Goal: Task Accomplishment & Management: Complete application form

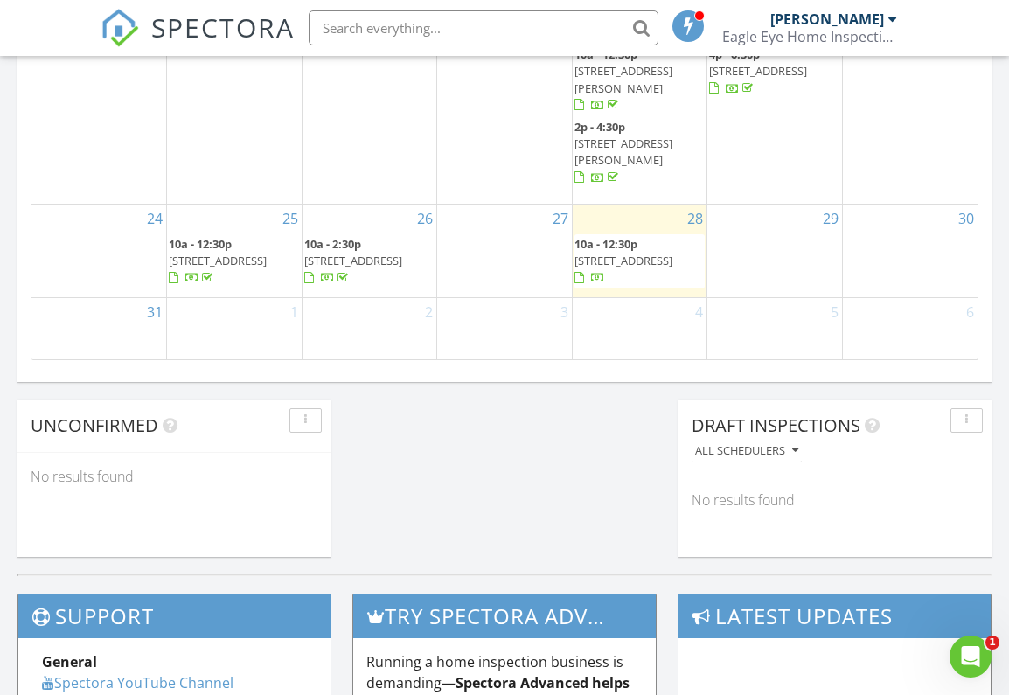
scroll to position [1260, 0]
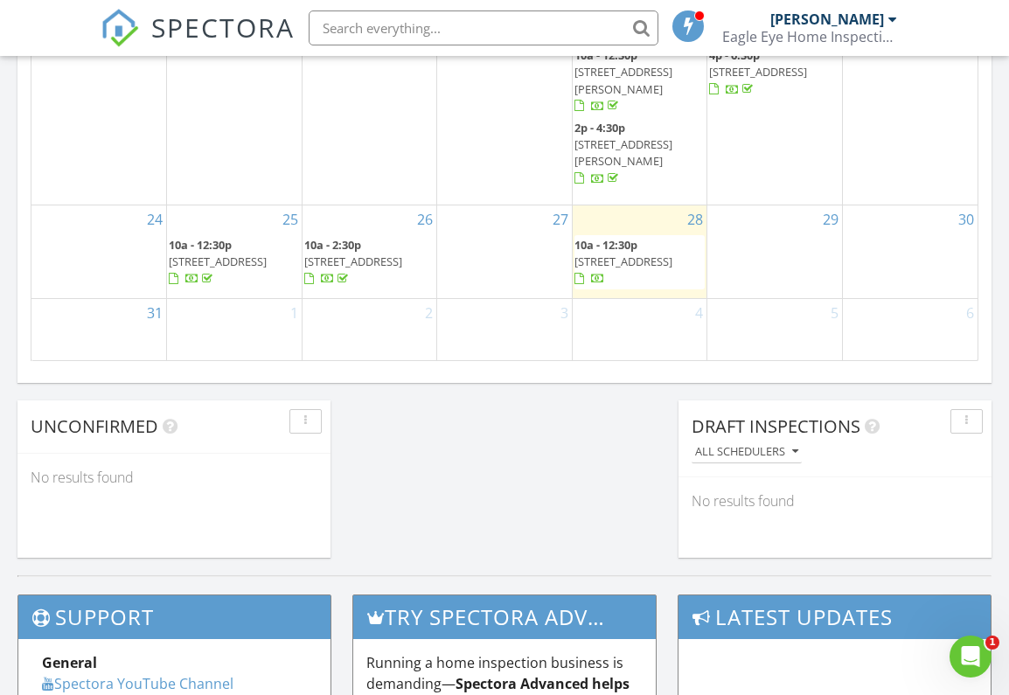
click at [584, 274] on div at bounding box center [579, 279] width 10 height 11
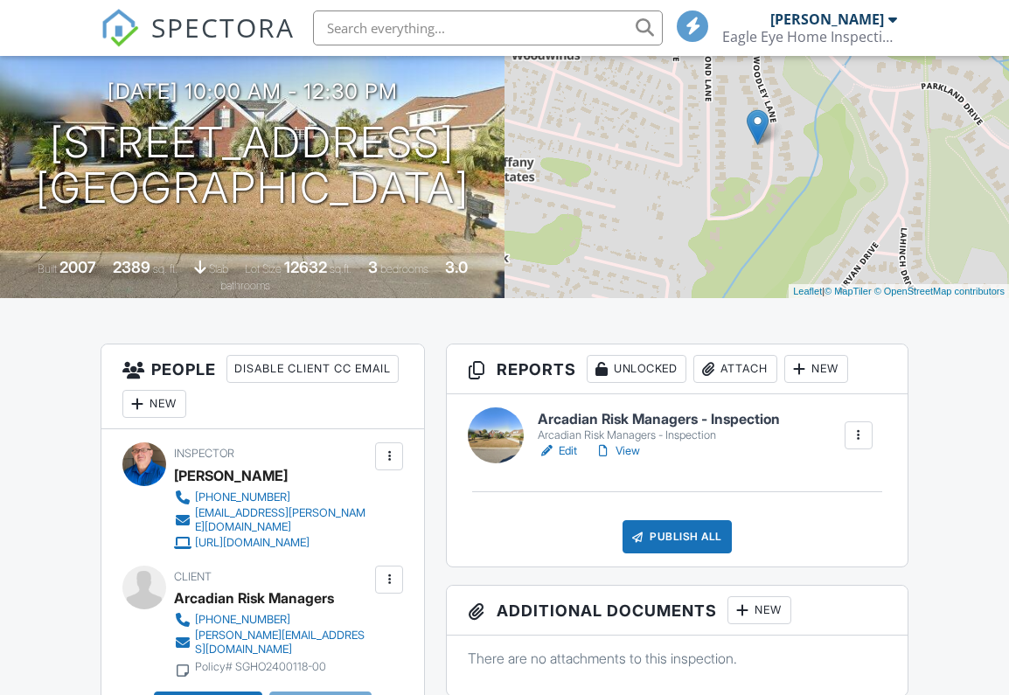
scroll to position [264, 0]
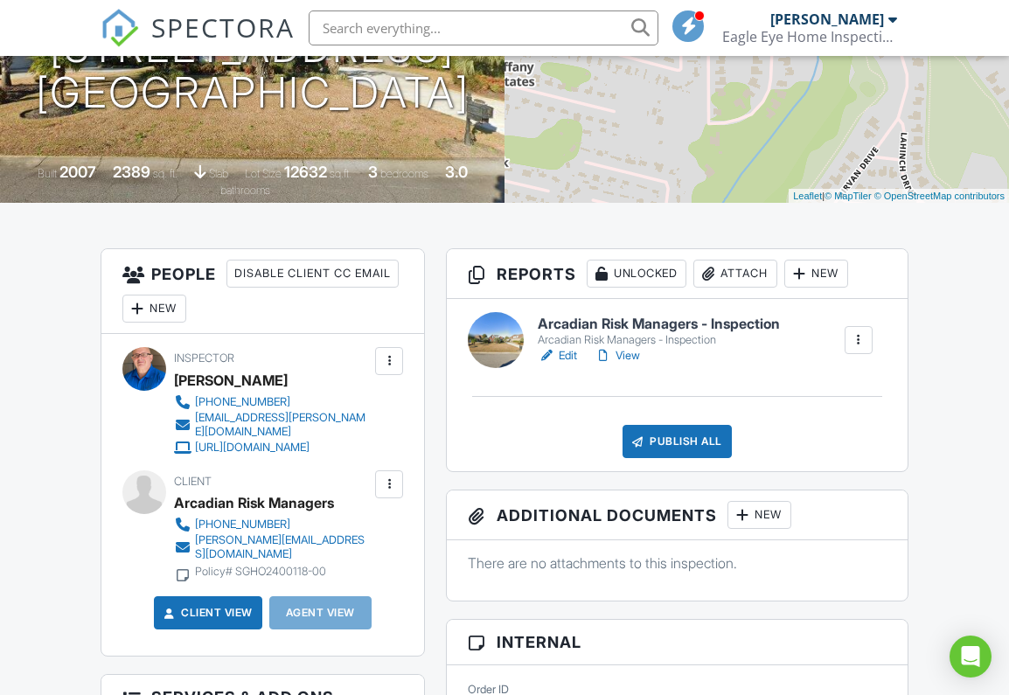
click at [570, 365] on link "Edit" at bounding box center [557, 355] width 39 height 17
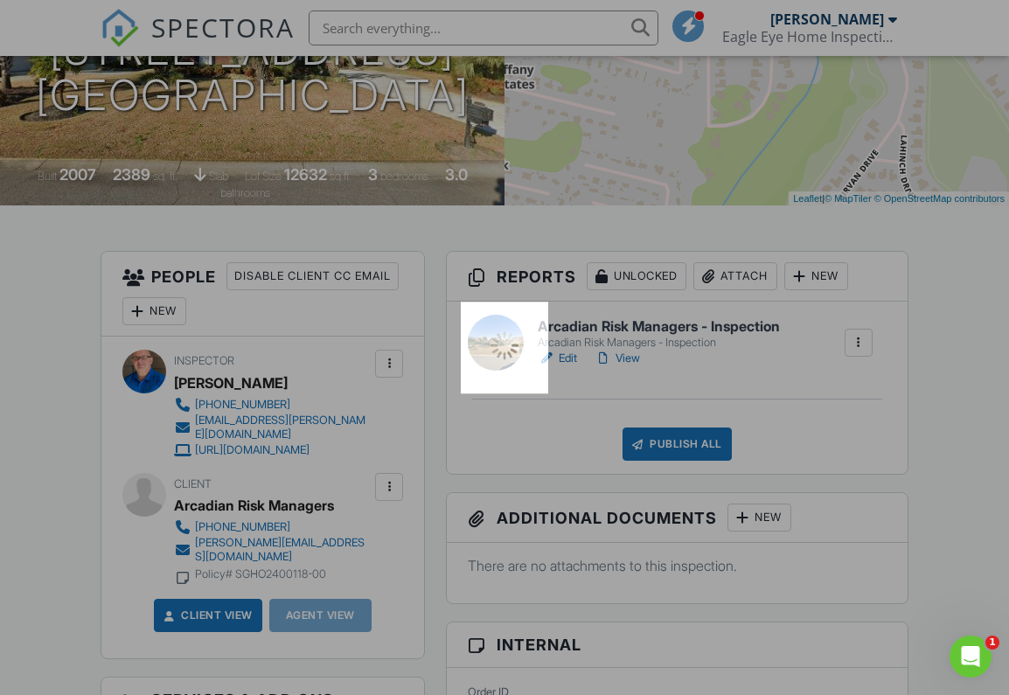
scroll to position [0, 0]
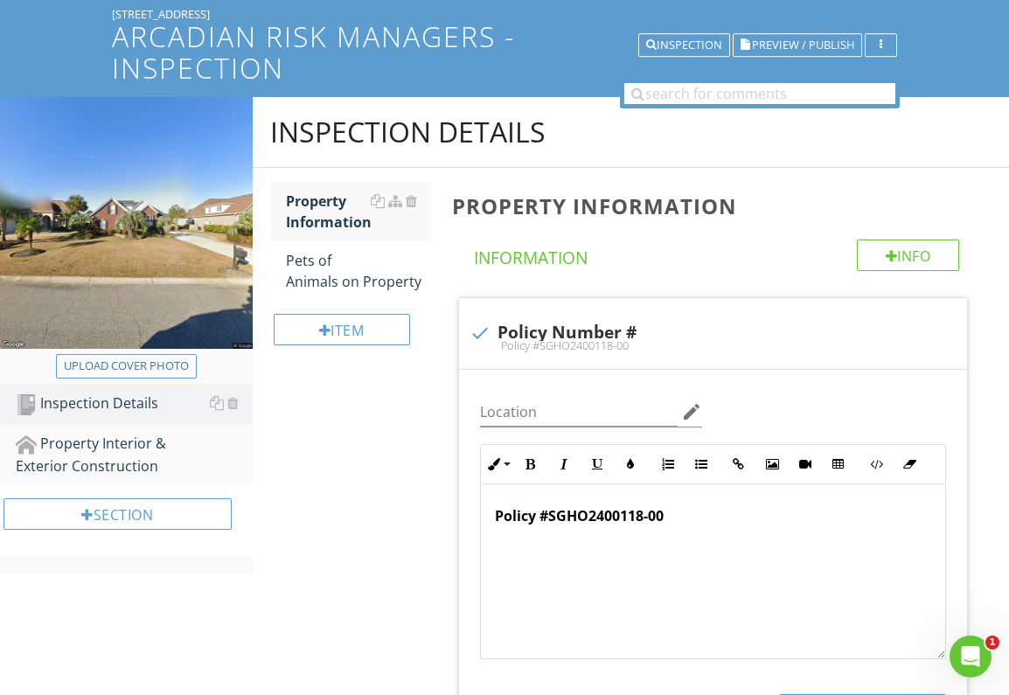
scroll to position [172, 0]
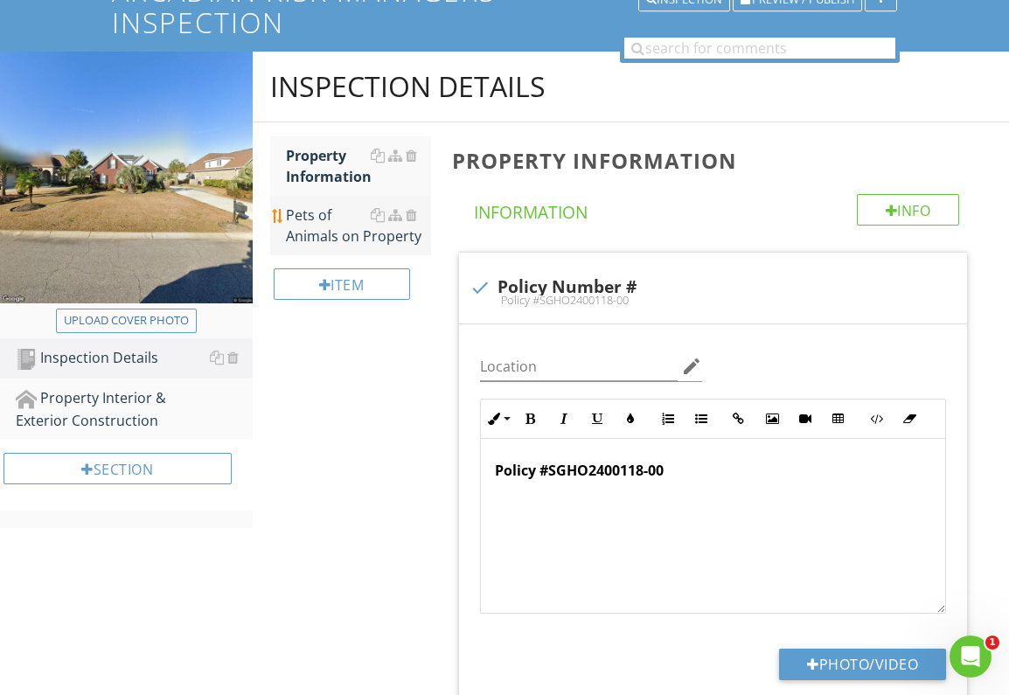
click at [332, 215] on div "Pets of Animals on Property" at bounding box center [358, 226] width 145 height 42
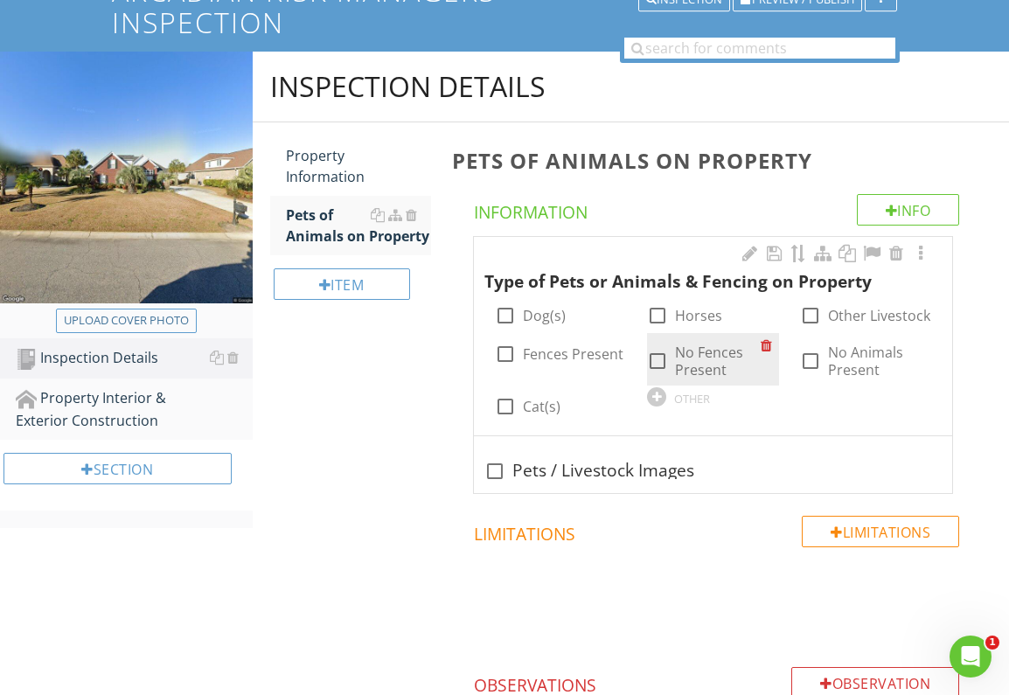
click at [658, 361] on div at bounding box center [658, 361] width 30 height 30
checkbox input "true"
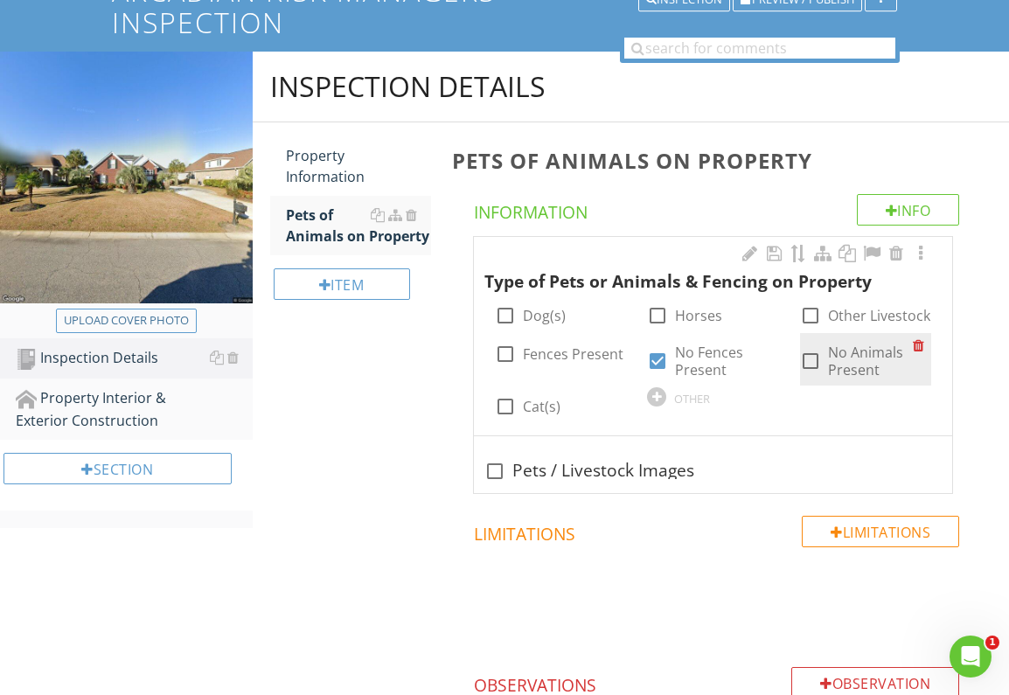
click at [804, 359] on div at bounding box center [811, 361] width 30 height 30
checkbox input "true"
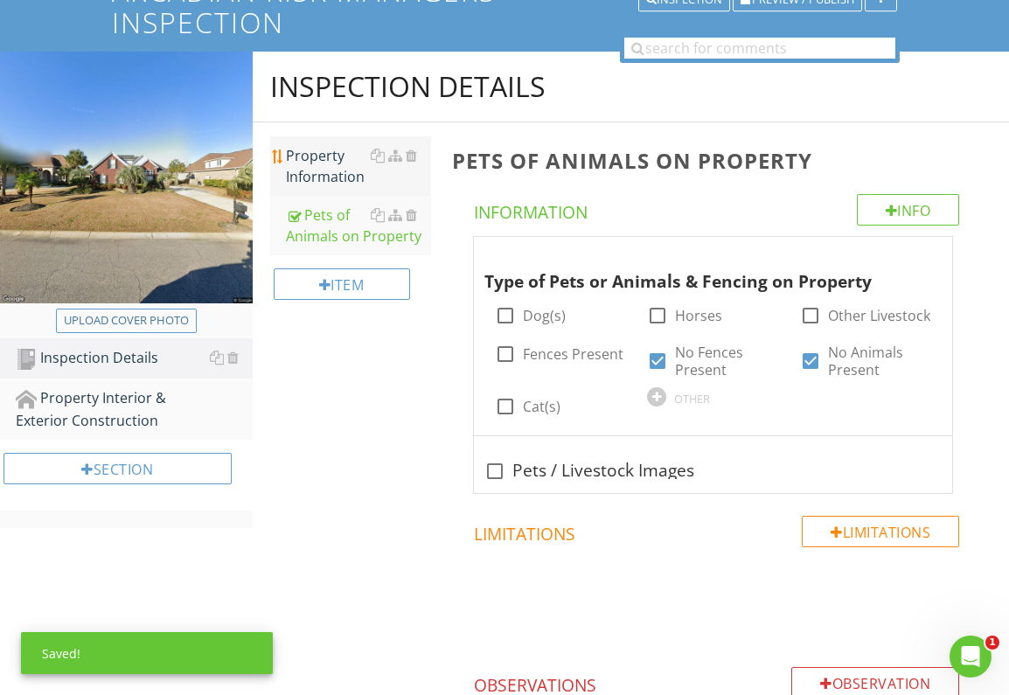
click at [328, 168] on div "Property Information" at bounding box center [358, 166] width 145 height 42
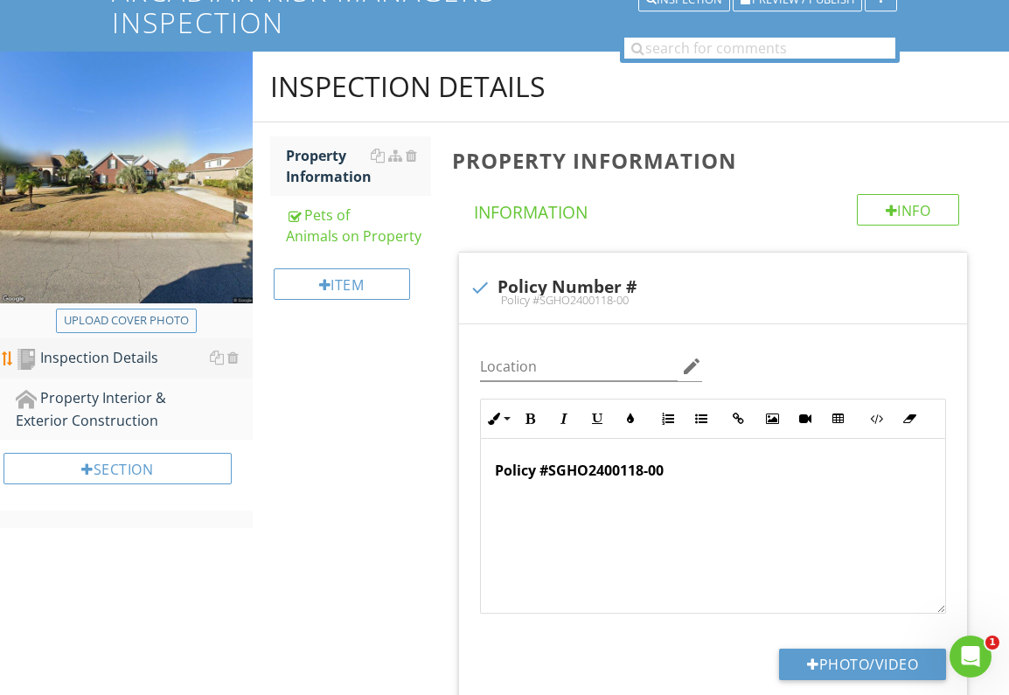
click at [120, 352] on div "Inspection Details" at bounding box center [134, 358] width 237 height 23
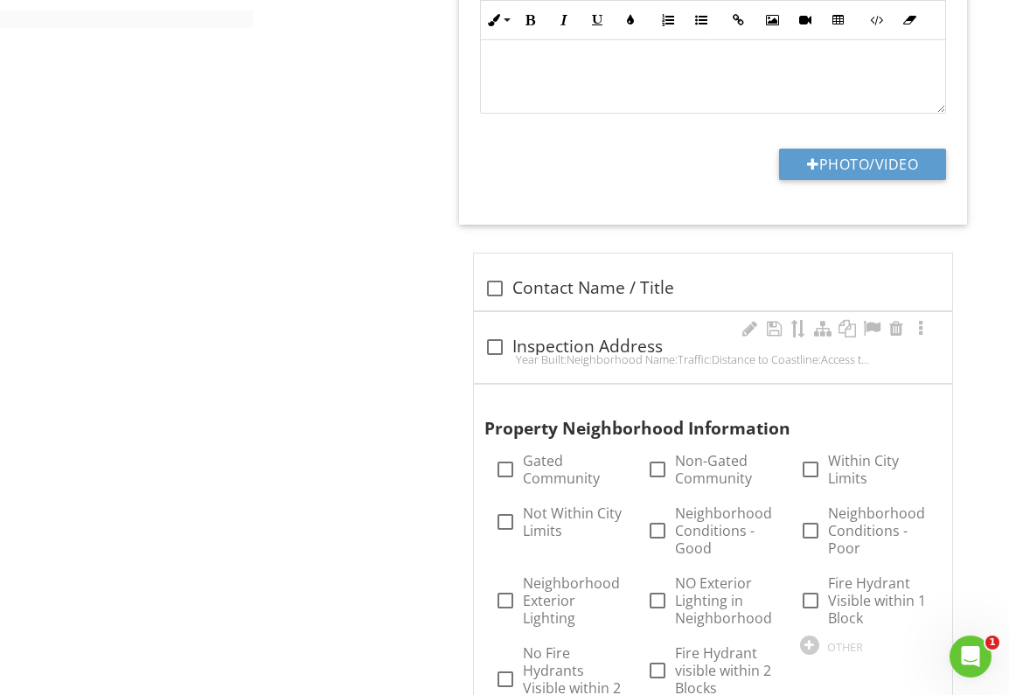
scroll to position [701, 0]
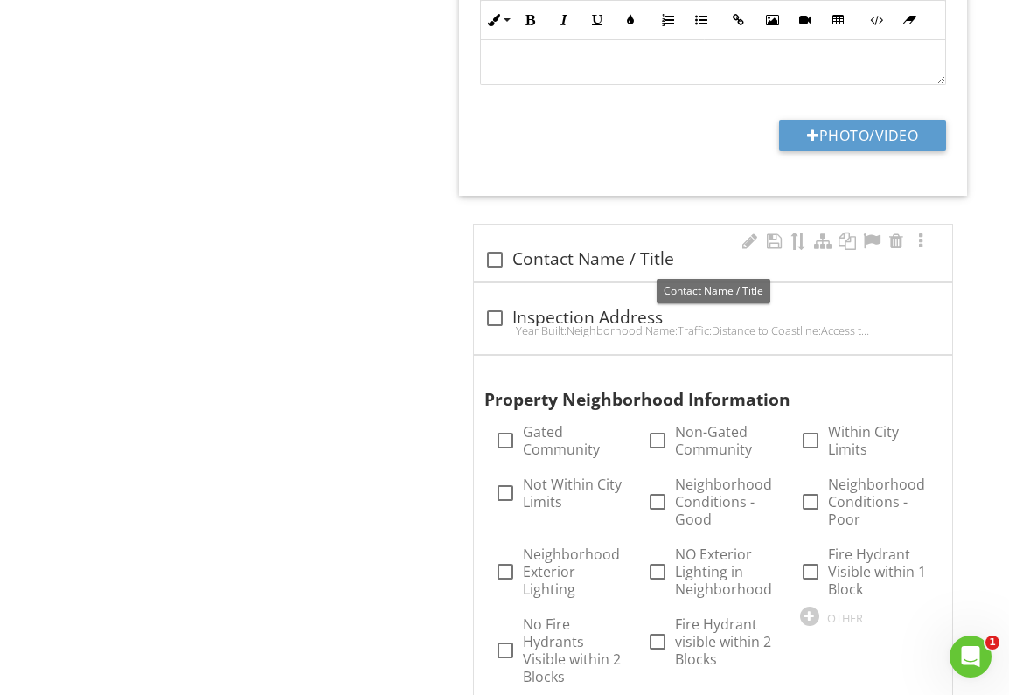
click at [500, 259] on div at bounding box center [495, 260] width 30 height 30
checkbox input "true"
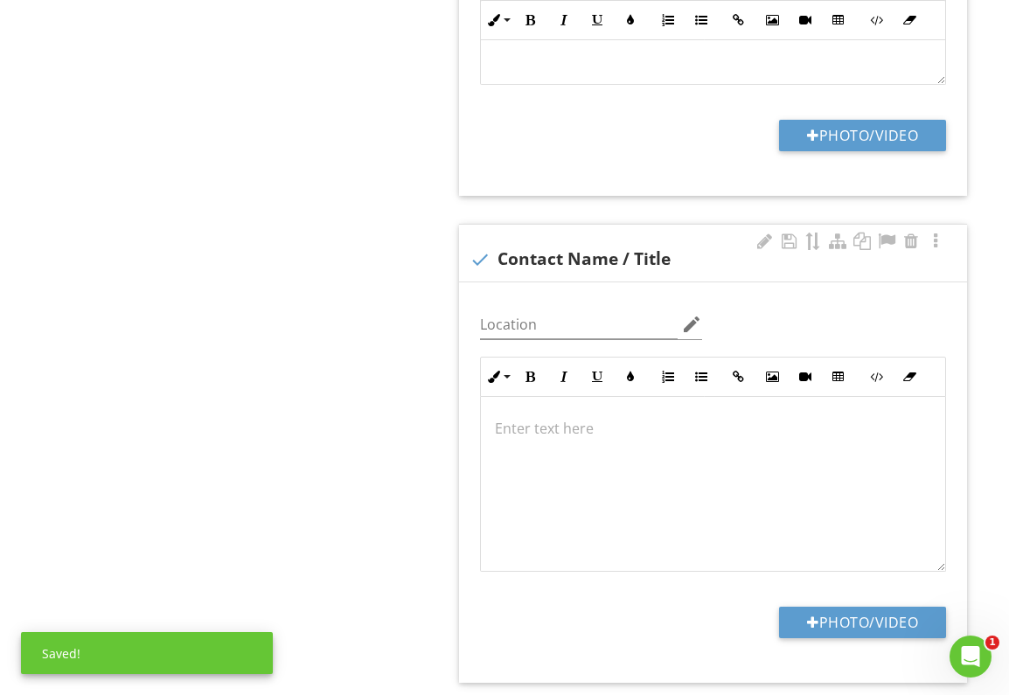
click at [511, 430] on p at bounding box center [713, 428] width 436 height 21
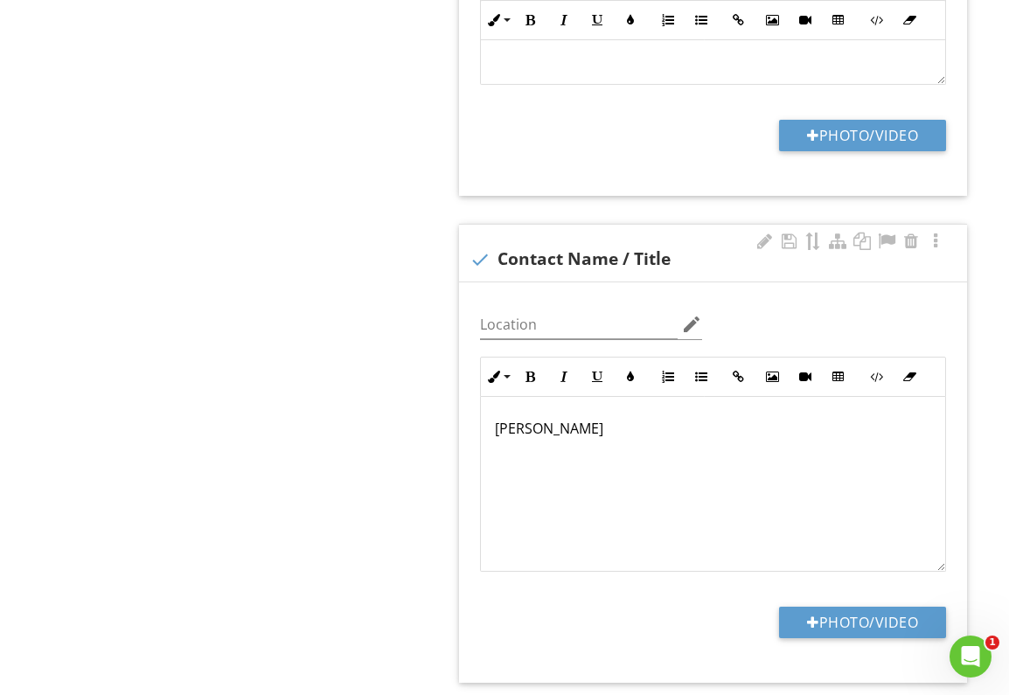
scroll to position [715, 0]
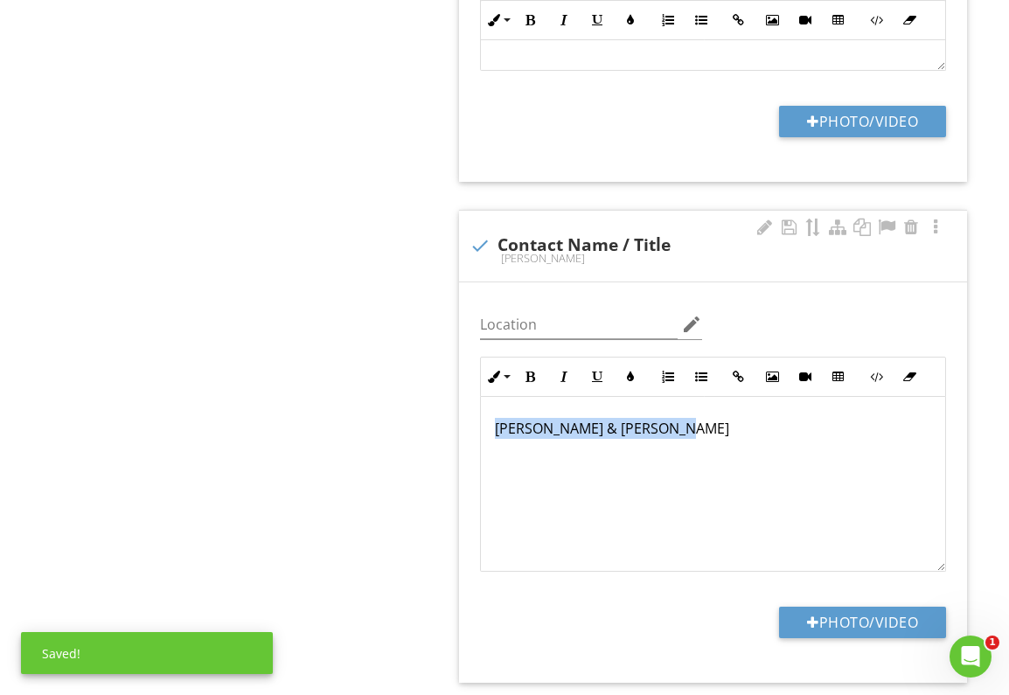
drag, startPoint x: 493, startPoint y: 427, endPoint x: 677, endPoint y: 432, distance: 183.7
click at [677, 432] on div "Michael & Nanette Piccoli" at bounding box center [713, 484] width 464 height 175
drag, startPoint x: 539, startPoint y: 374, endPoint x: 559, endPoint y: 388, distance: 23.8
click at [539, 375] on button "Bold" at bounding box center [530, 376] width 33 height 33
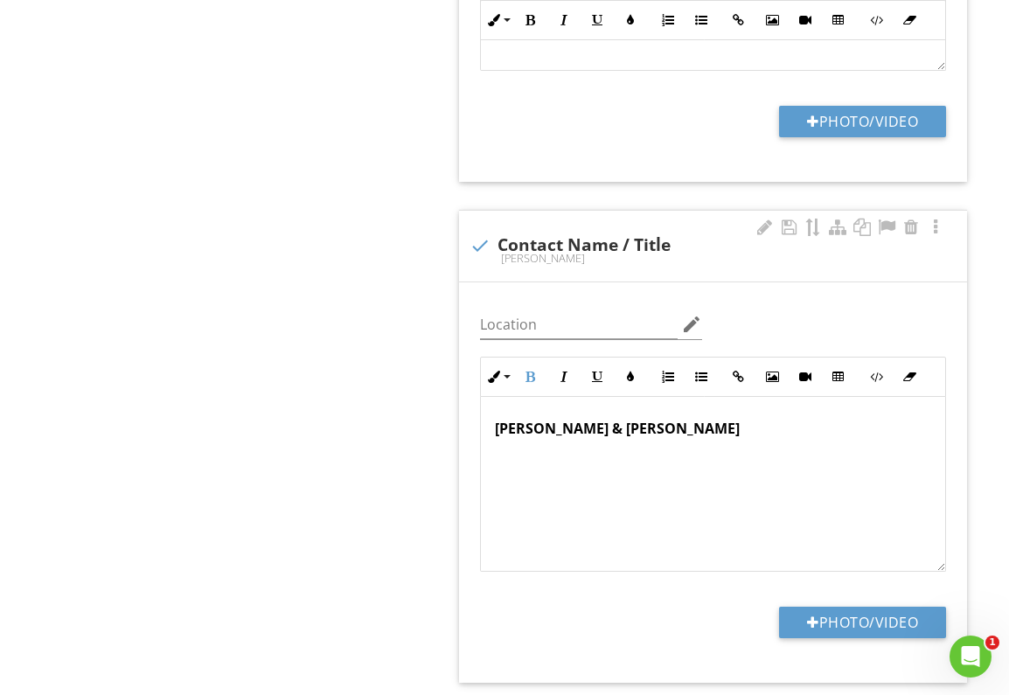
click at [711, 438] on div "Michael & Nanette Piccoli" at bounding box center [713, 484] width 464 height 175
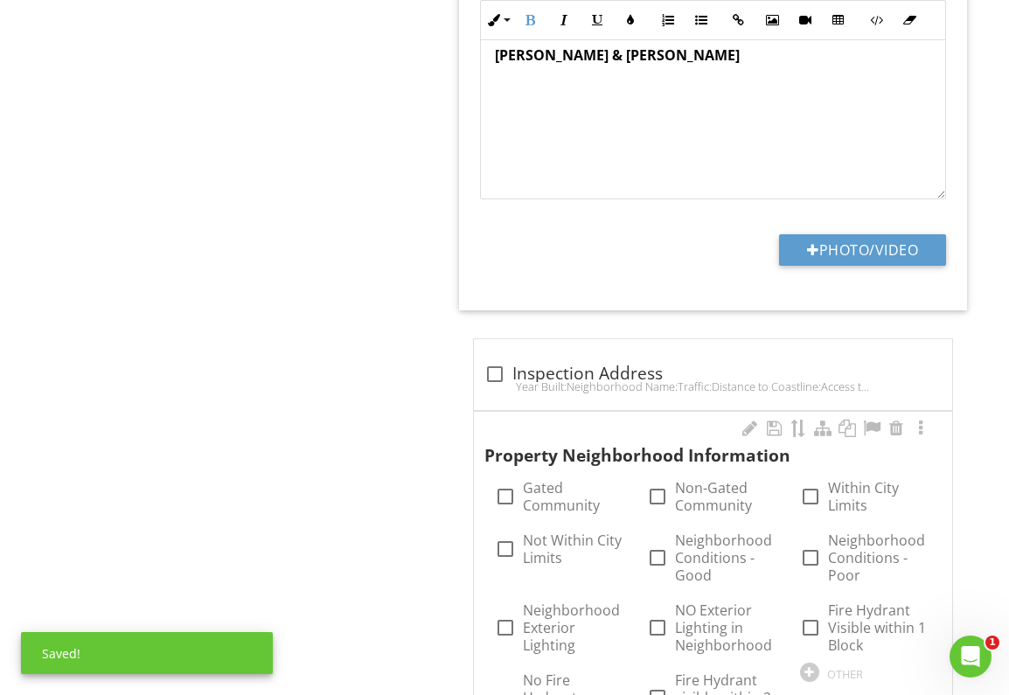
scroll to position [1105, 0]
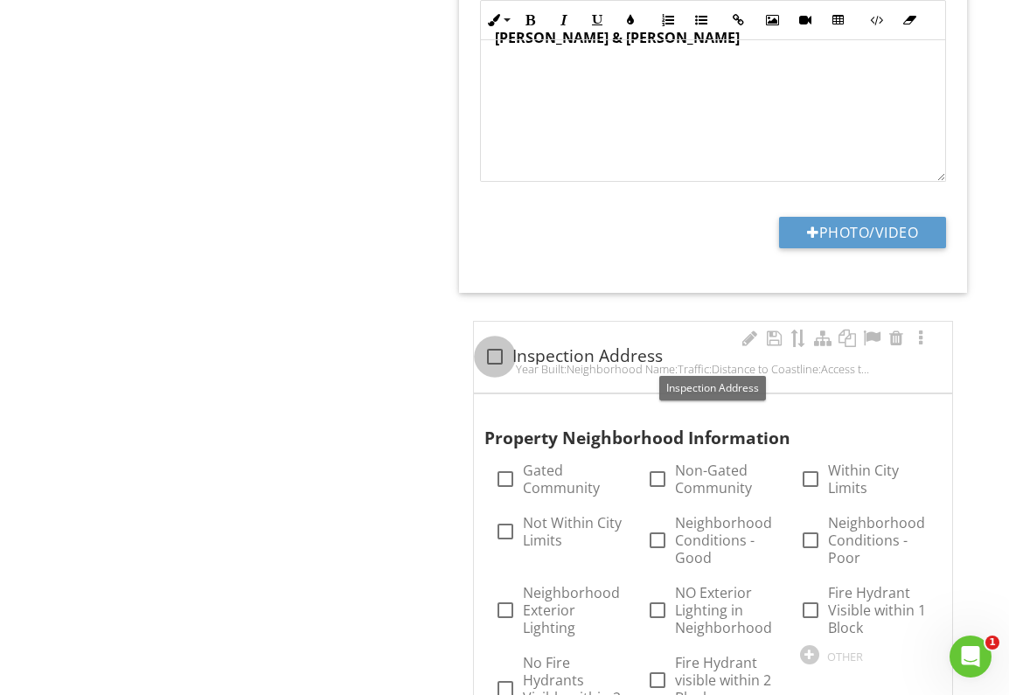
click at [499, 351] on div at bounding box center [495, 357] width 30 height 30
checkbox input "true"
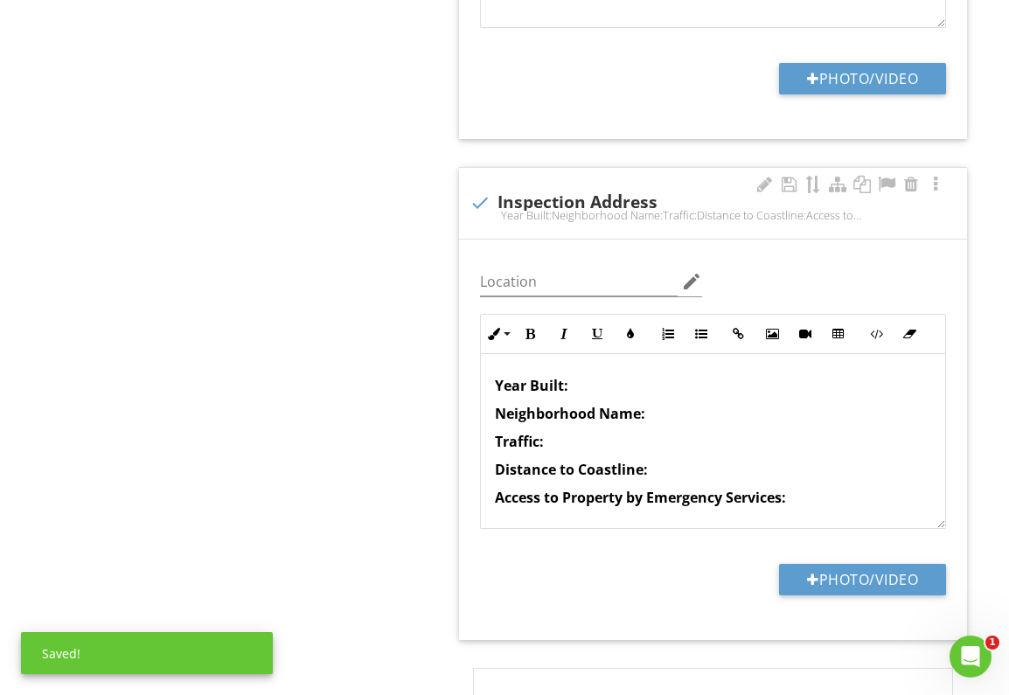
scroll to position [1, 0]
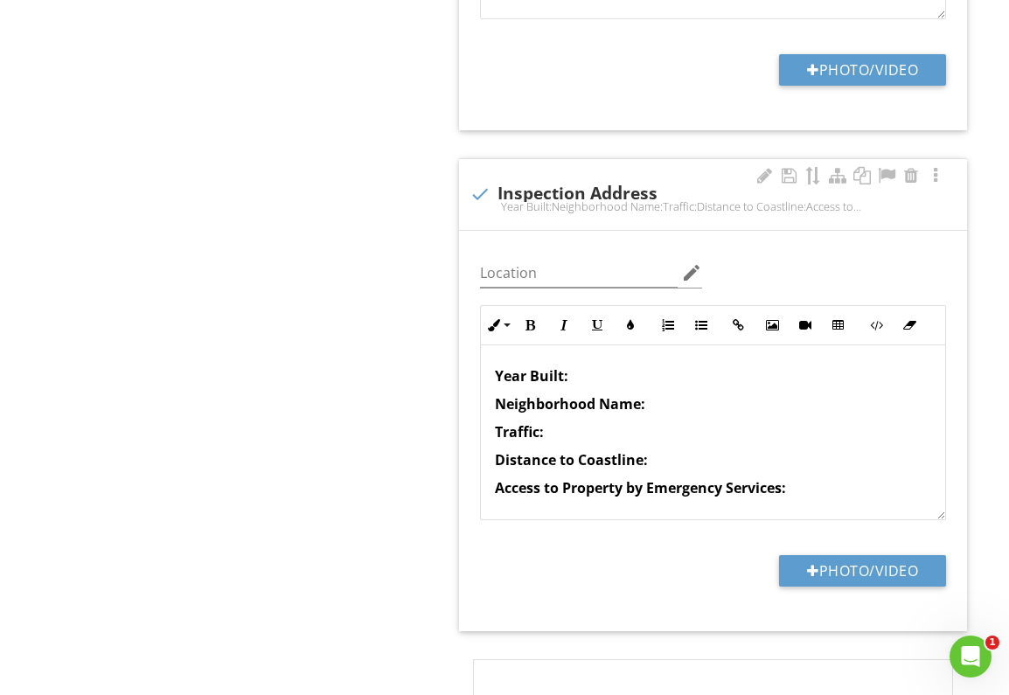
click at [593, 446] on div "Year Built: Neighborhood Name: Traffic: Distance to Coastline: Access to Proper…" at bounding box center [713, 431] width 464 height 175
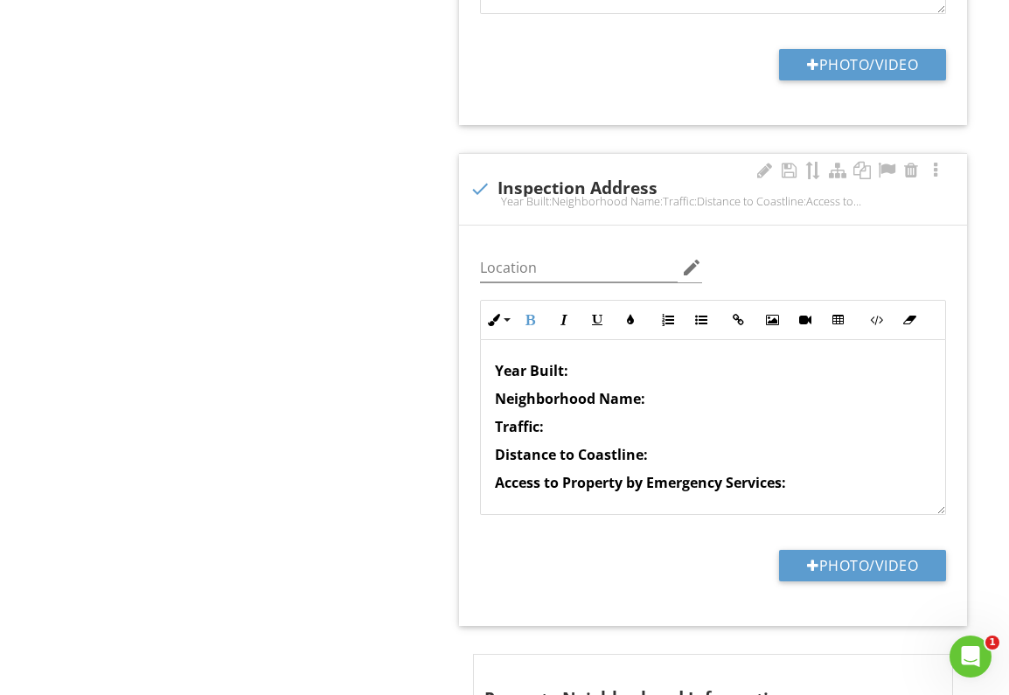
click at [705, 407] on div "Year Built: Neighborhood Name: Traffic: Distance to Coastline: Access to Proper…" at bounding box center [713, 426] width 464 height 175
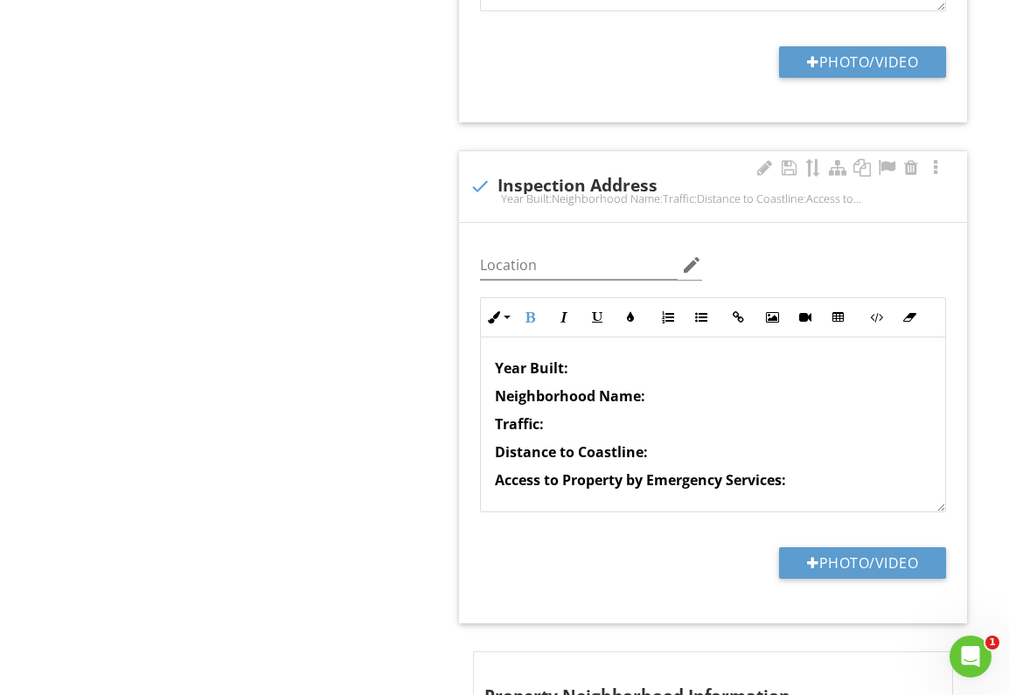
click at [706, 401] on p "Neighborhood Name:" at bounding box center [713, 396] width 436 height 21
click at [607, 427] on p "Traffic:" at bounding box center [713, 424] width 436 height 21
click at [863, 484] on p "Access to Property by Emergency Services:" at bounding box center [713, 480] width 436 height 21
click at [633, 372] on p "Year Built:" at bounding box center [713, 368] width 436 height 21
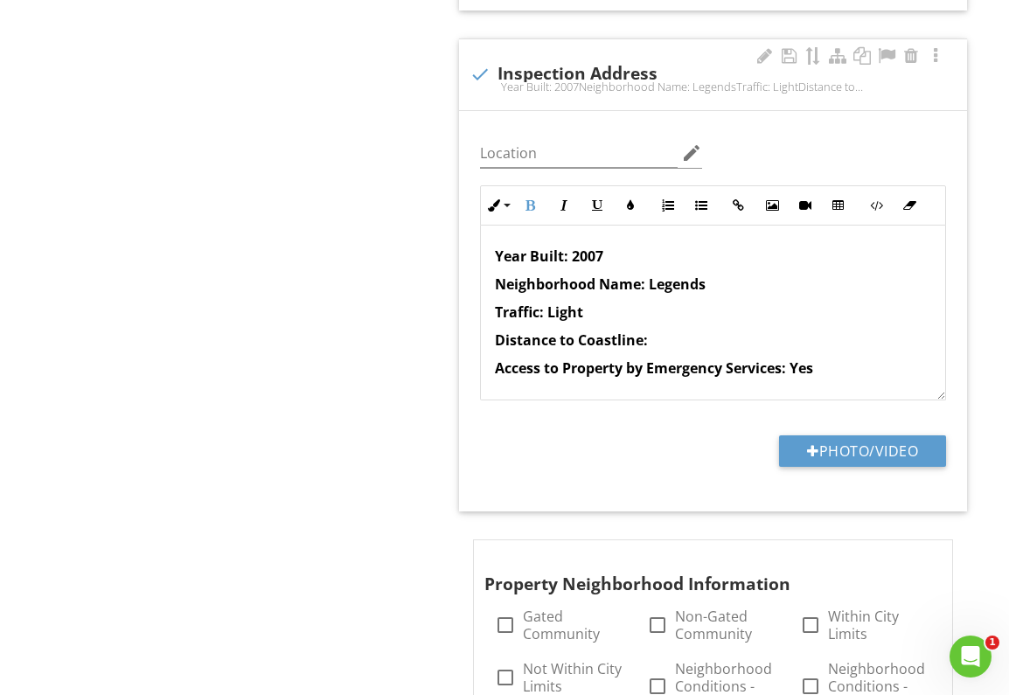
scroll to position [1398, 0]
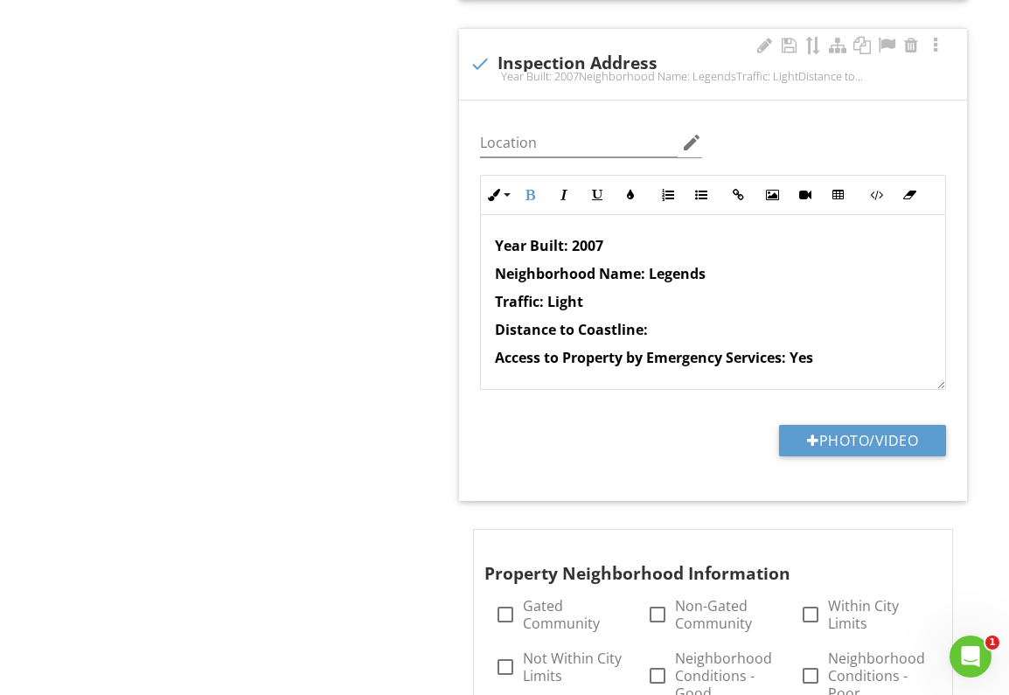
click at [682, 329] on p "Distance to Coastline:" at bounding box center [713, 329] width 436 height 21
click at [651, 330] on strong "Distance to Coastline: 5.25 miles" at bounding box center [608, 329] width 226 height 19
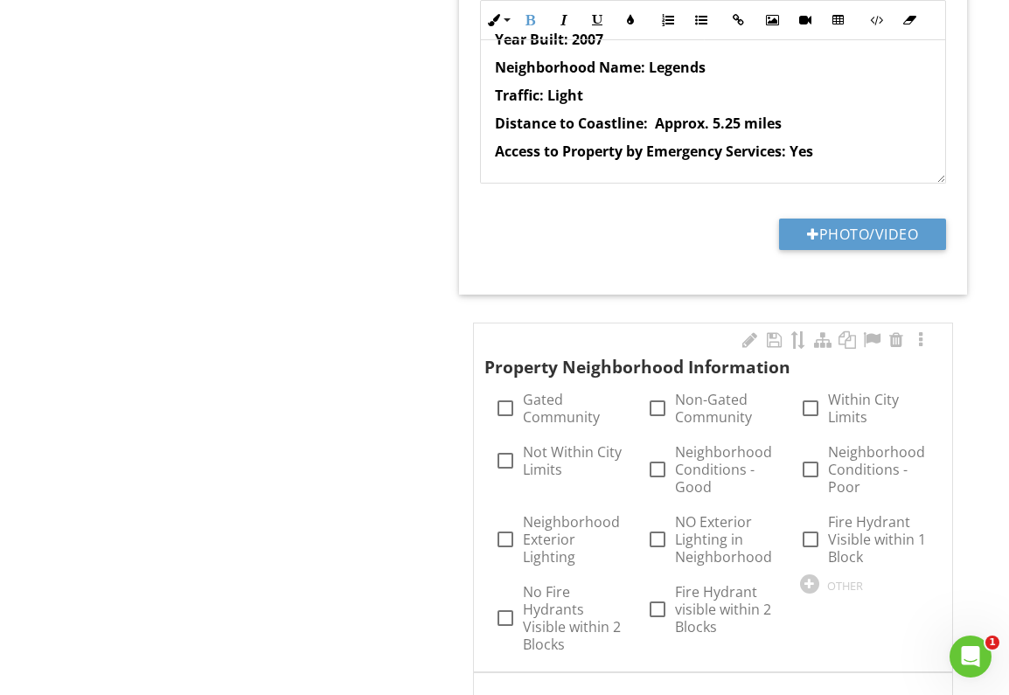
scroll to position [1607, 0]
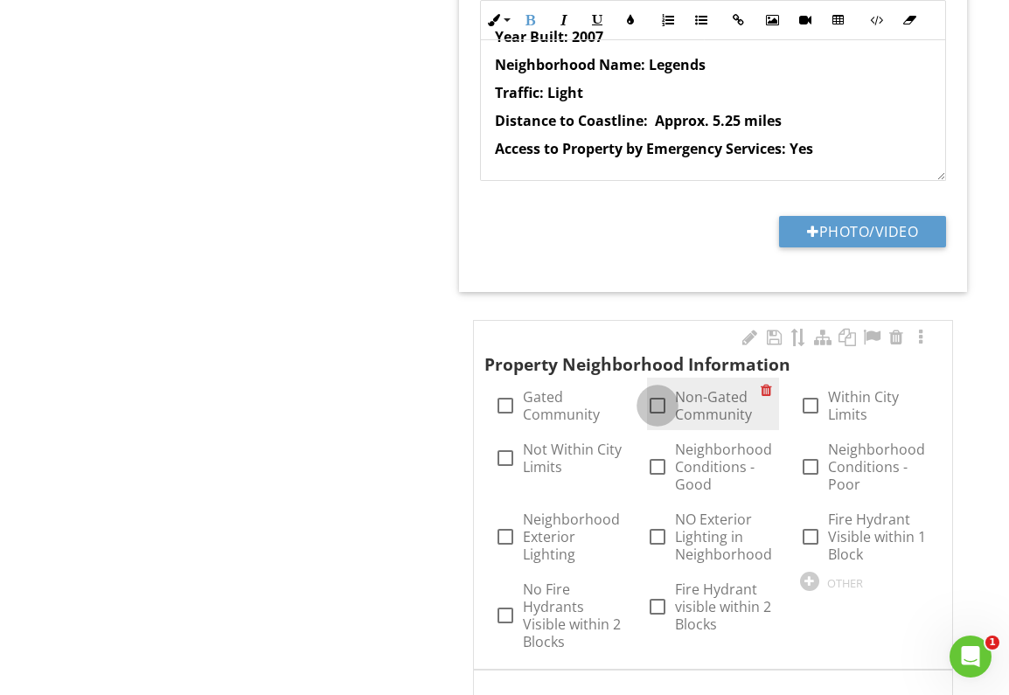
click at [646, 400] on div at bounding box center [658, 406] width 30 height 30
checkbox input "true"
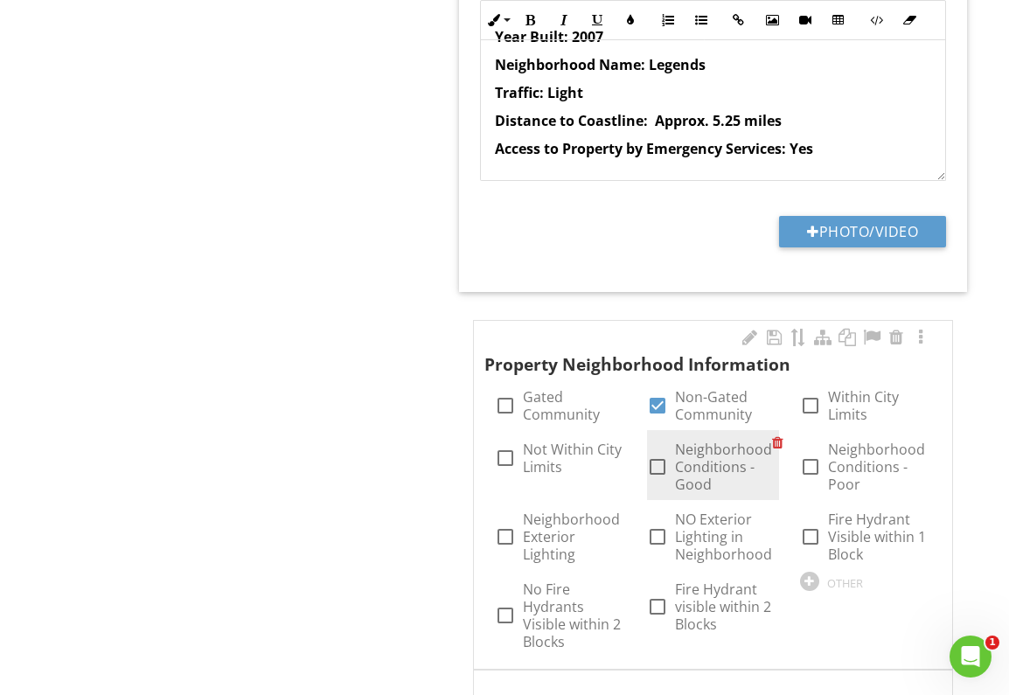
click at [657, 467] on div at bounding box center [658, 467] width 30 height 30
checkbox input "true"
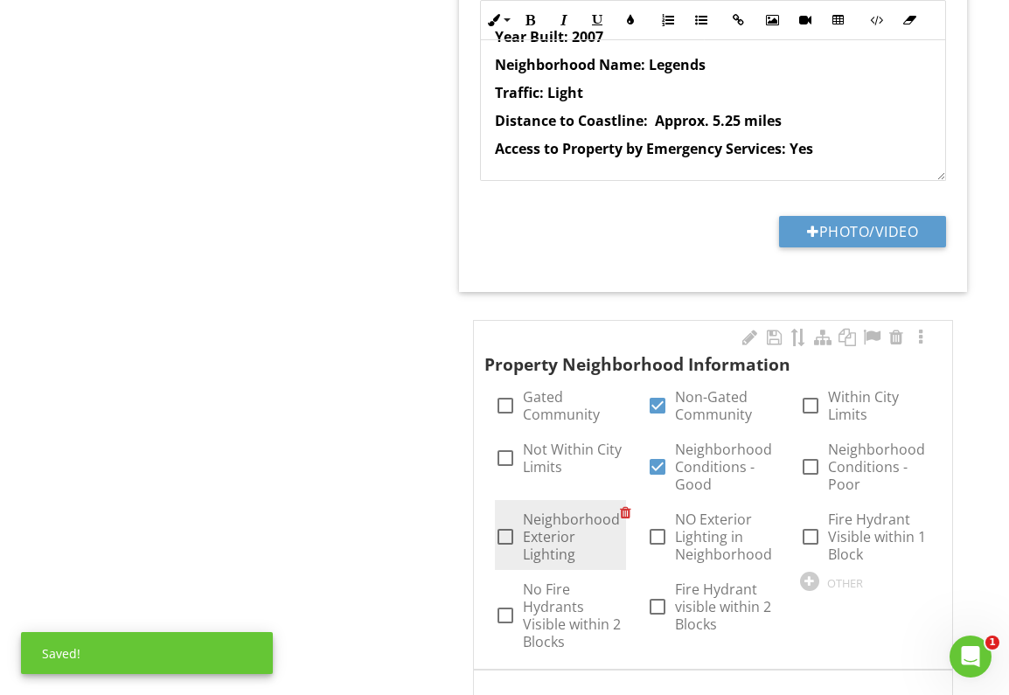
click at [498, 537] on div at bounding box center [506, 537] width 30 height 30
checkbox input "true"
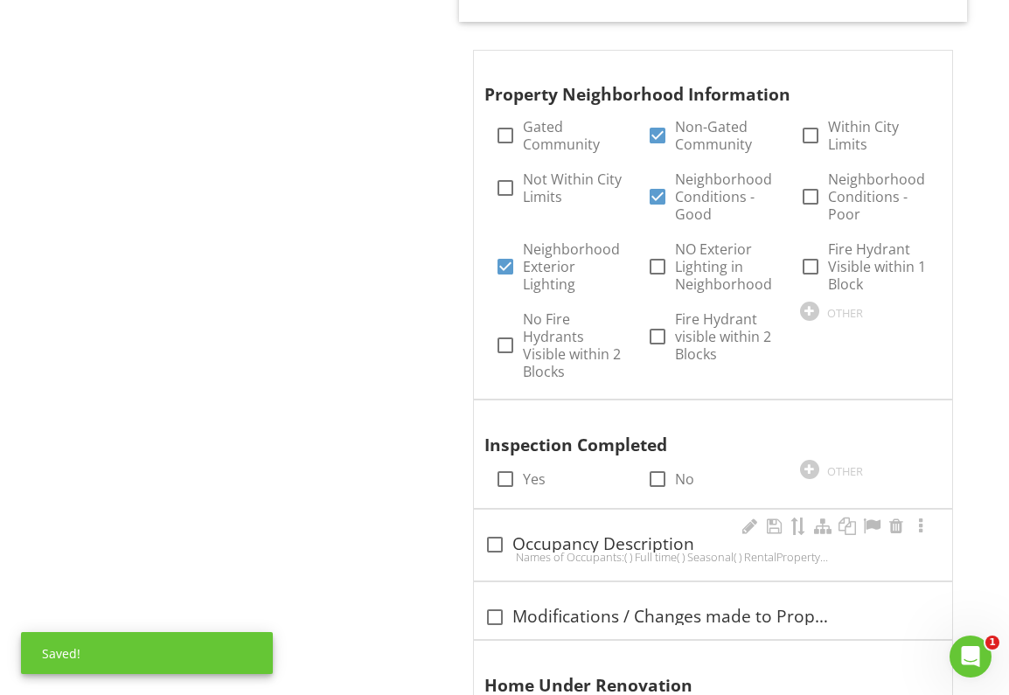
scroll to position [1900, 0]
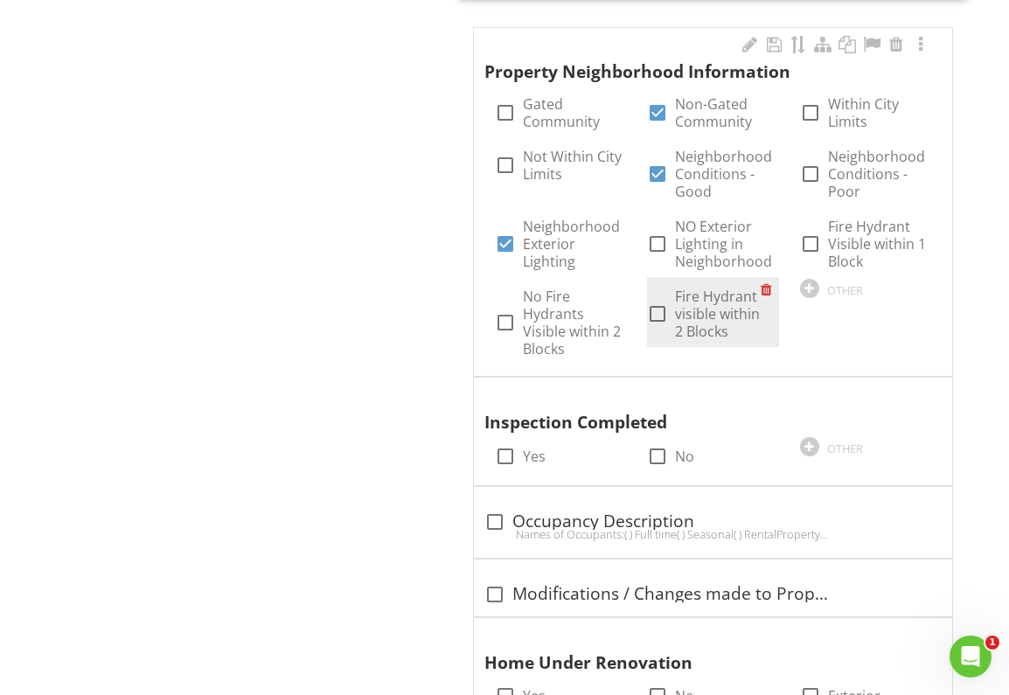
click at [662, 308] on div at bounding box center [658, 314] width 30 height 30
checkbox input "true"
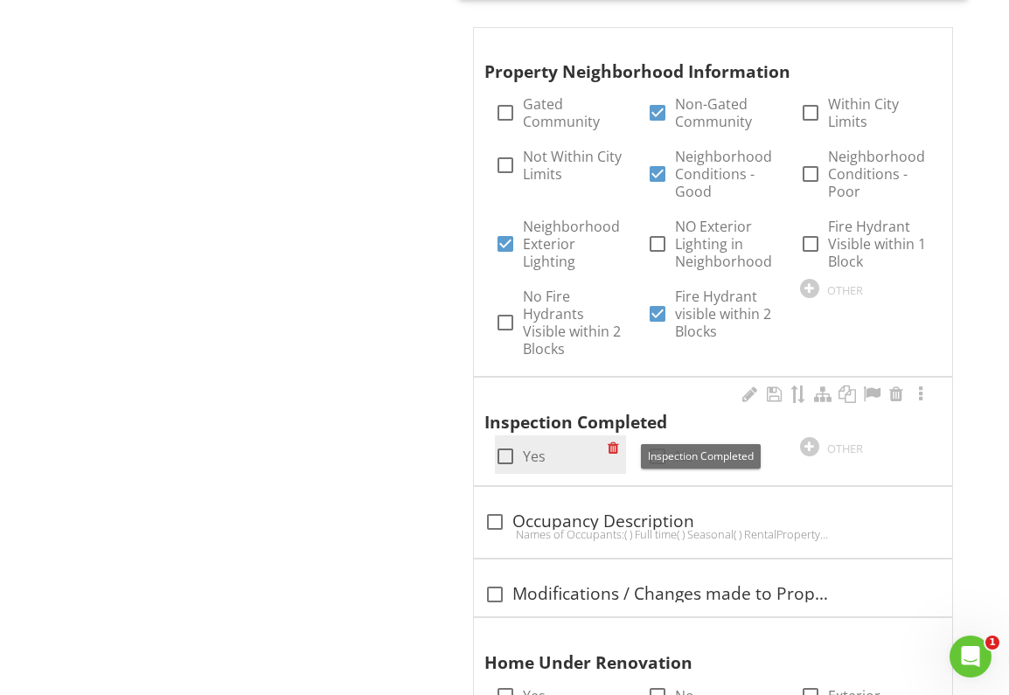
drag, startPoint x: 511, startPoint y: 450, endPoint x: 524, endPoint y: 447, distance: 13.6
click at [517, 447] on div at bounding box center [506, 457] width 30 height 30
checkbox input "true"
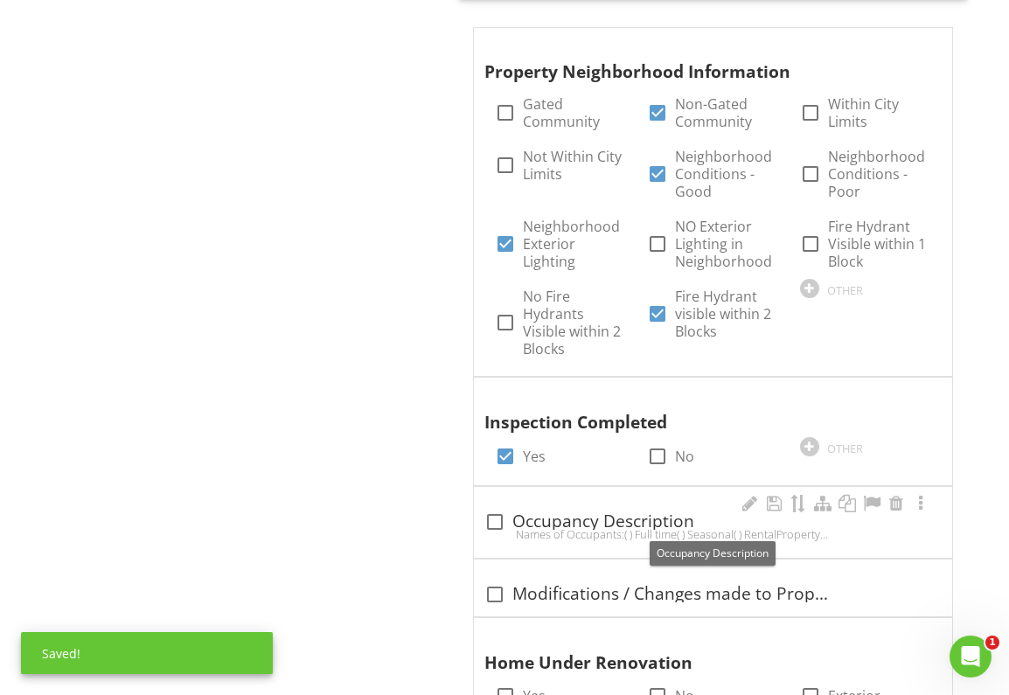
click at [496, 527] on div "Names of Occupants:( ) Full time( ) Seasonal( ) RentalProperty Description:Home…" at bounding box center [712, 534] width 457 height 14
checkbox input "true"
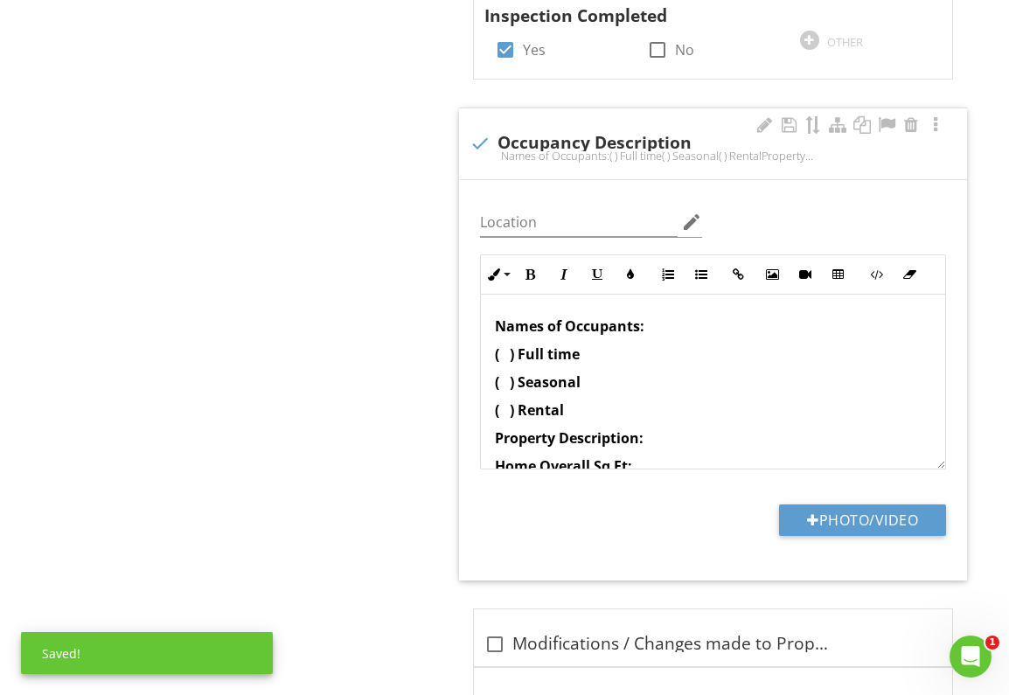
scroll to position [2356, 0]
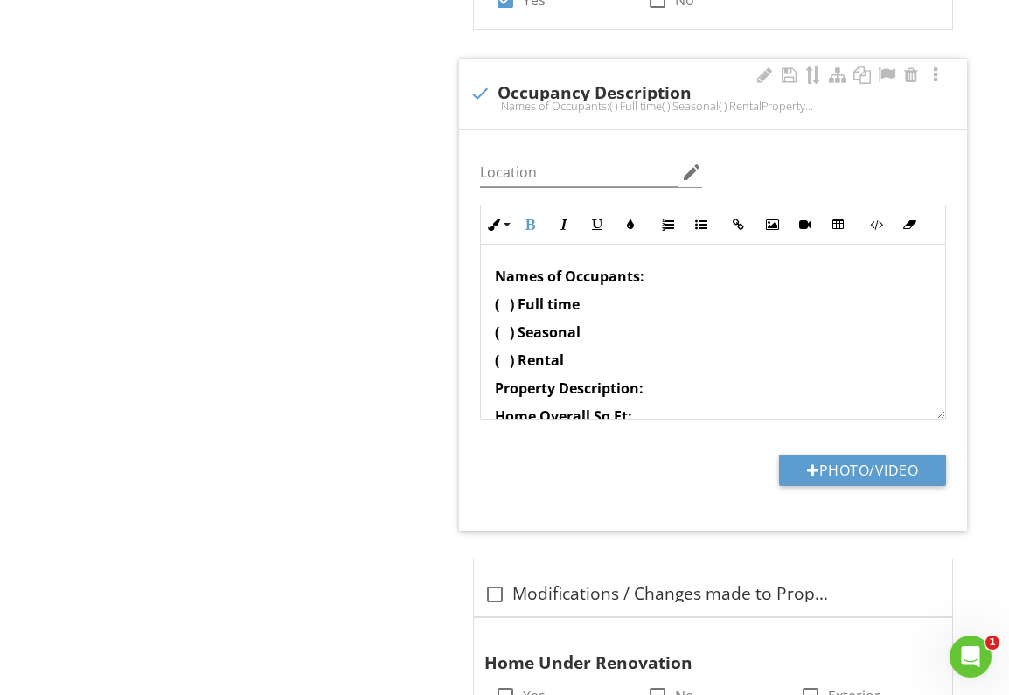
click at [511, 335] on strong "( ) Seasonal" at bounding box center [538, 332] width 86 height 19
click at [590, 358] on p "( ) Rental" at bounding box center [713, 360] width 436 height 21
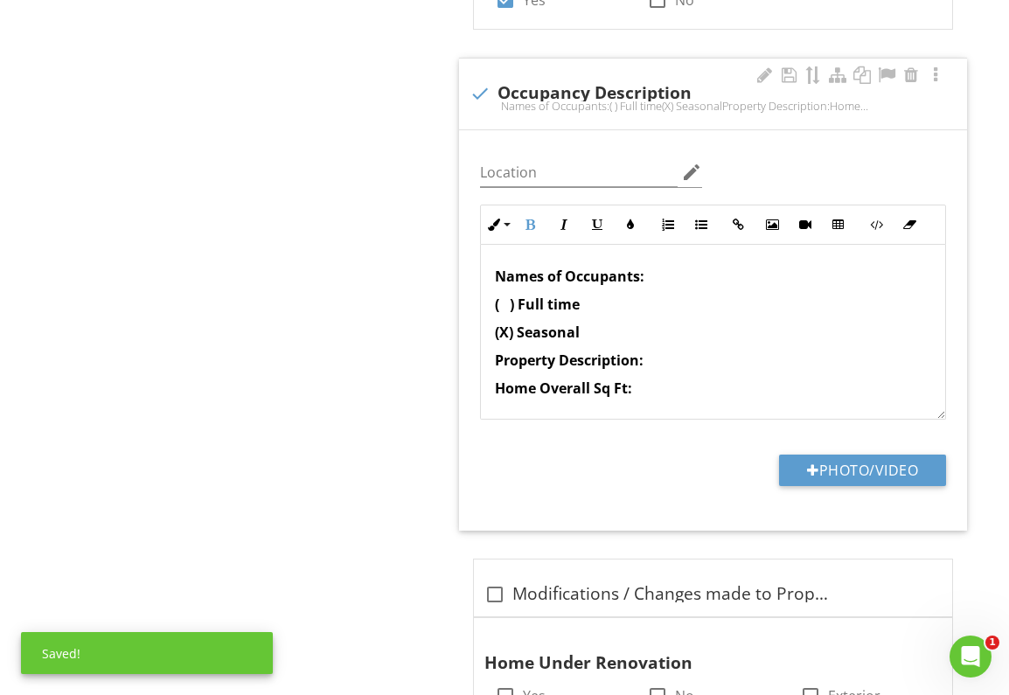
click at [595, 310] on p "( ) Full time" at bounding box center [713, 304] width 436 height 21
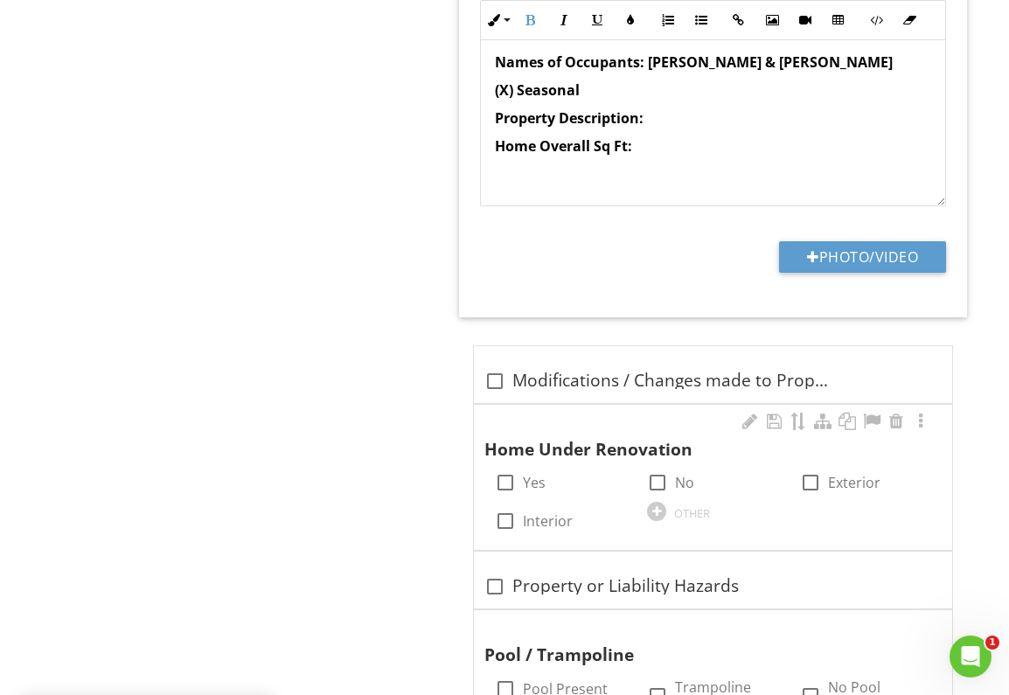
scroll to position [2571, 0]
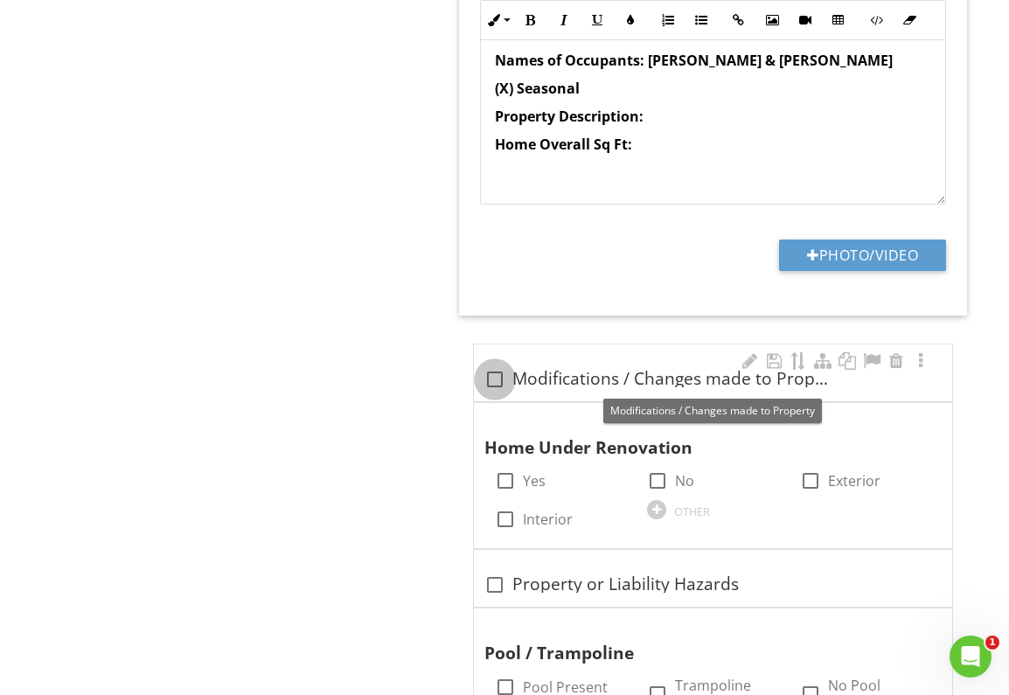
click at [505, 381] on div at bounding box center [495, 380] width 30 height 30
checkbox input "true"
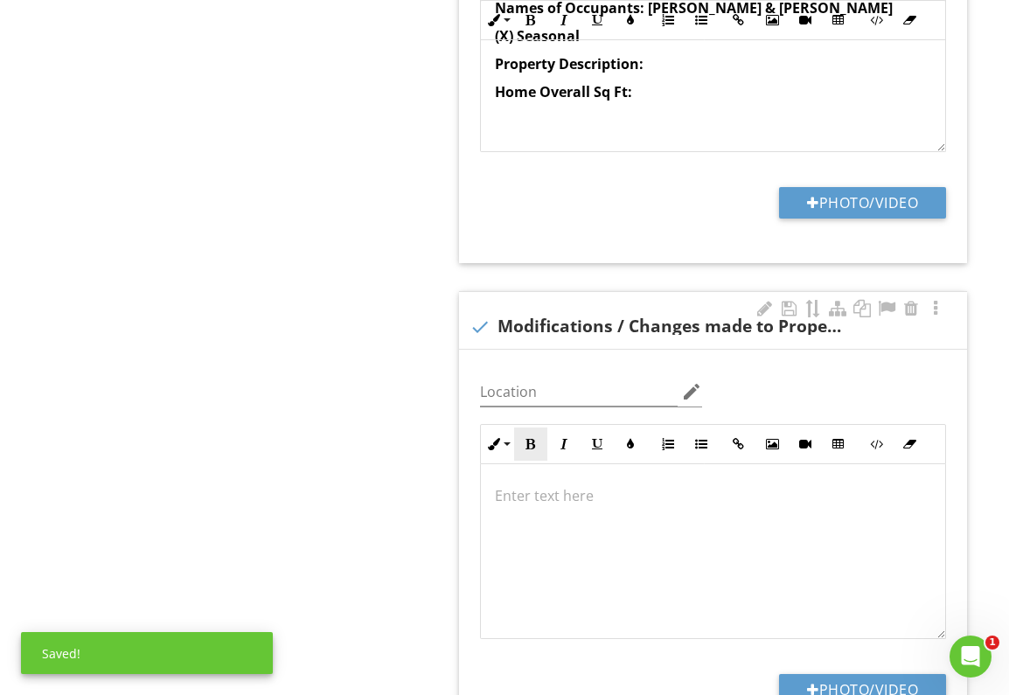
scroll to position [2697, 0]
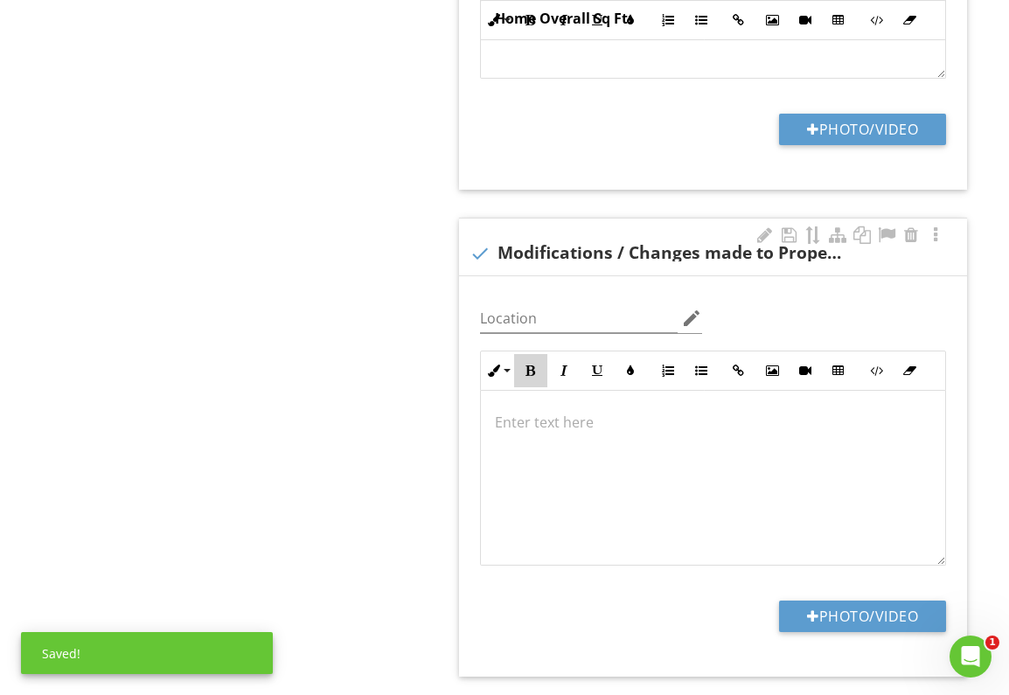
drag, startPoint x: 529, startPoint y: 372, endPoint x: 530, endPoint y: 410, distance: 37.6
click at [528, 372] on icon "button" at bounding box center [531, 371] width 12 height 12
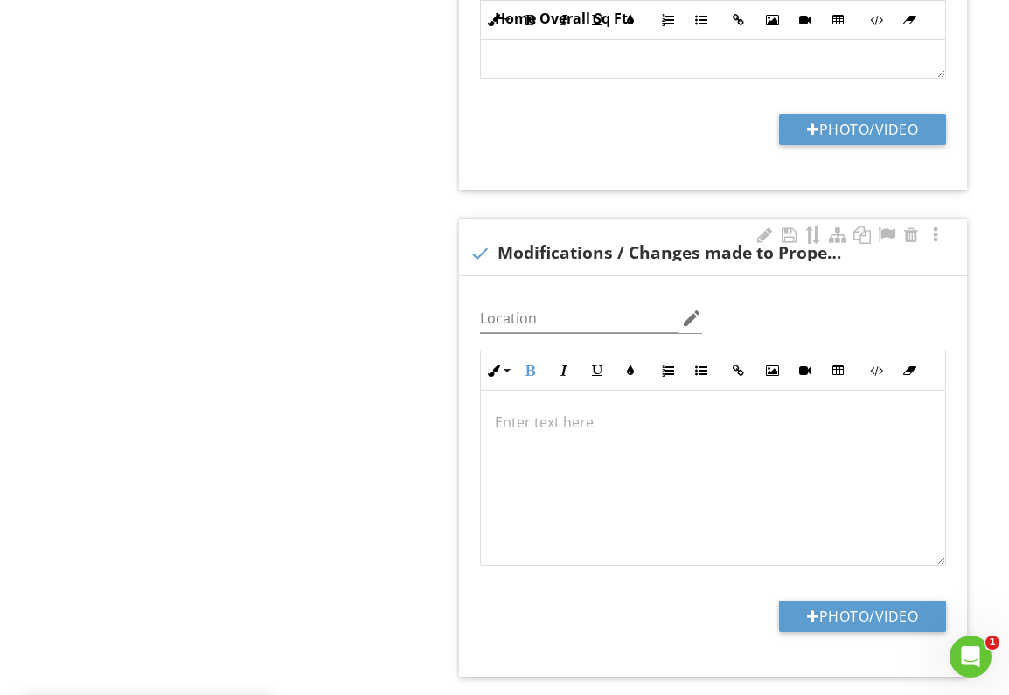
click at [527, 428] on p "​" at bounding box center [713, 422] width 436 height 21
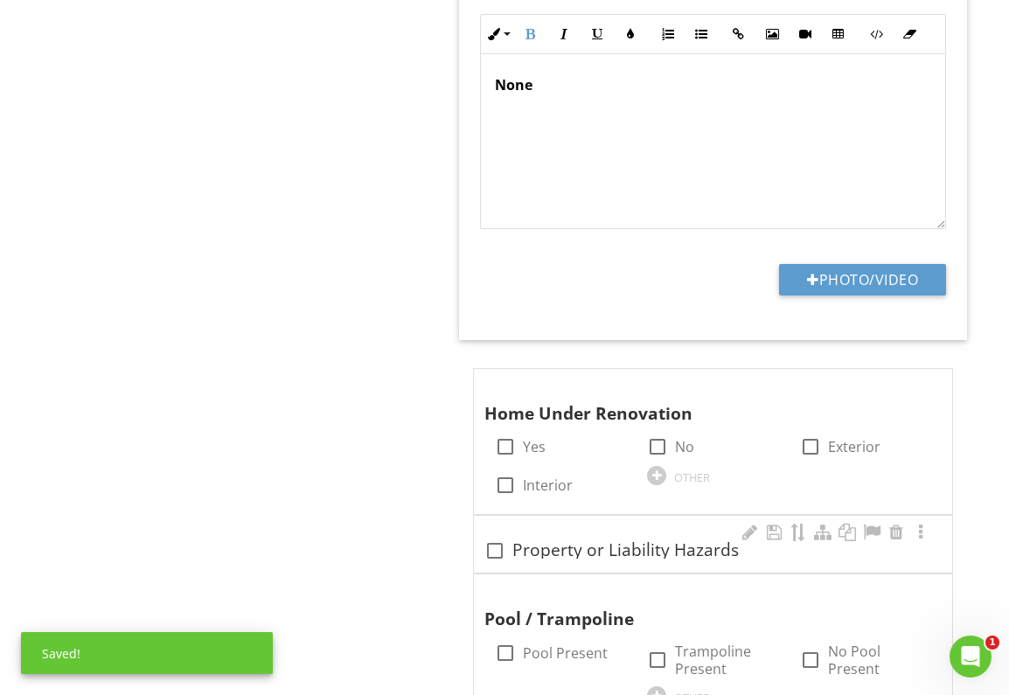
scroll to position [3144, 0]
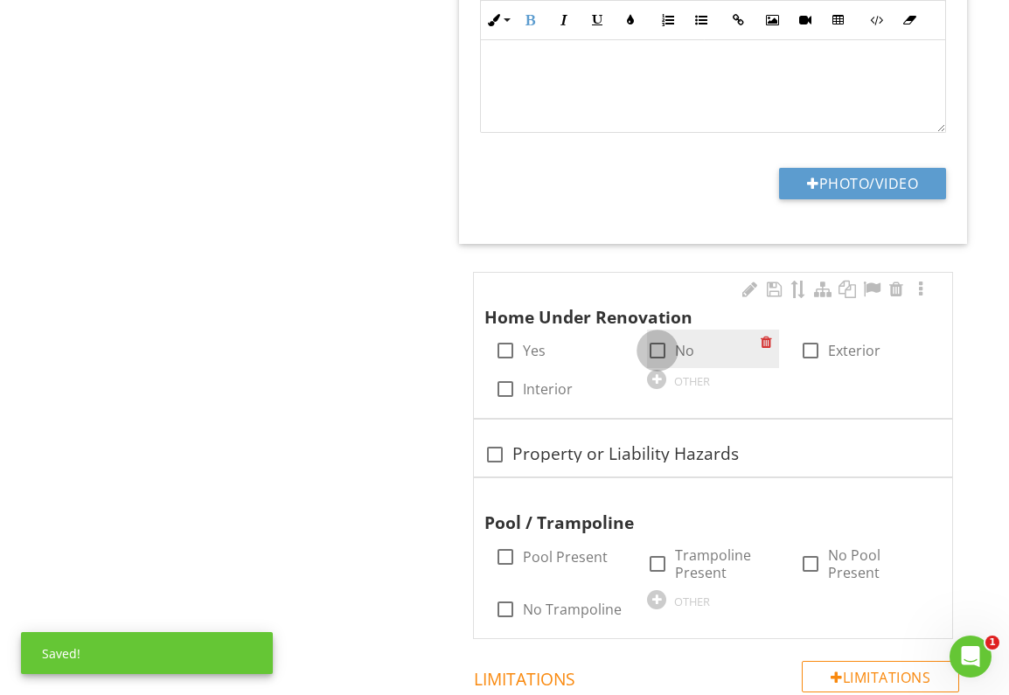
drag, startPoint x: 662, startPoint y: 354, endPoint x: 658, endPoint y: 363, distance: 9.8
click at [662, 354] on div at bounding box center [658, 351] width 30 height 30
checkbox input "true"
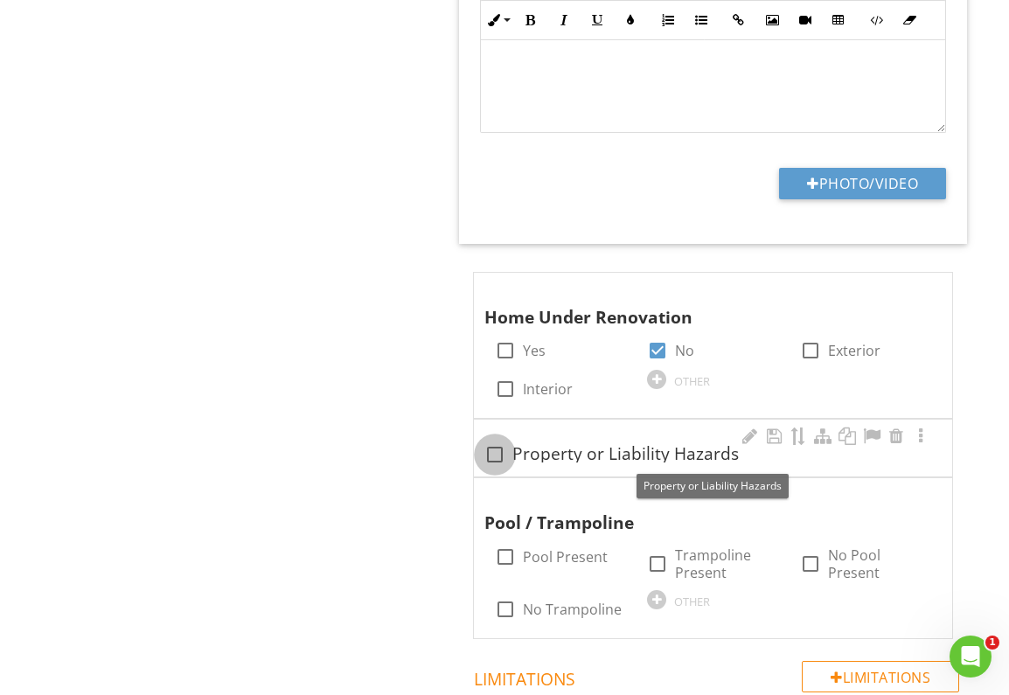
drag, startPoint x: 495, startPoint y: 457, endPoint x: 515, endPoint y: 490, distance: 38.1
click at [509, 460] on div "check_box_outline_blank Property or Liability Hazards" at bounding box center [712, 454] width 457 height 21
checkbox input "true"
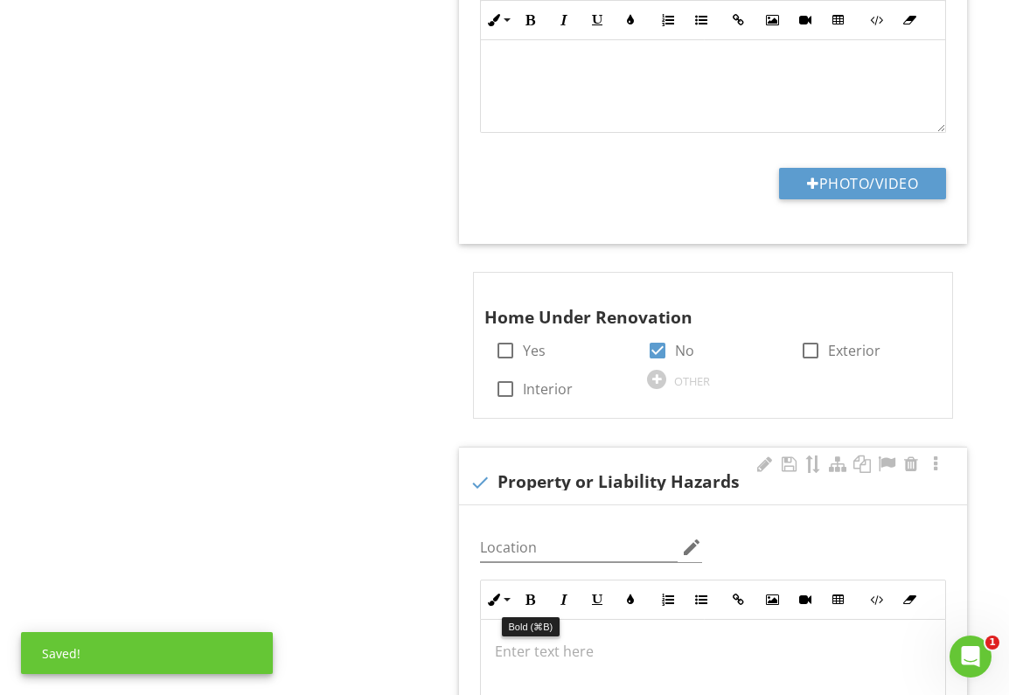
drag, startPoint x: 525, startPoint y: 600, endPoint x: 532, endPoint y: 654, distance: 54.7
click at [525, 600] on icon "button" at bounding box center [531, 600] width 12 height 12
click at [533, 657] on p "​" at bounding box center [713, 651] width 436 height 21
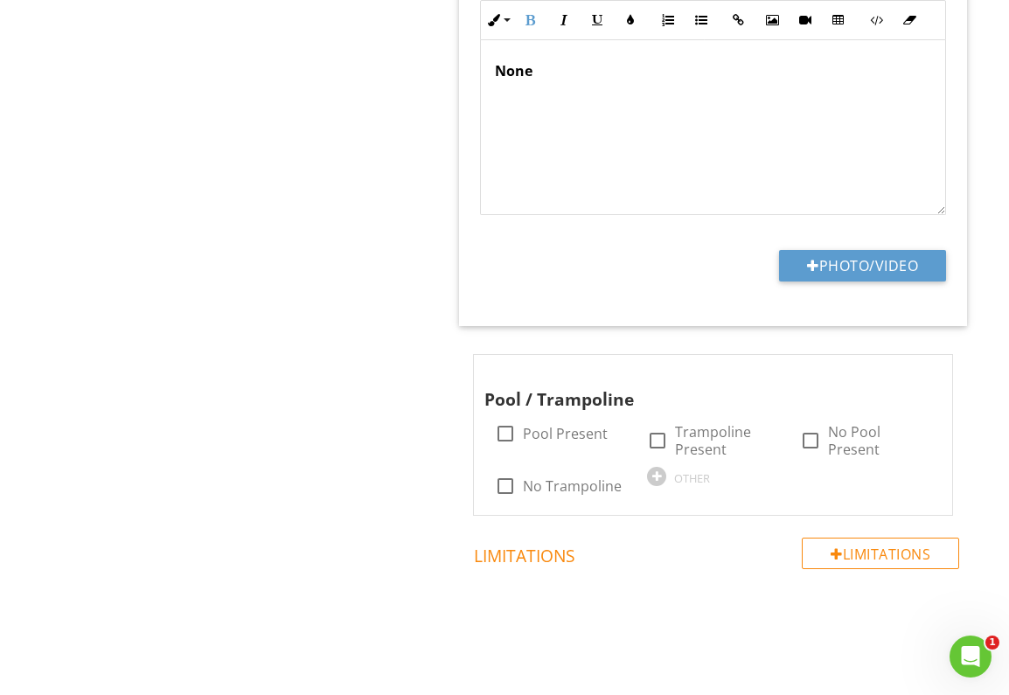
scroll to position [3754, 0]
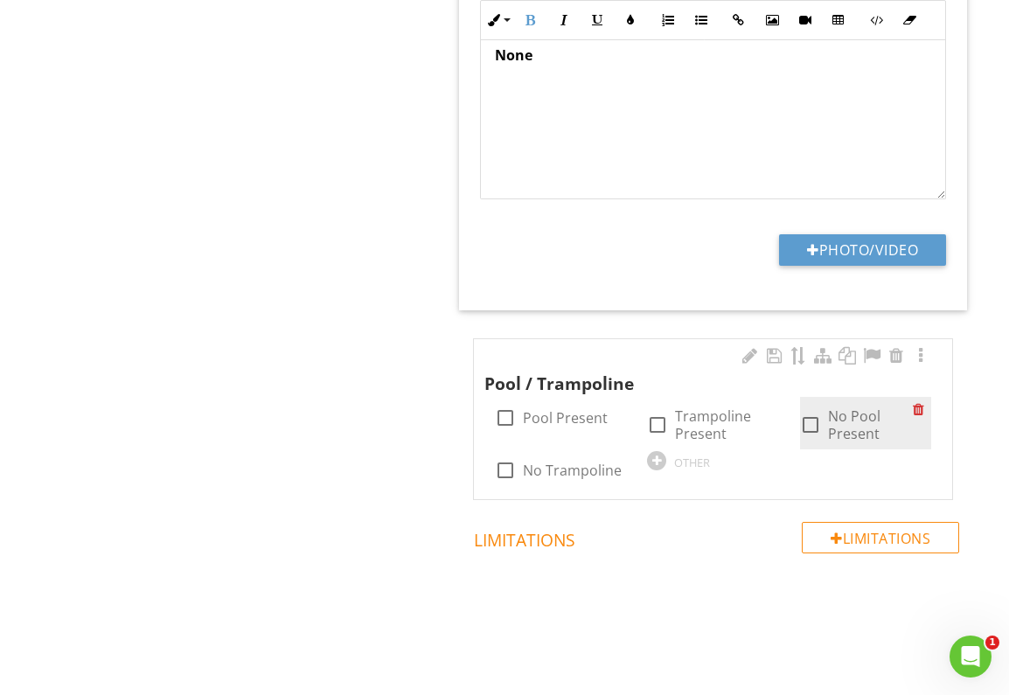
click at [820, 421] on div at bounding box center [811, 425] width 30 height 30
checkbox input "true"
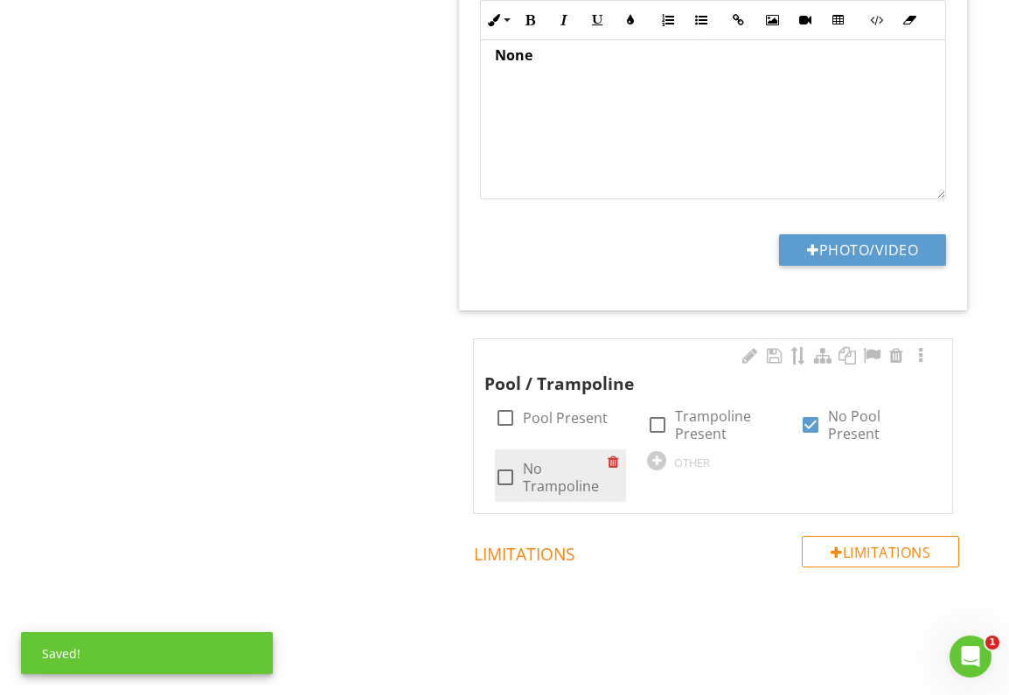
drag, startPoint x: 511, startPoint y: 475, endPoint x: 523, endPoint y: 478, distance: 12.7
click at [513, 475] on div at bounding box center [506, 478] width 30 height 30
checkbox input "true"
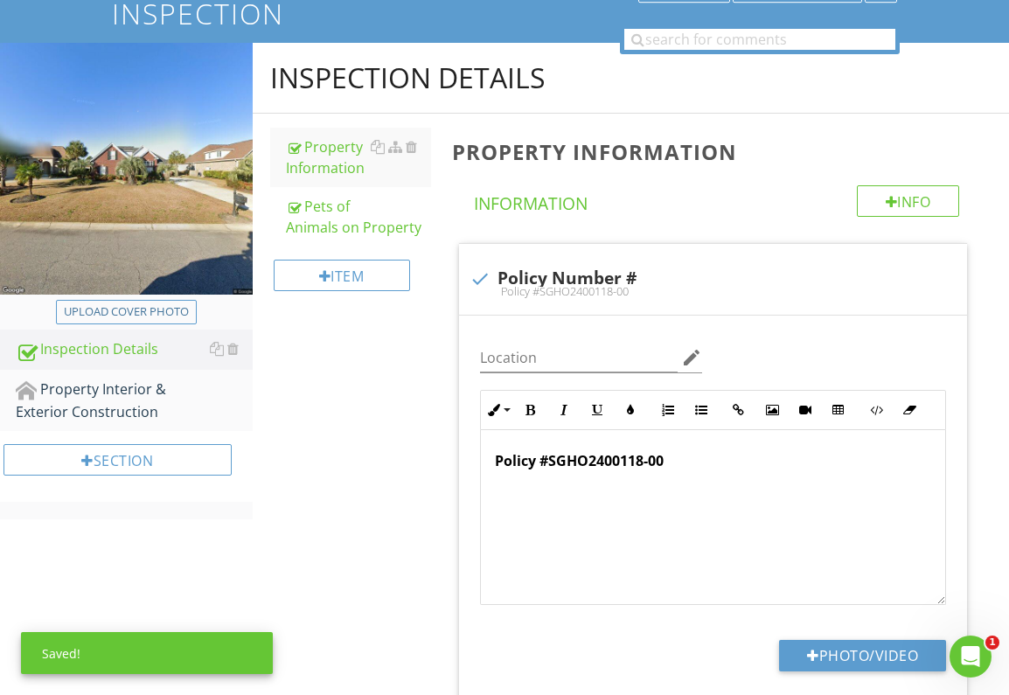
scroll to position [0, 0]
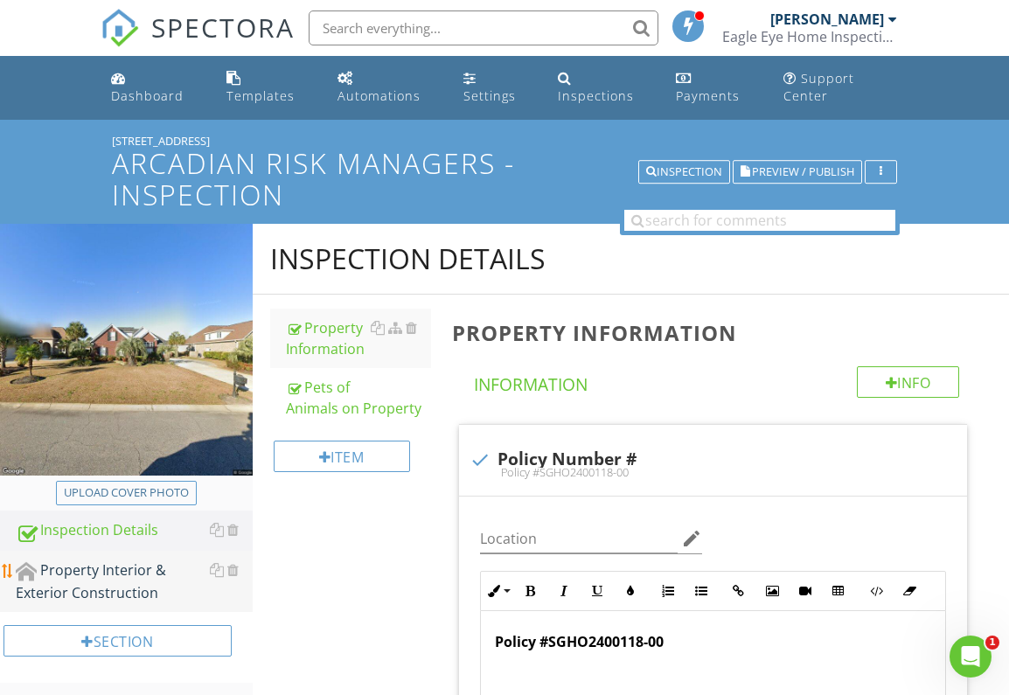
click at [115, 567] on div "Property Interior & Exterior Construction" at bounding box center [134, 582] width 237 height 44
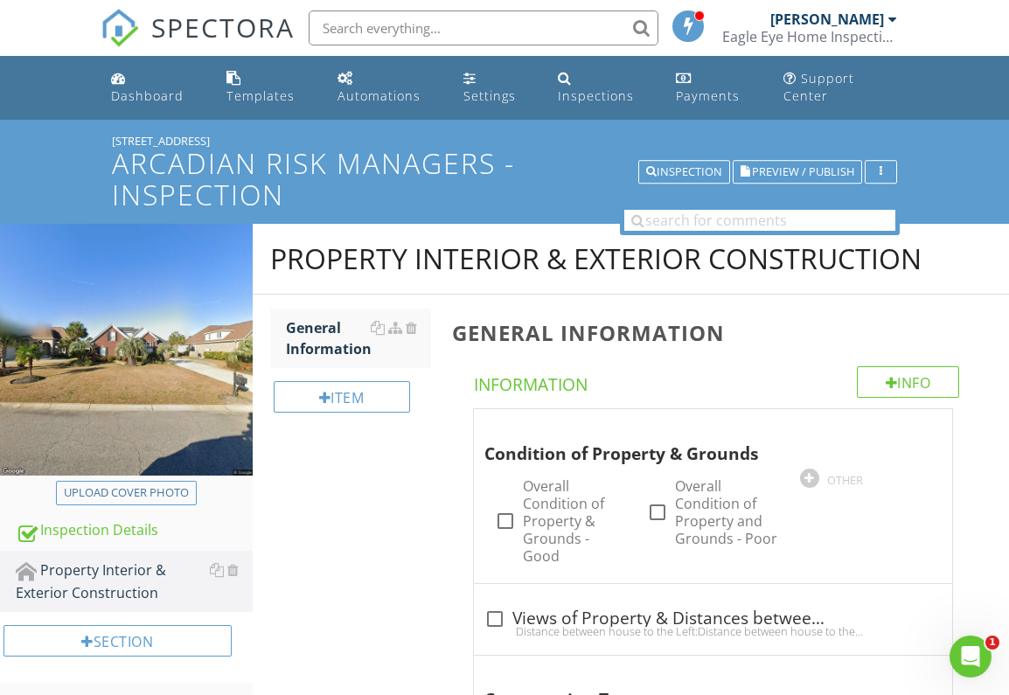
scroll to position [1, 0]
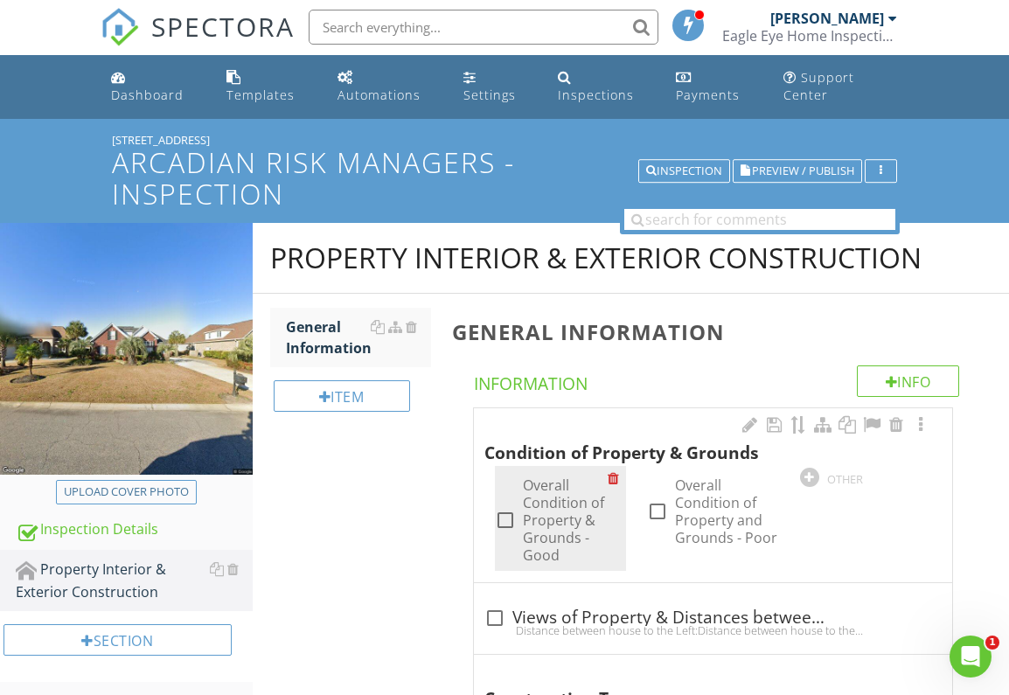
click at [507, 518] on div at bounding box center [506, 520] width 30 height 30
checkbox input "true"
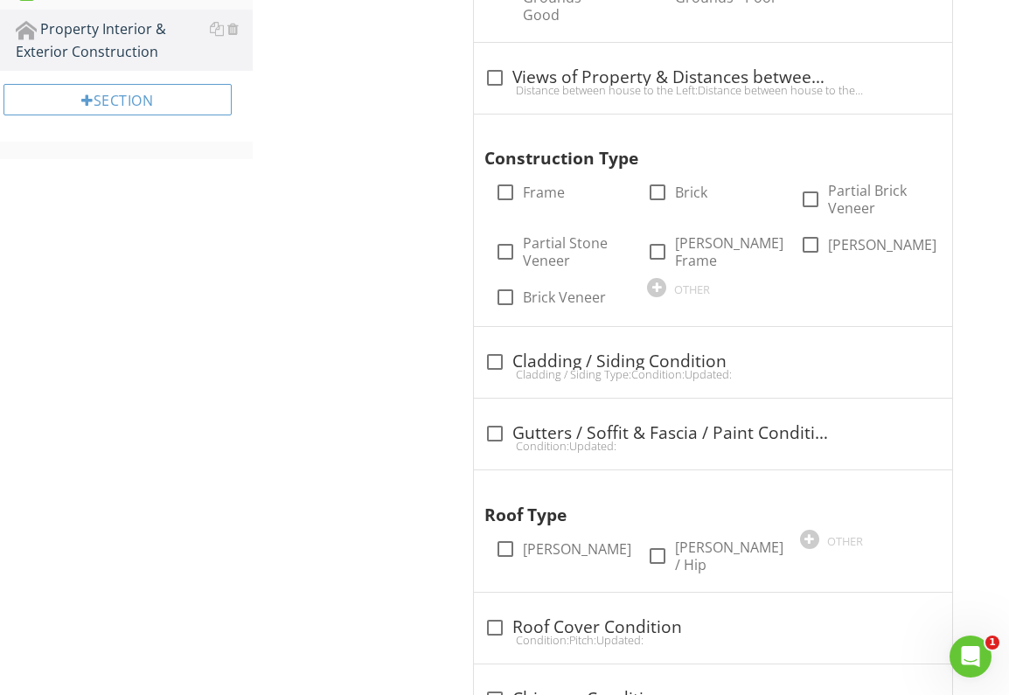
scroll to position [546, 0]
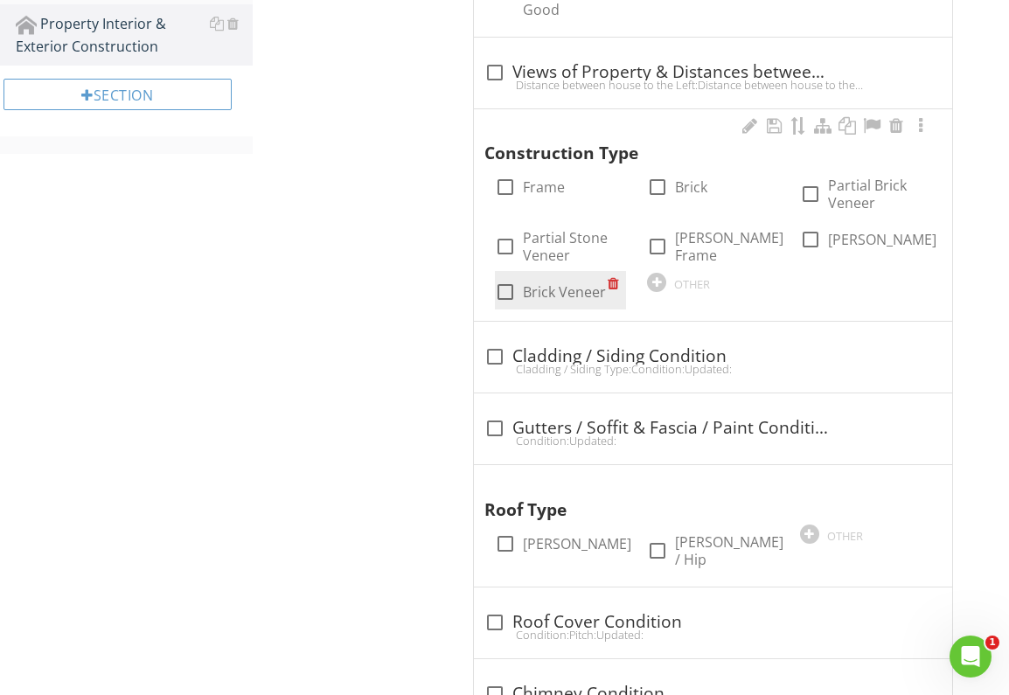
click at [505, 293] on div at bounding box center [506, 292] width 30 height 30
checkbox input "true"
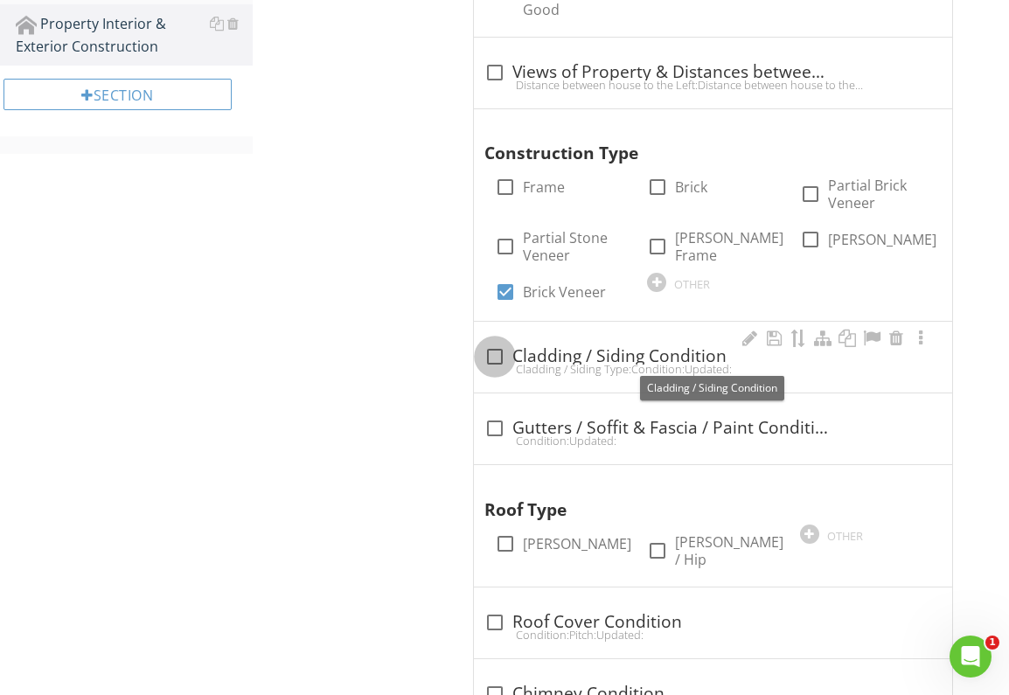
click at [495, 358] on div at bounding box center [495, 357] width 30 height 30
checkbox input "true"
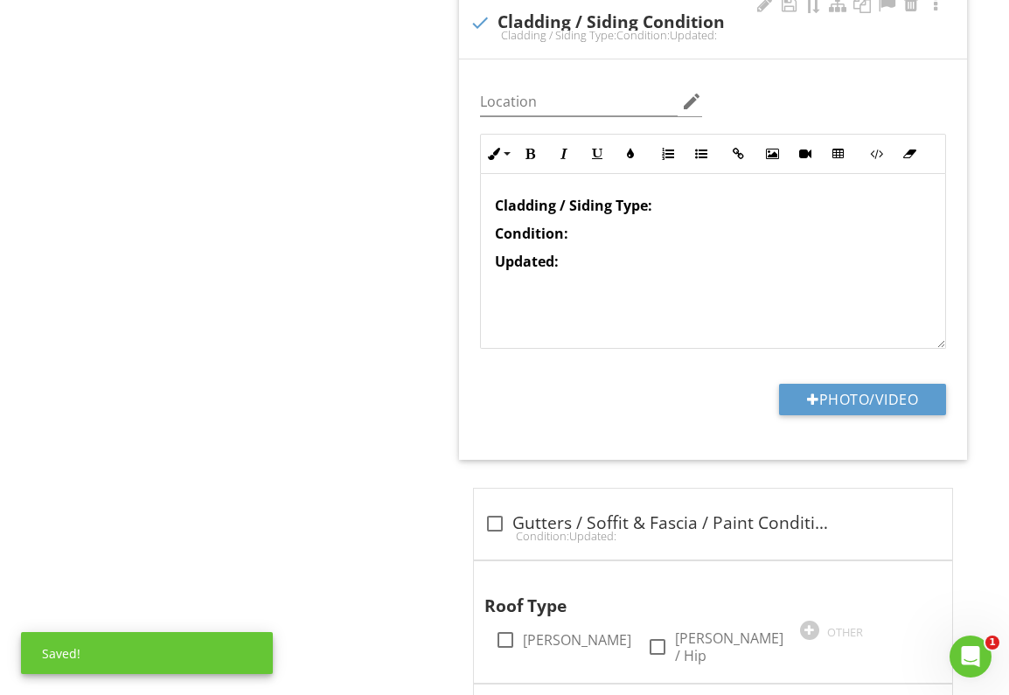
scroll to position [966, 0]
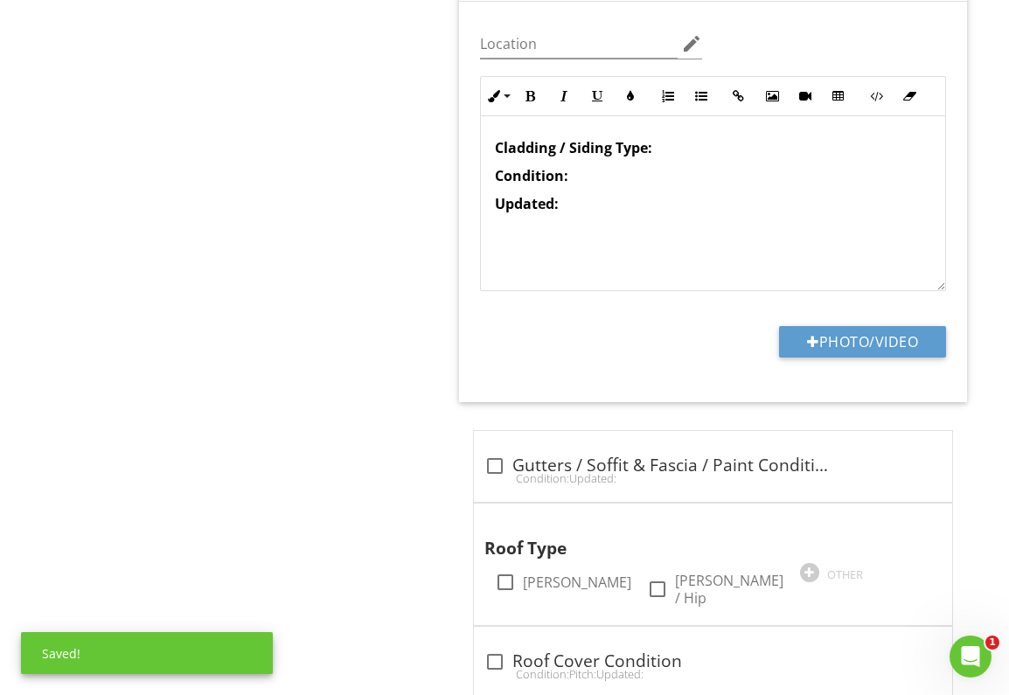
click at [688, 147] on p "Cladding / Siding Type:" at bounding box center [713, 147] width 436 height 21
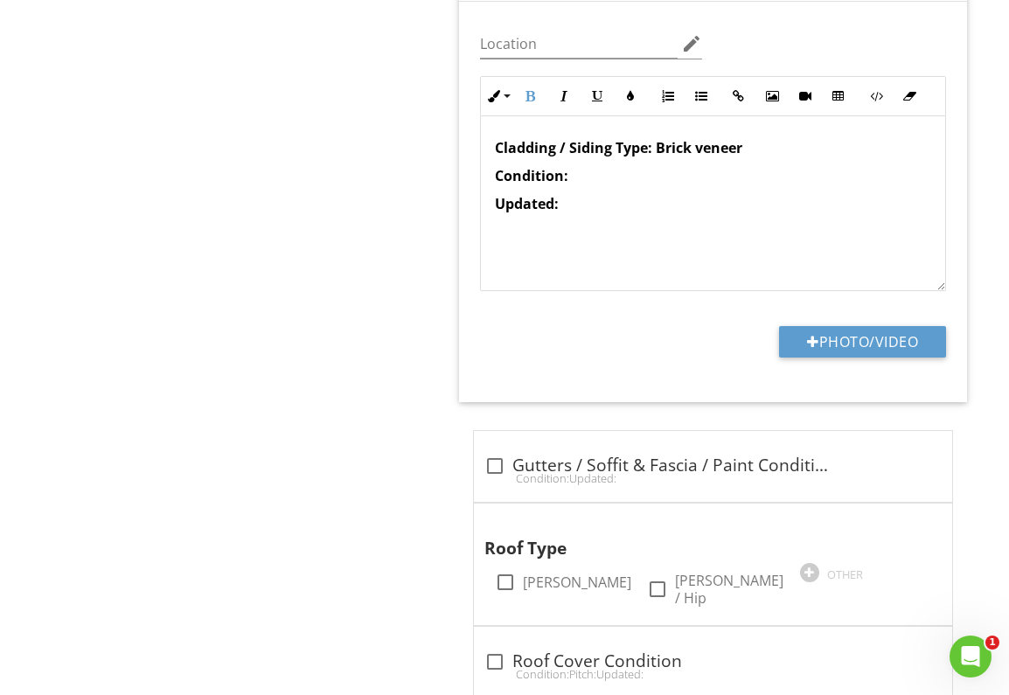
click at [702, 153] on strong "Cladding / Siding Type: Brick veneer" at bounding box center [618, 147] width 247 height 19
click at [642, 179] on p "Condition:" at bounding box center [713, 175] width 436 height 21
click at [608, 205] on p "Updated:" at bounding box center [713, 203] width 436 height 21
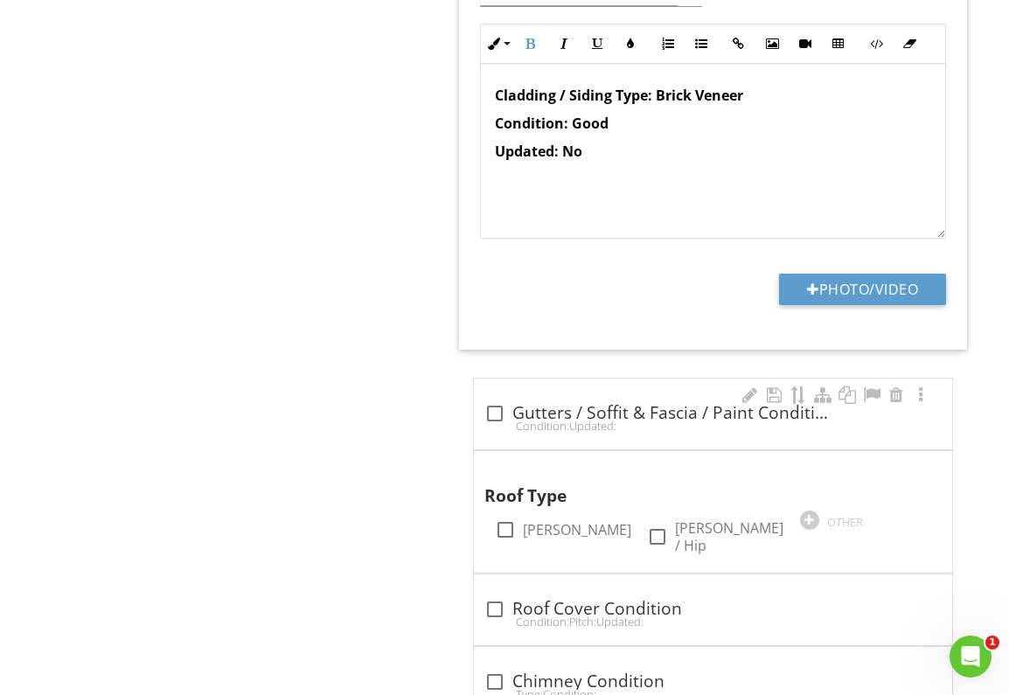
click at [498, 408] on div at bounding box center [495, 414] width 30 height 30
checkbox input "true"
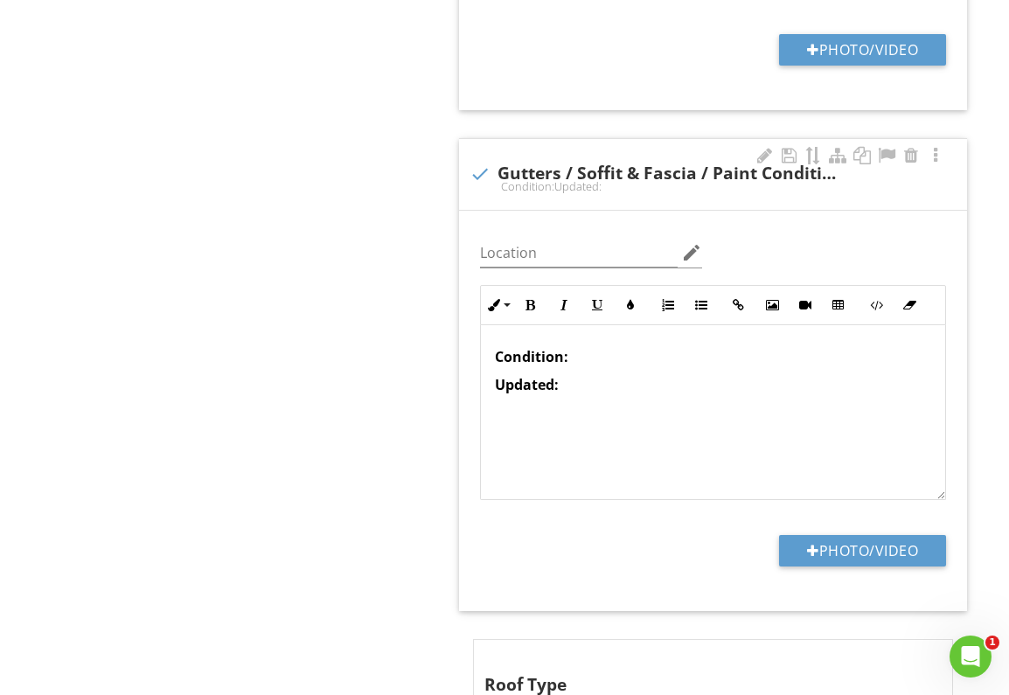
scroll to position [1286, 0]
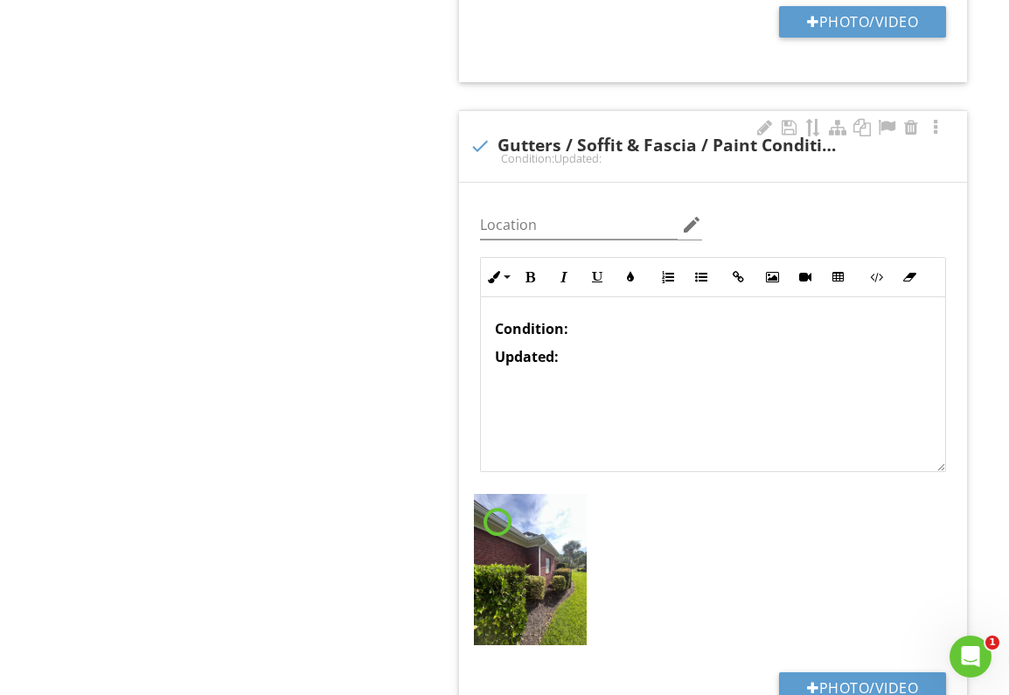
click at [610, 327] on p "Condition:" at bounding box center [713, 328] width 436 height 21
click at [607, 360] on p "Updated:" at bounding box center [713, 356] width 436 height 21
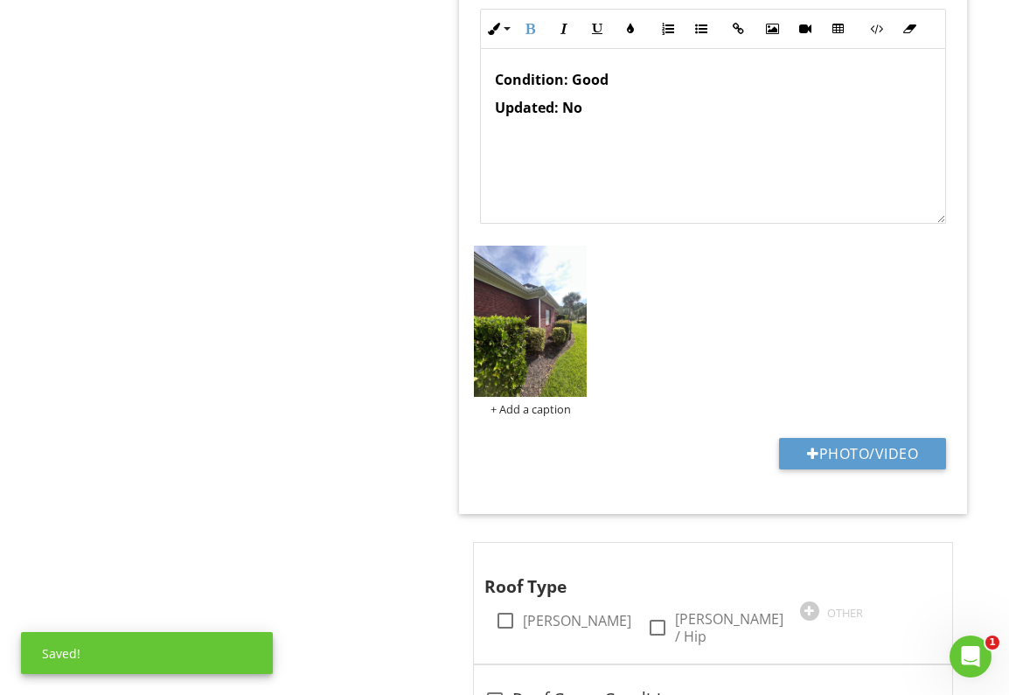
scroll to position [1639, 0]
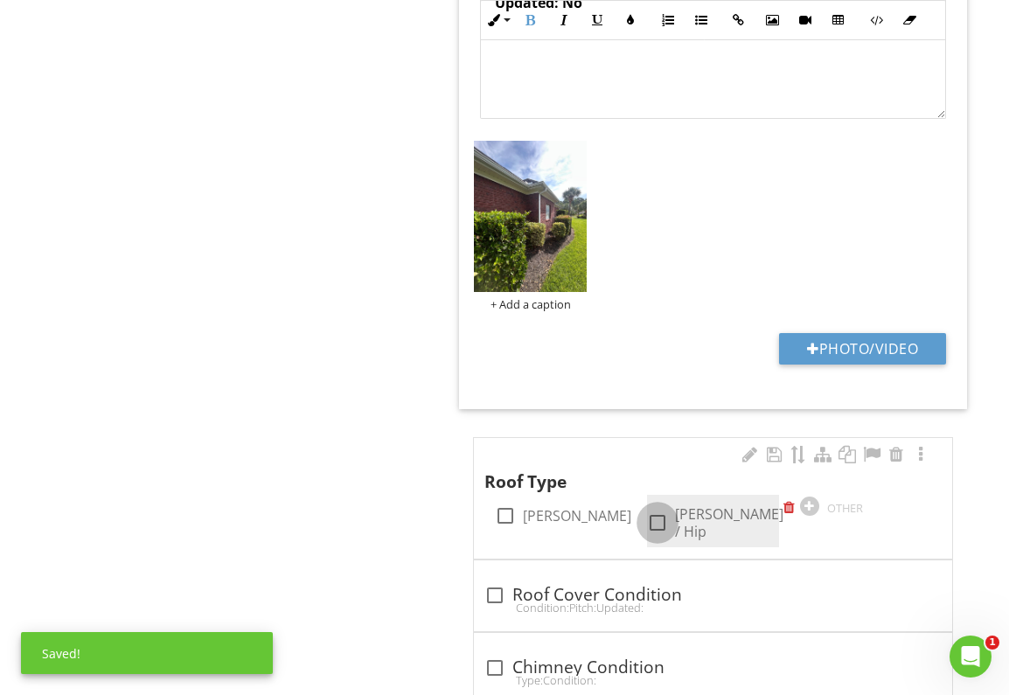
drag, startPoint x: 655, startPoint y: 517, endPoint x: 672, endPoint y: 526, distance: 19.2
click at [654, 517] on div at bounding box center [658, 523] width 30 height 30
checkbox input "true"
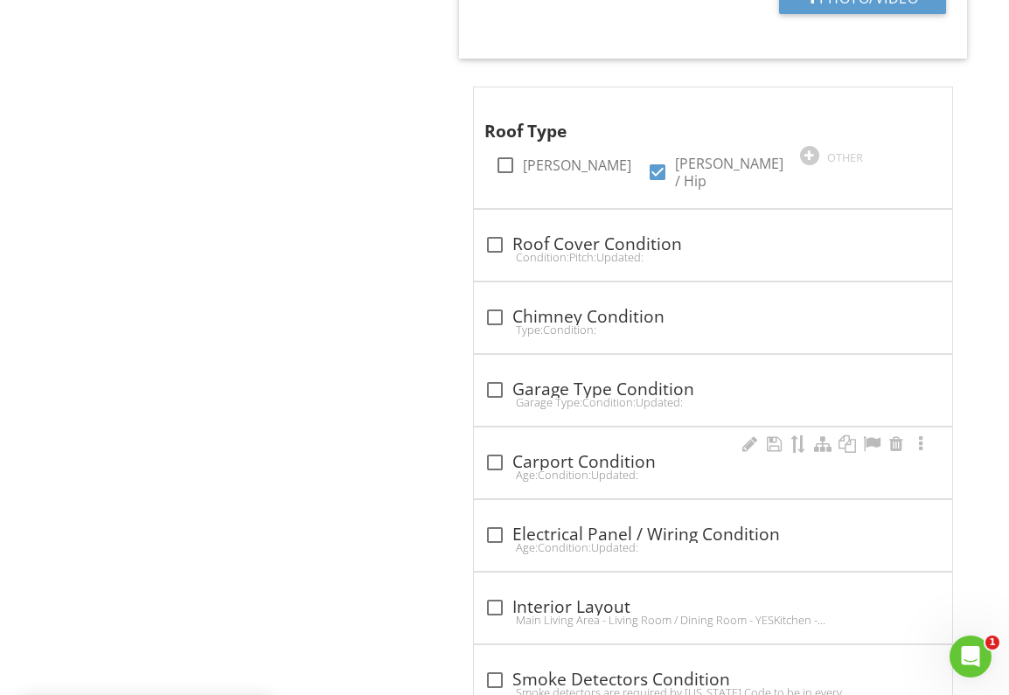
scroll to position [2008, 0]
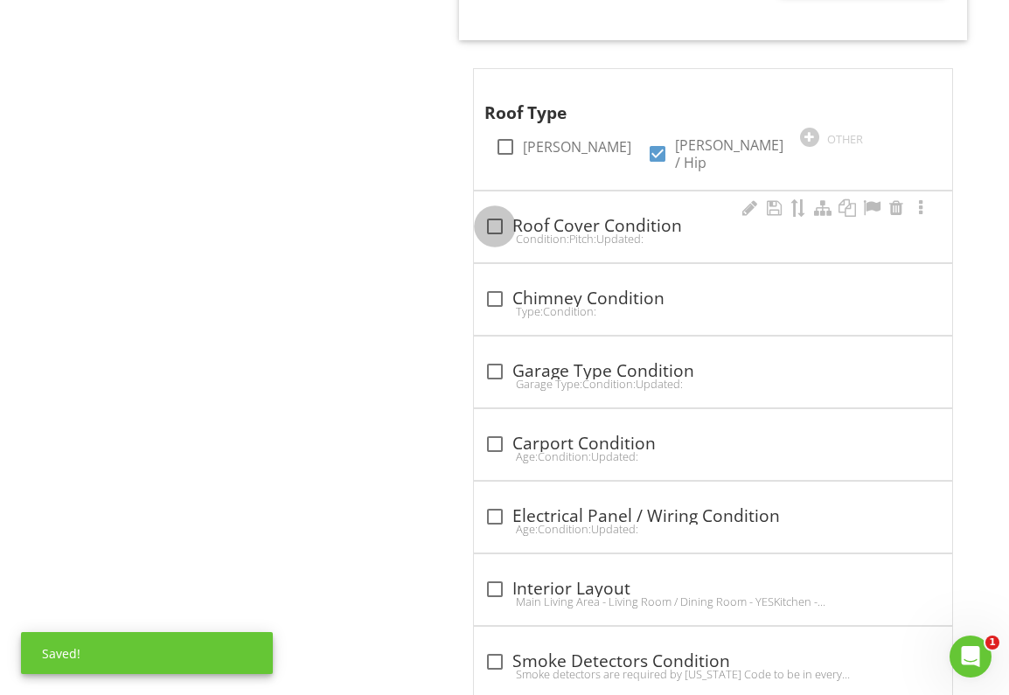
click at [497, 214] on div at bounding box center [495, 227] width 30 height 30
checkbox input "true"
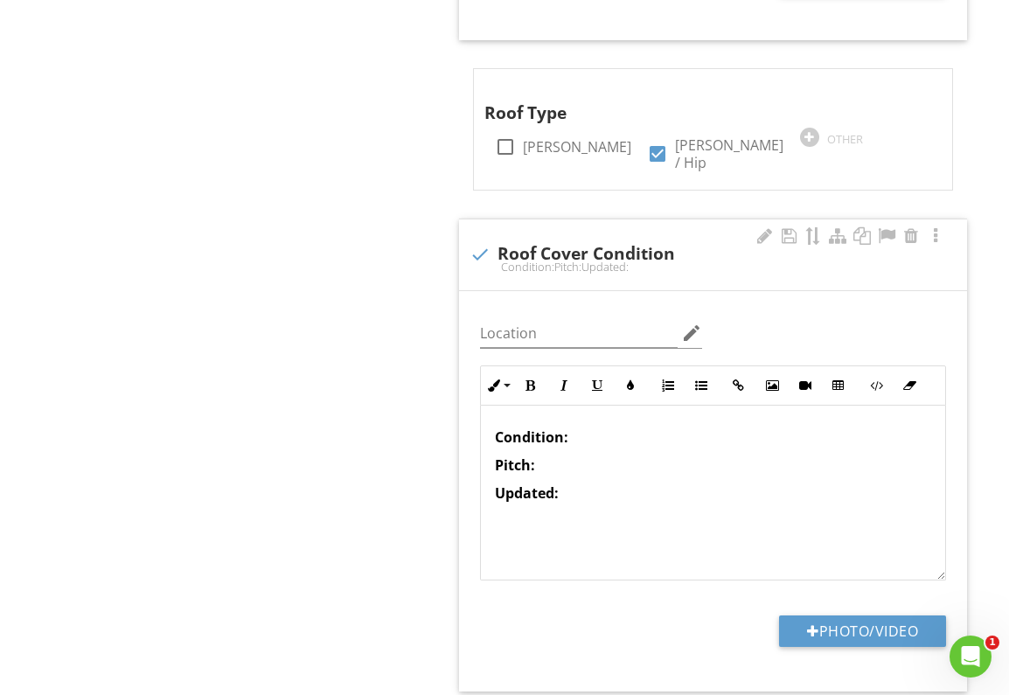
click at [495, 484] on strong "Updated:" at bounding box center [527, 493] width 64 height 19
click at [651, 459] on p "Updated:" at bounding box center [713, 465] width 436 height 21
click at [630, 427] on p "Condition:" at bounding box center [713, 437] width 436 height 21
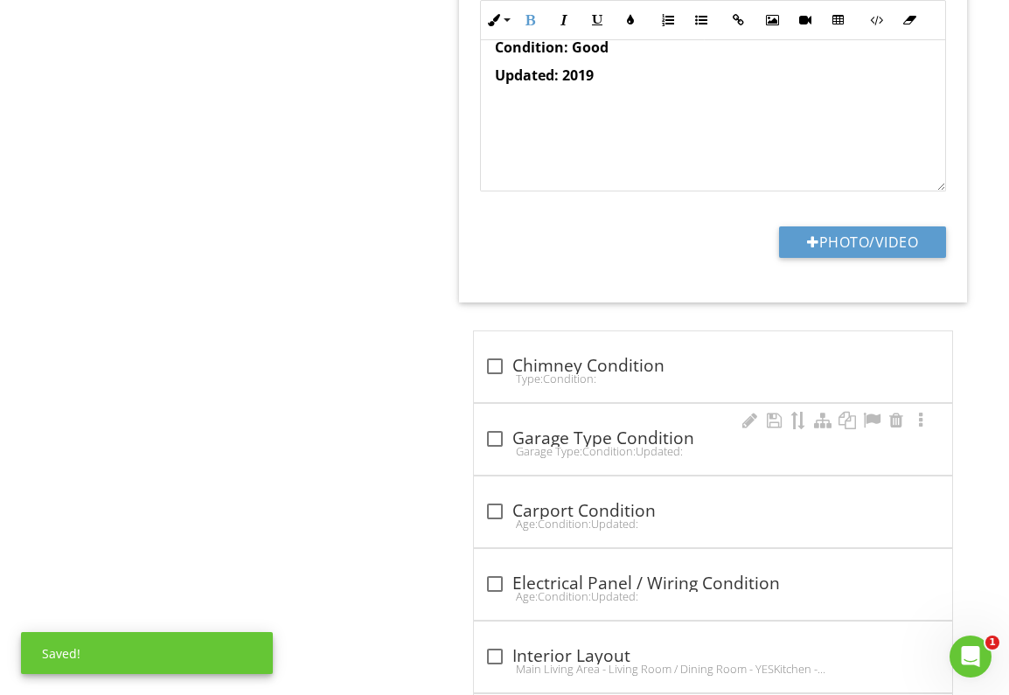
scroll to position [2406, 0]
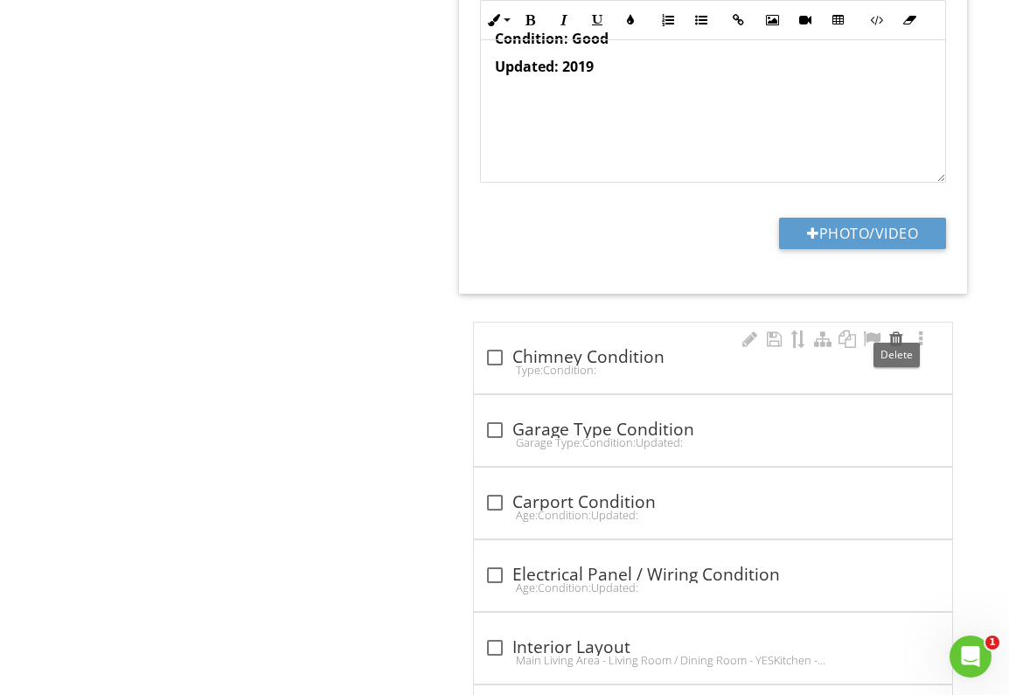
click at [893, 331] on div at bounding box center [896, 339] width 21 height 17
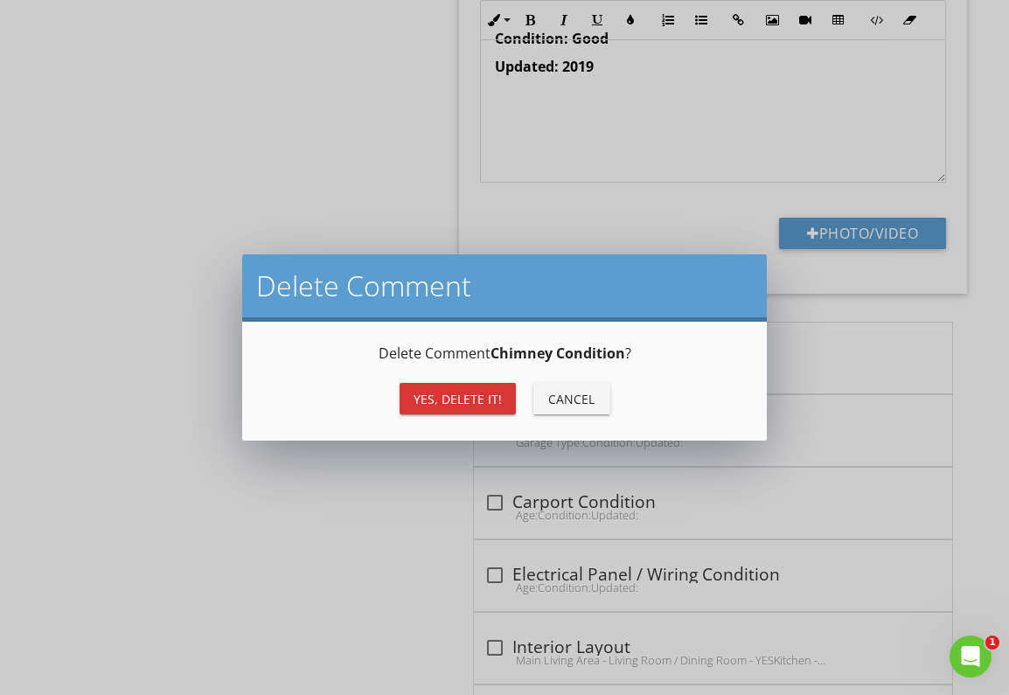
click at [472, 397] on div "Yes, Delete it!" at bounding box center [458, 399] width 88 height 18
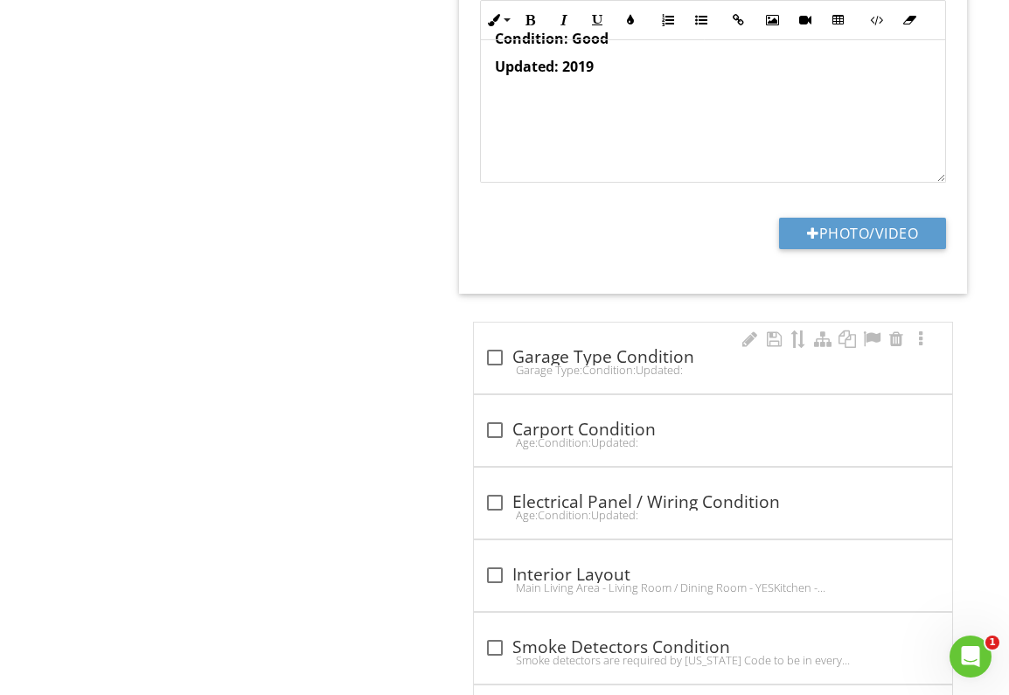
click at [488, 343] on div at bounding box center [495, 358] width 30 height 30
checkbox input "true"
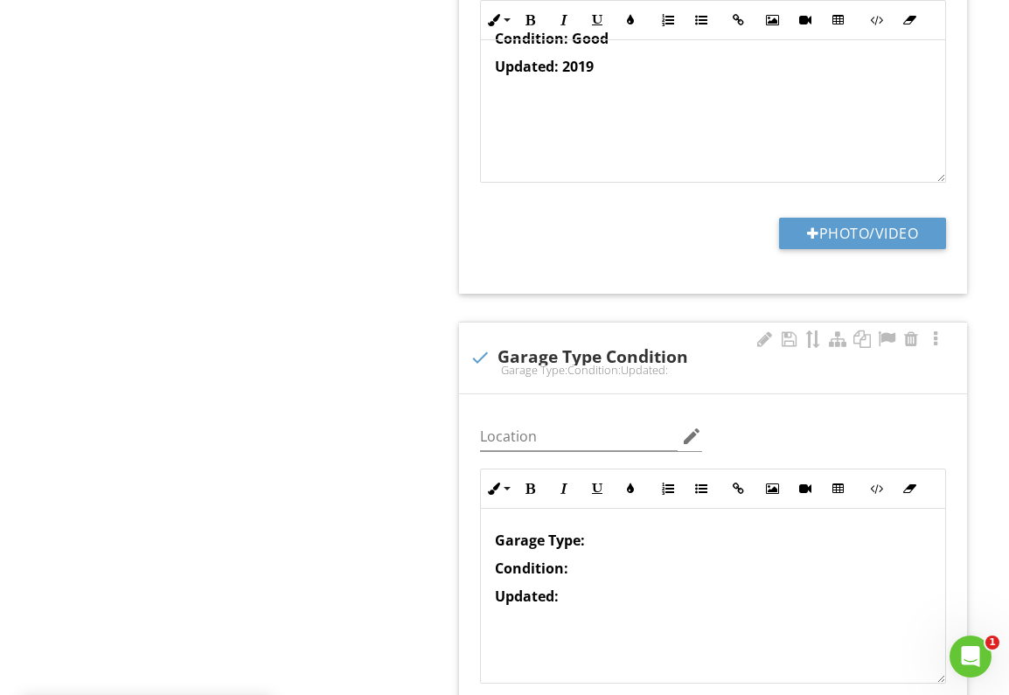
click at [588, 586] on p "Updated:" at bounding box center [713, 596] width 436 height 21
click at [621, 558] on p "Condition:" at bounding box center [713, 568] width 436 height 21
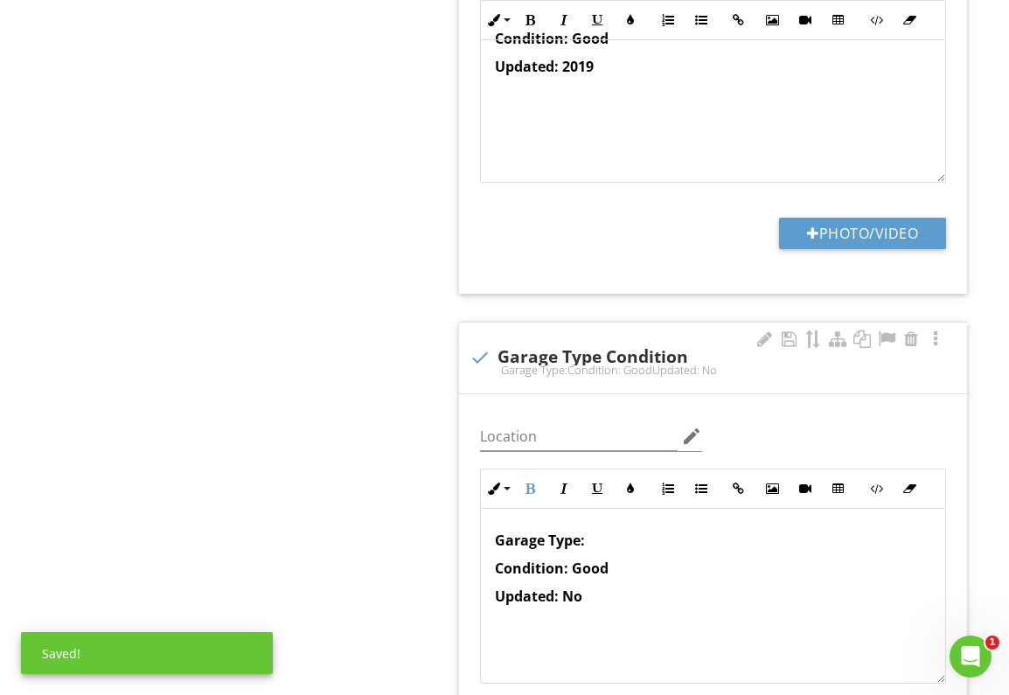
click at [646, 530] on p "Garage Type:" at bounding box center [713, 540] width 436 height 21
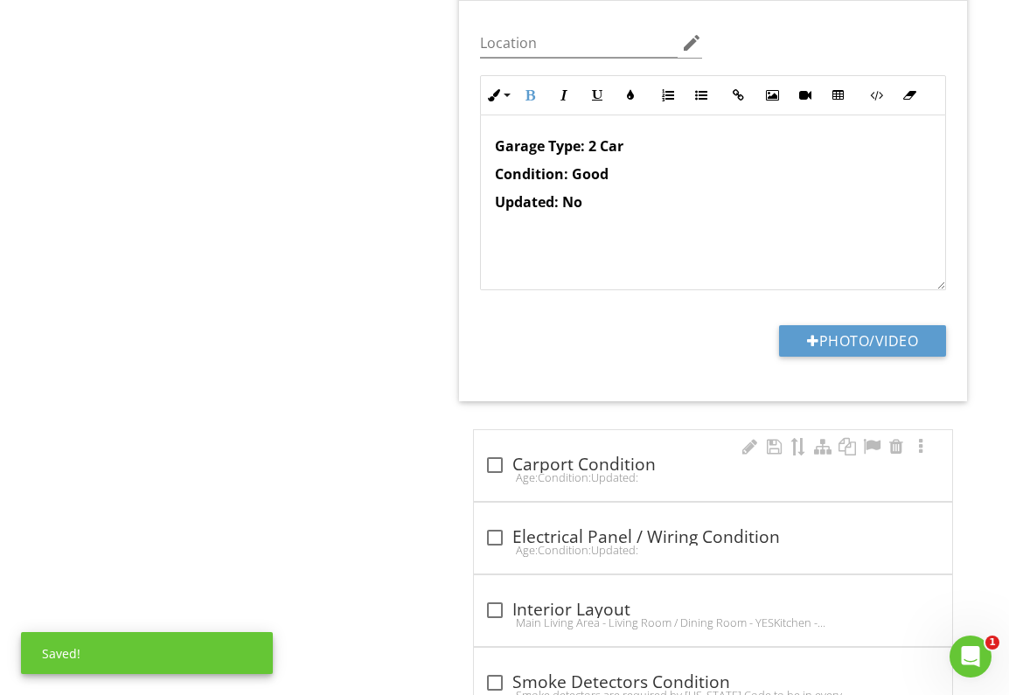
scroll to position [2808, 0]
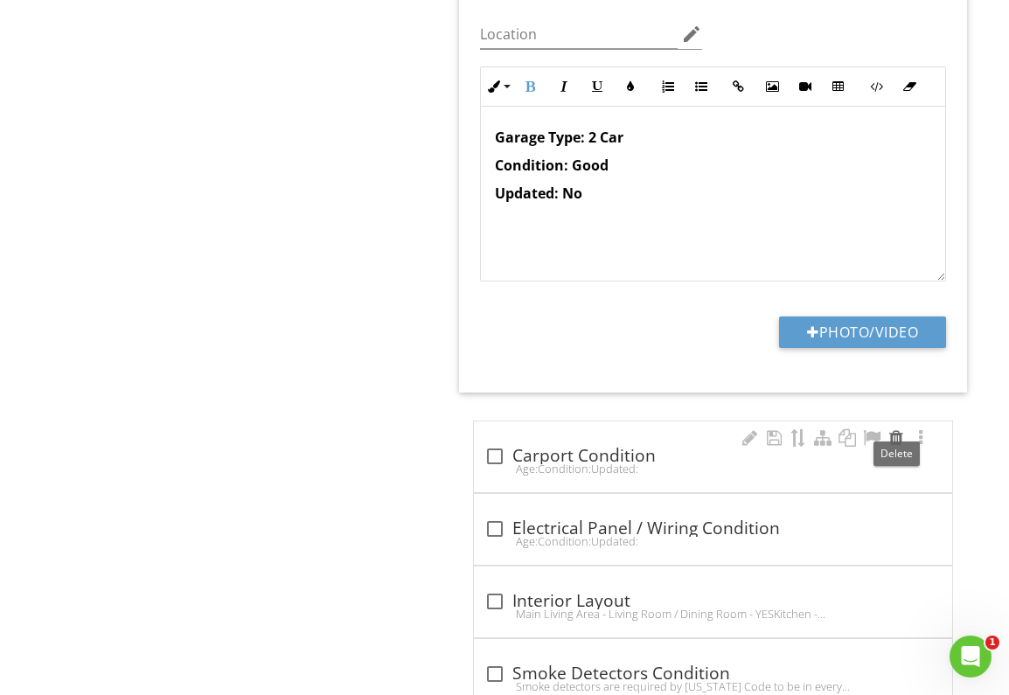
click at [893, 429] on div at bounding box center [896, 437] width 21 height 17
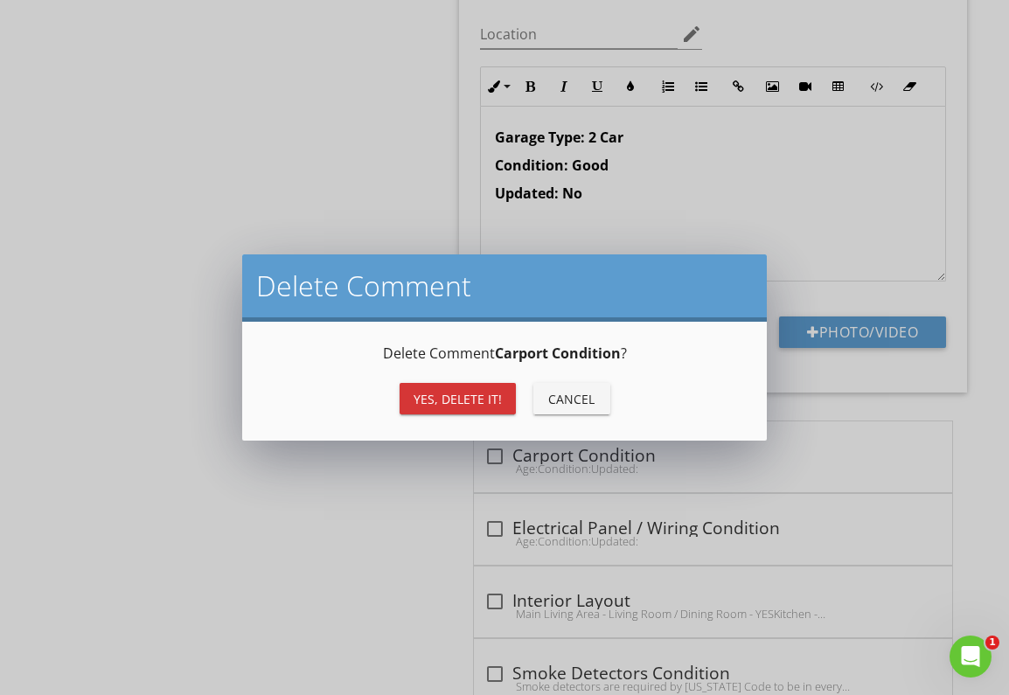
drag, startPoint x: 457, startPoint y: 397, endPoint x: 470, endPoint y: 397, distance: 13.1
click at [470, 397] on div "Yes, Delete it!" at bounding box center [458, 399] width 88 height 18
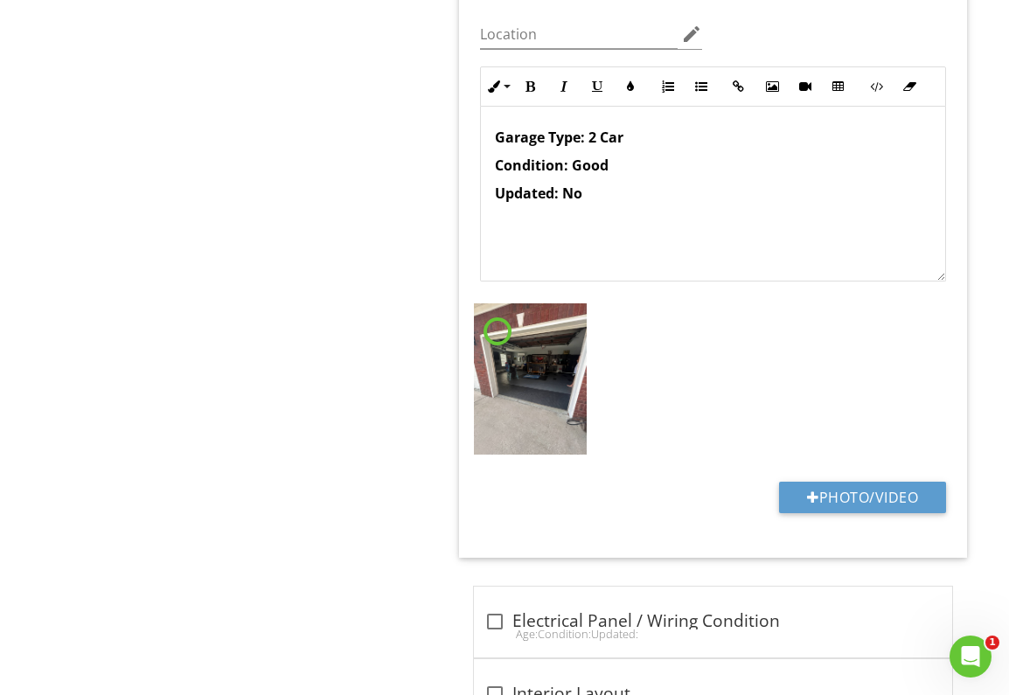
scroll to position [2816, 0]
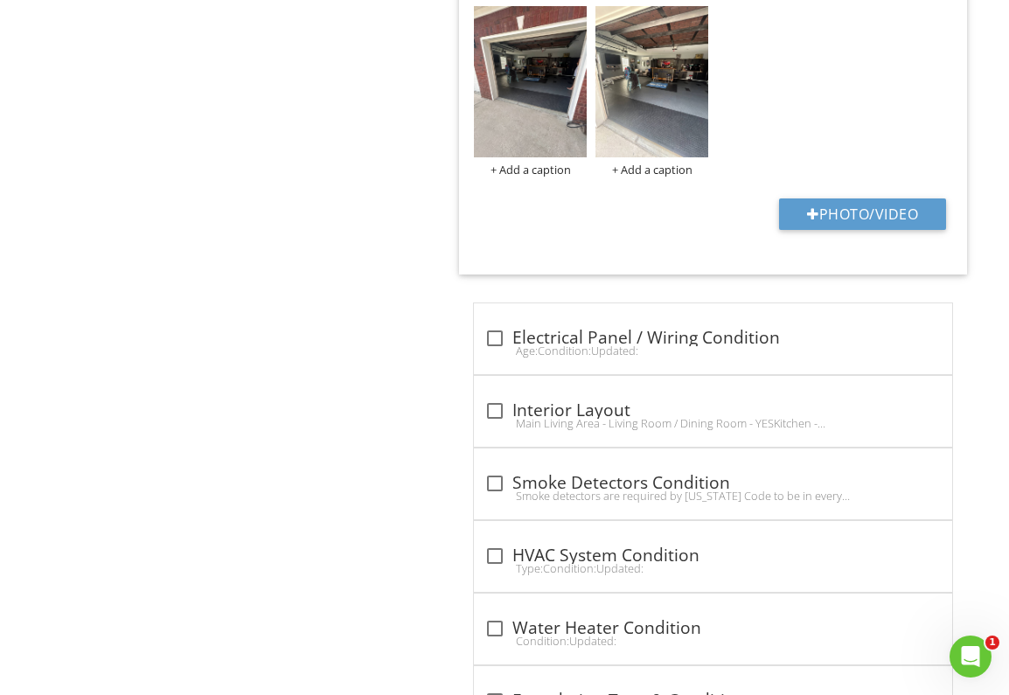
scroll to position [1, 0]
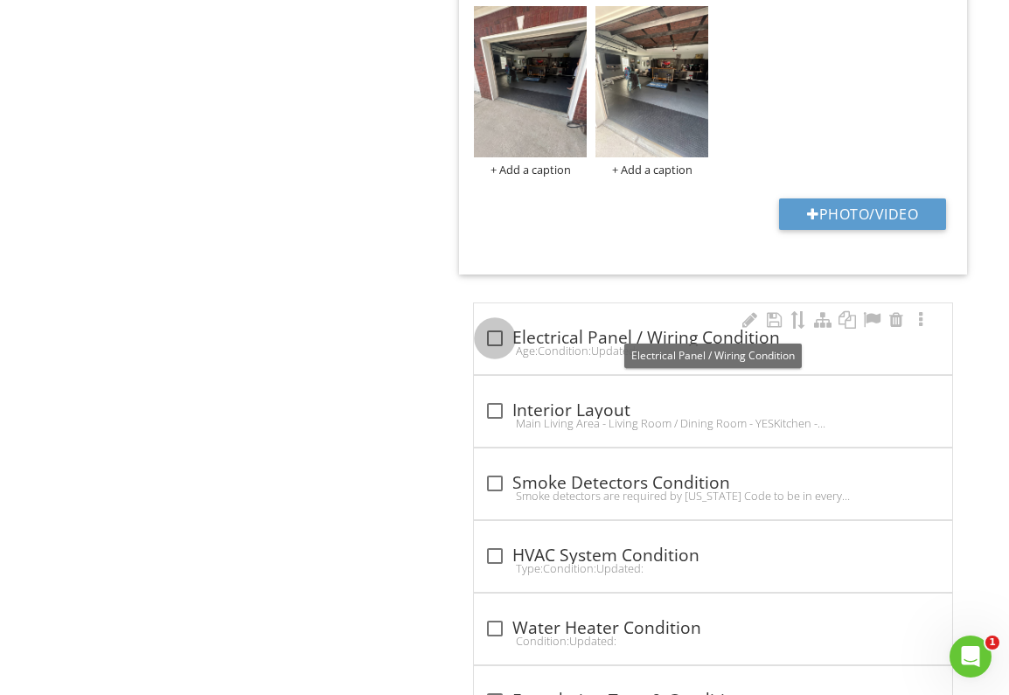
click at [492, 324] on div at bounding box center [495, 339] width 30 height 30
checkbox input "true"
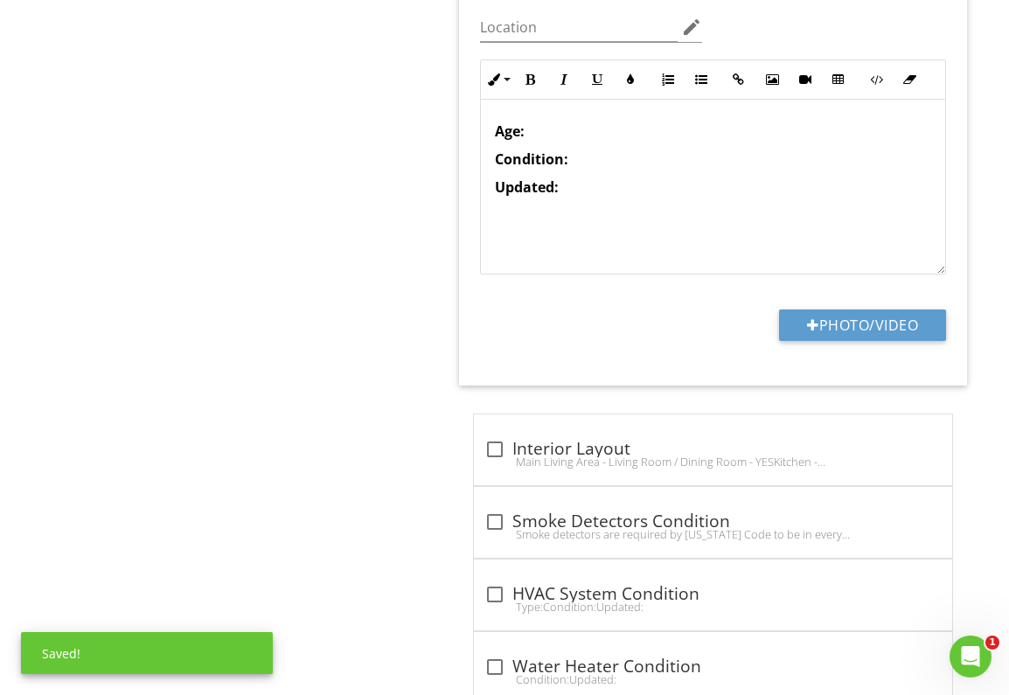
scroll to position [3506, 0]
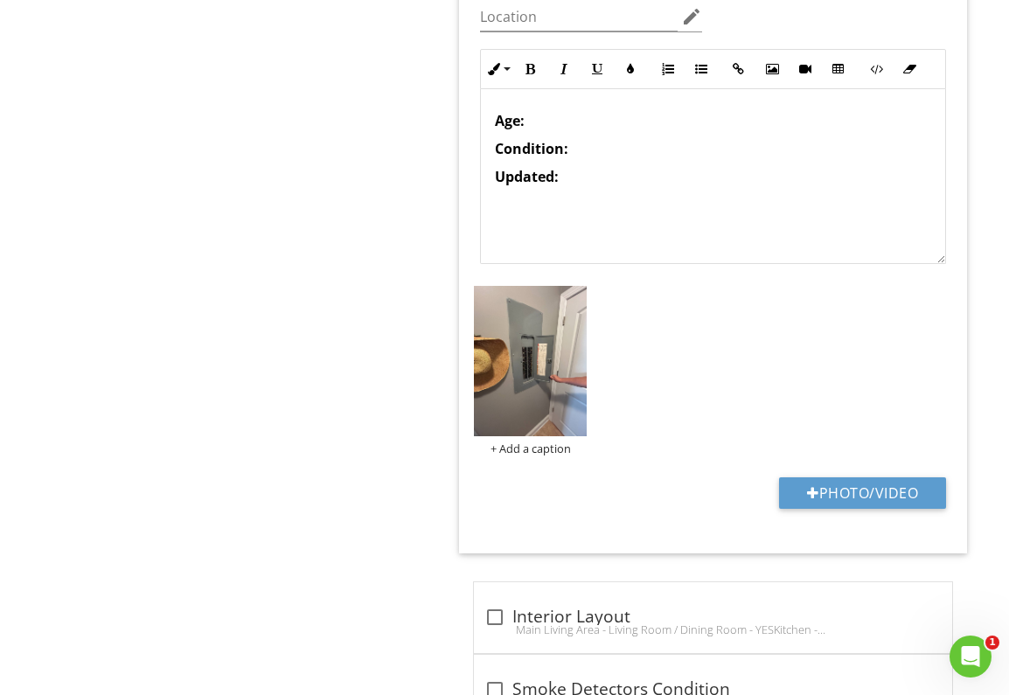
click at [499, 139] on strong "Condition:" at bounding box center [531, 148] width 73 height 19
click at [618, 110] on p "Condition:" at bounding box center [713, 120] width 436 height 21
click at [599, 139] on p "Updated:" at bounding box center [713, 149] width 436 height 21
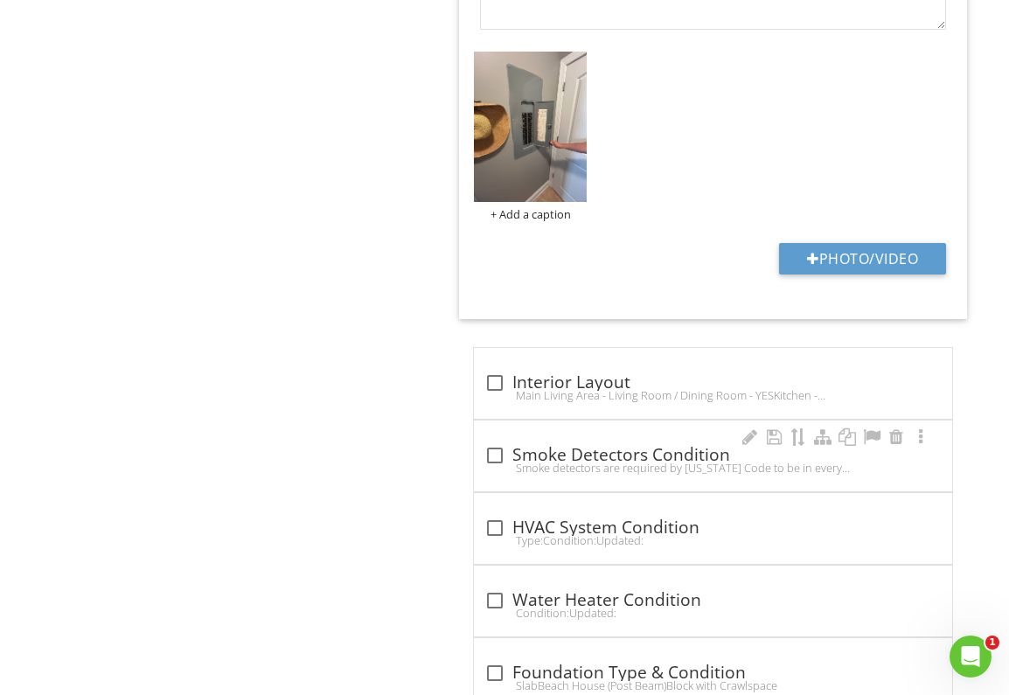
scroll to position [3753, 0]
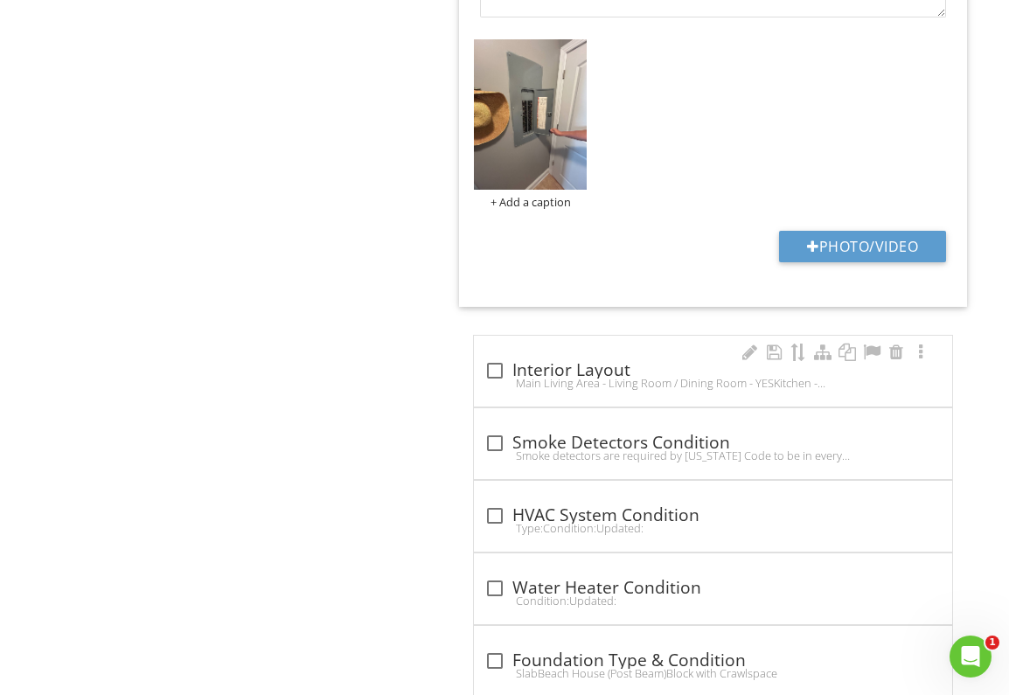
click at [498, 360] on div at bounding box center [495, 371] width 30 height 30
checkbox input "true"
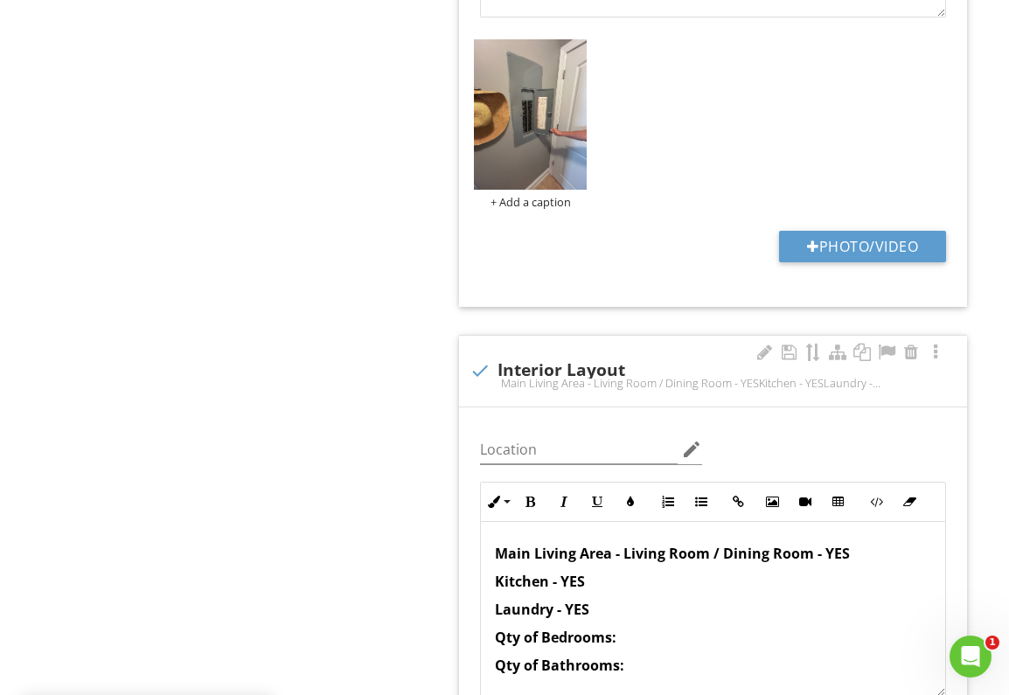
click at [657, 627] on p "Qty of Bedrooms:" at bounding box center [713, 637] width 436 height 21
click at [654, 659] on p "Qty of Bathrooms:" at bounding box center [713, 665] width 436 height 21
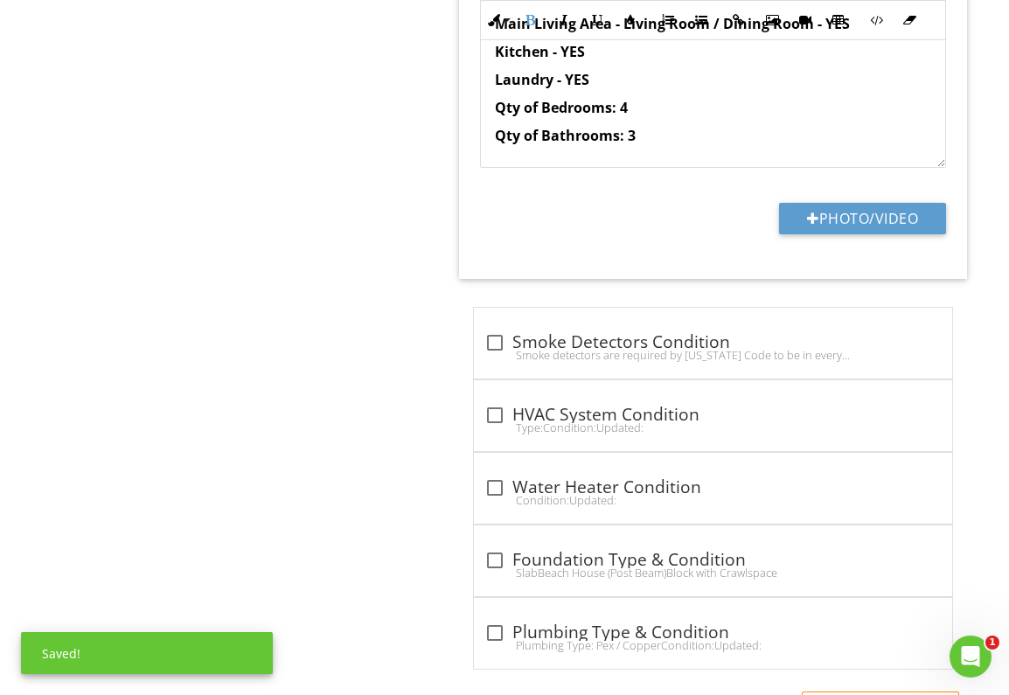
scroll to position [4309, 0]
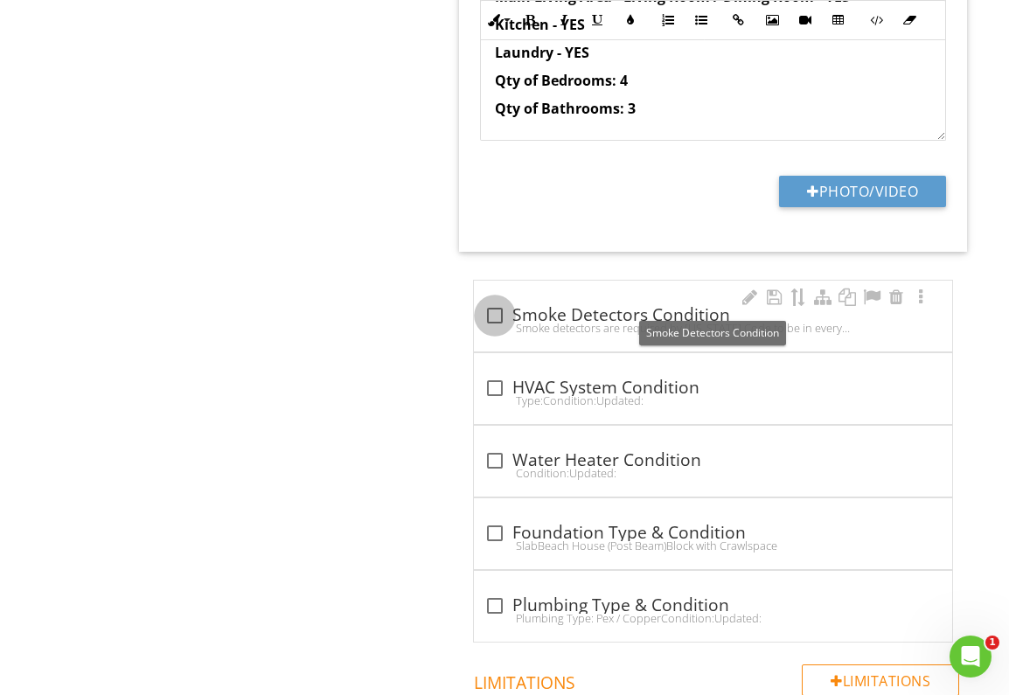
click at [497, 301] on div at bounding box center [495, 316] width 30 height 30
checkbox input "true"
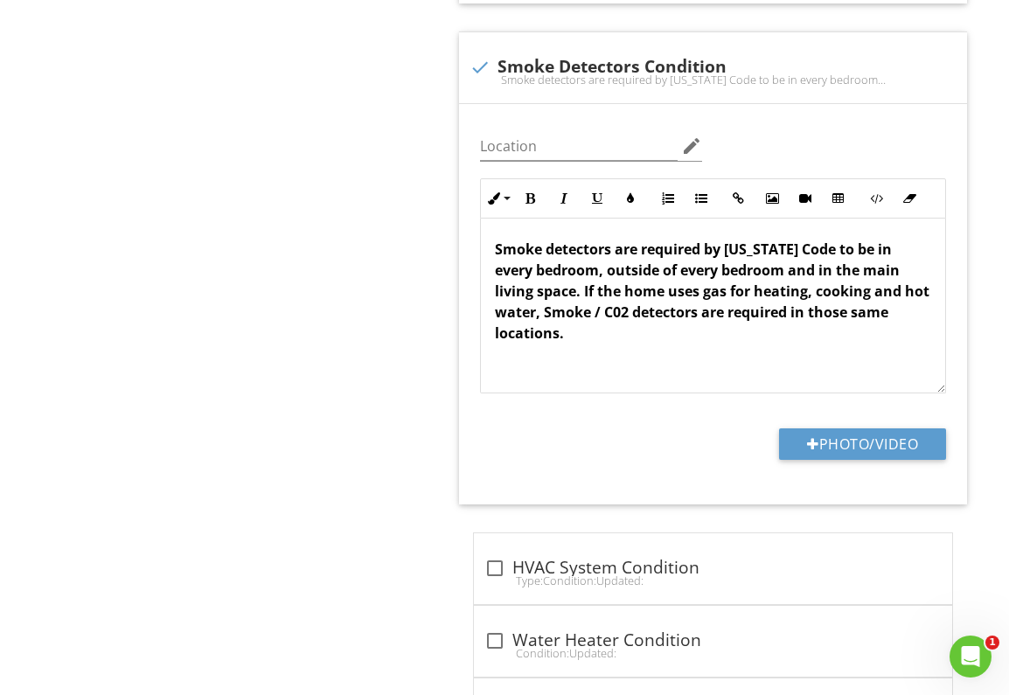
scroll to position [4513, 0]
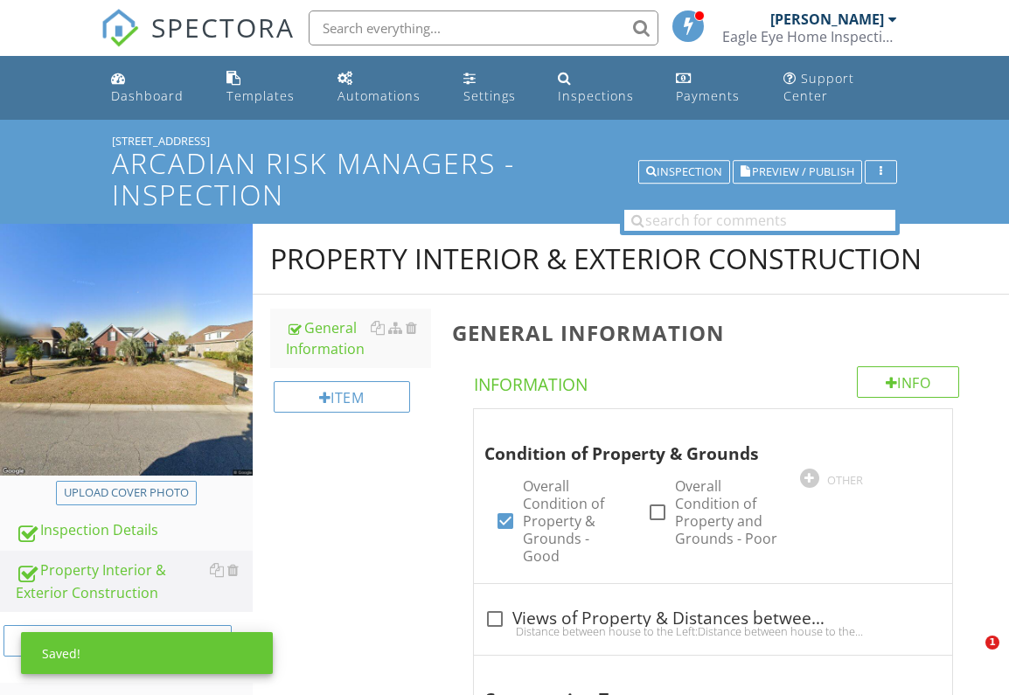
scroll to position [5374, 0]
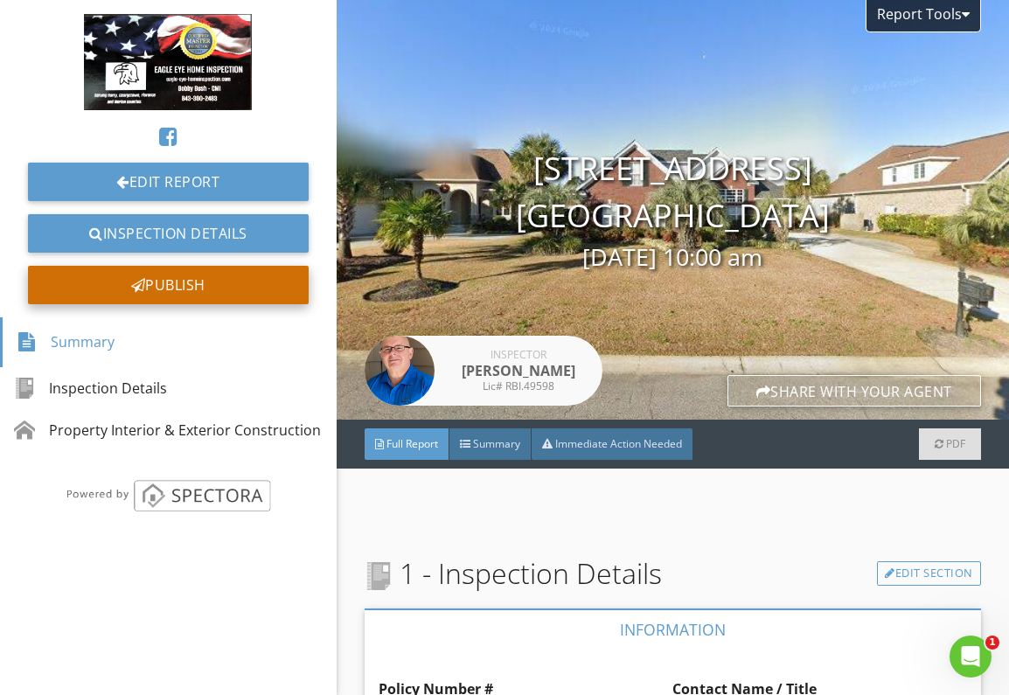
click at [223, 282] on div "Publish" at bounding box center [168, 285] width 281 height 38
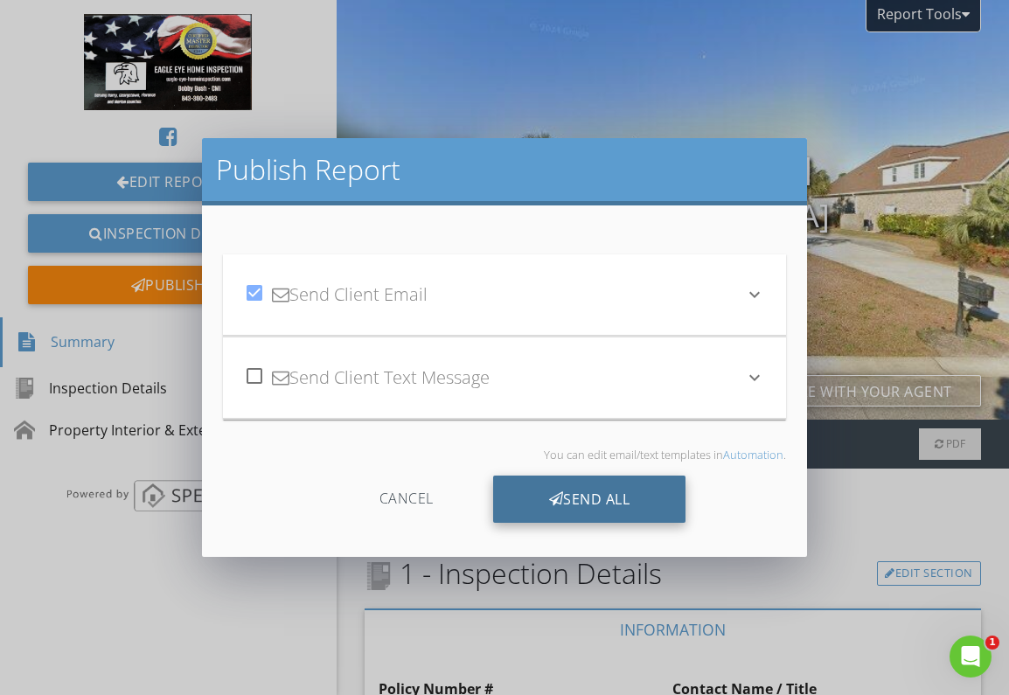
click at [616, 500] on div "Send All" at bounding box center [589, 499] width 193 height 47
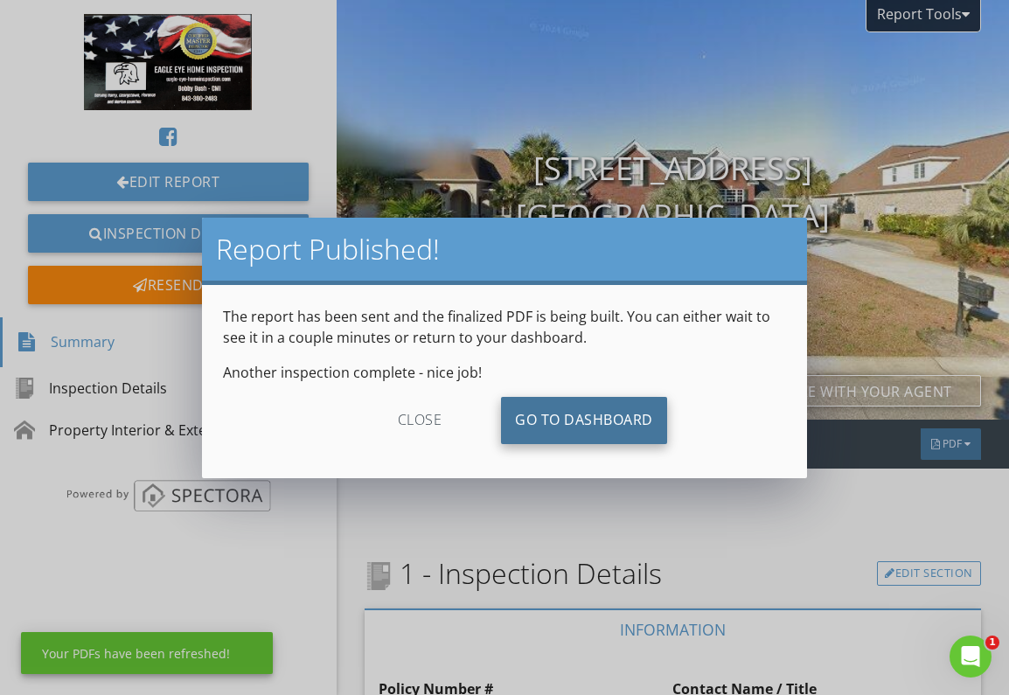
click at [612, 420] on link "Go To Dashboard" at bounding box center [584, 420] width 166 height 47
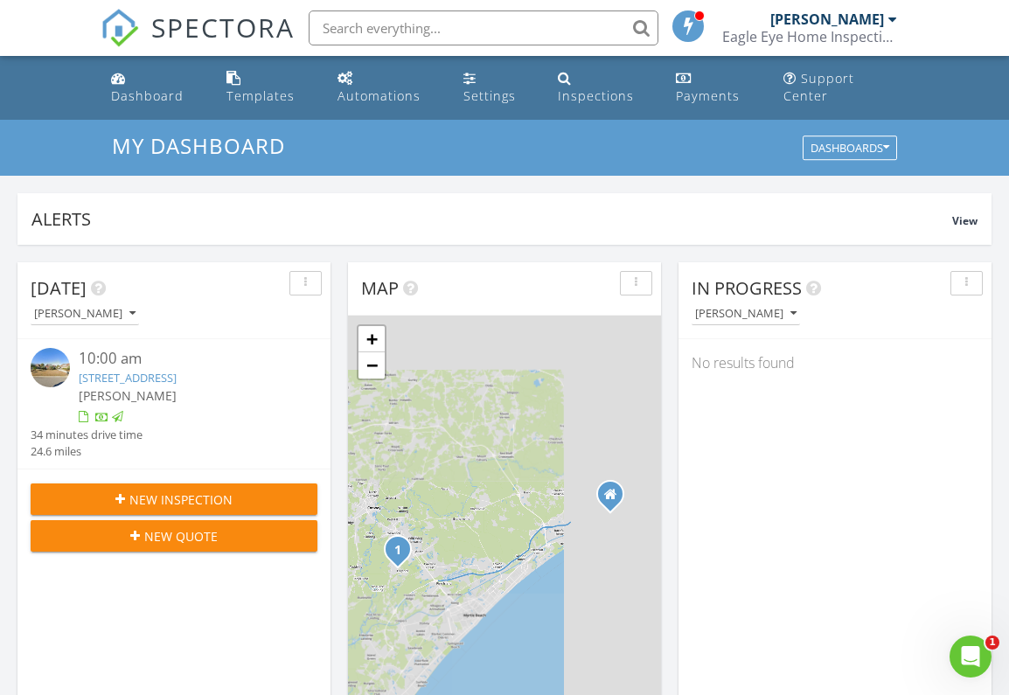
click at [891, 17] on div at bounding box center [892, 19] width 9 height 14
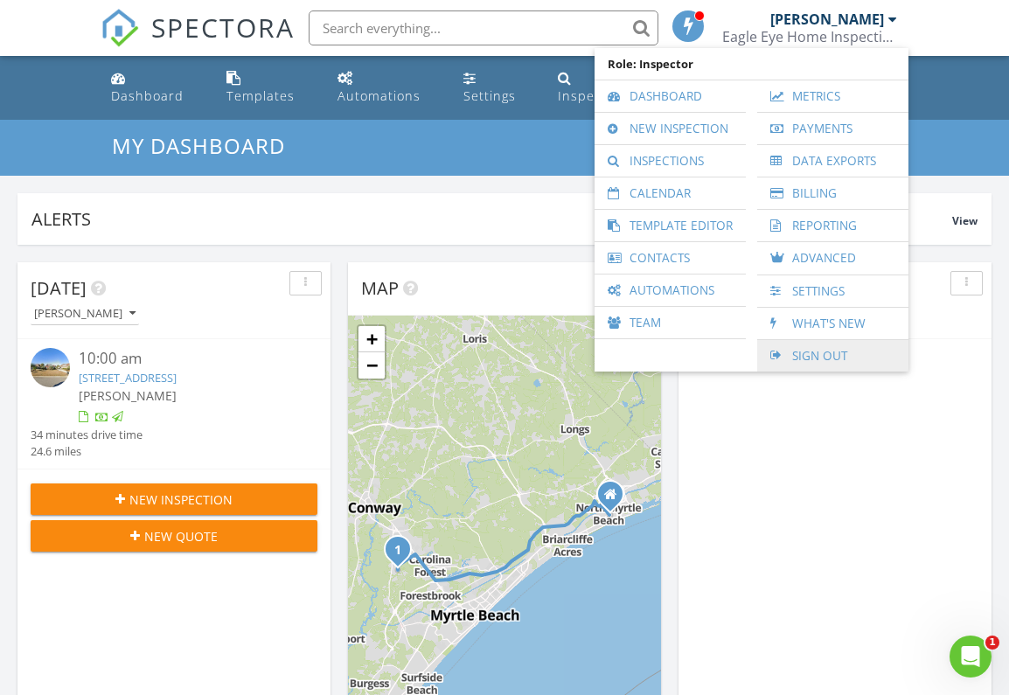
click at [816, 351] on link "Sign Out" at bounding box center [833, 355] width 134 height 31
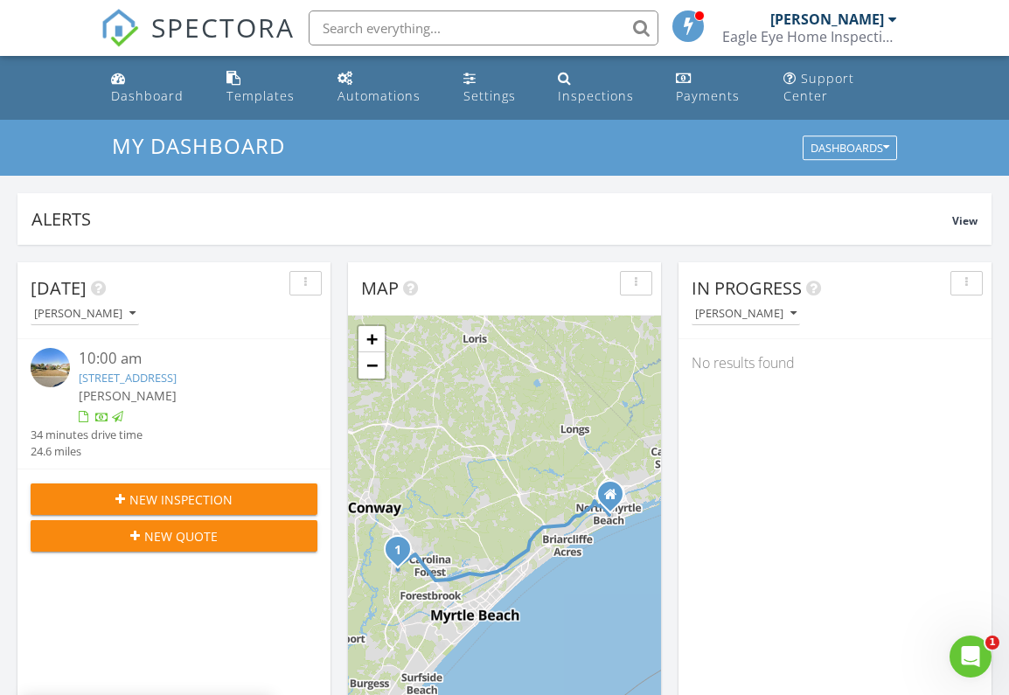
click at [240, 506] on div "New Inspection" at bounding box center [174, 500] width 259 height 18
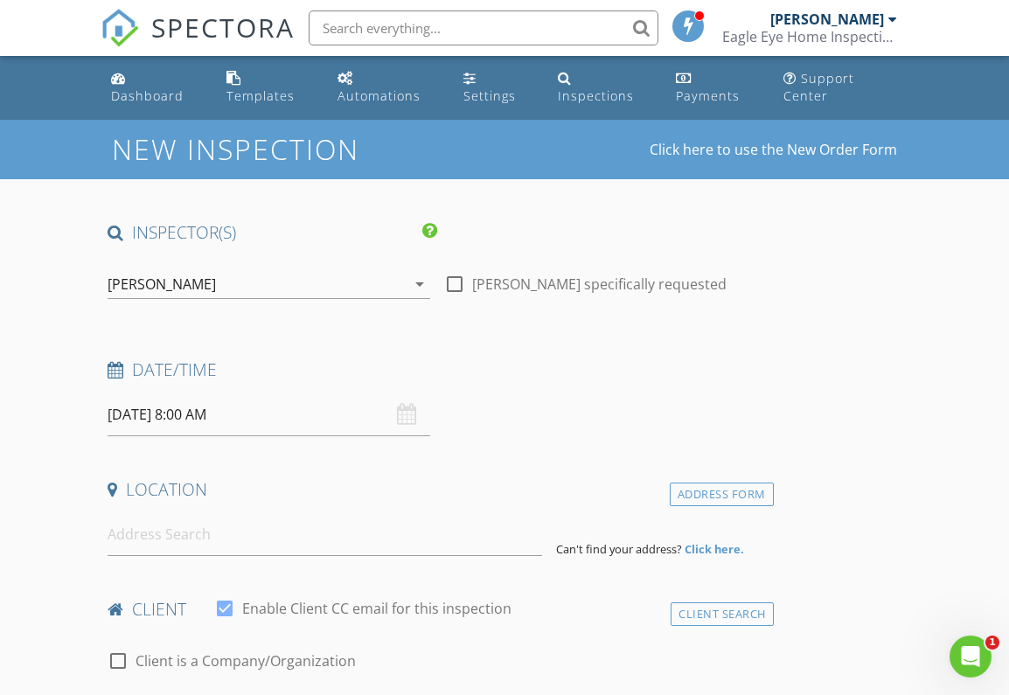
click at [451, 282] on div at bounding box center [455, 284] width 30 height 30
checkbox input "true"
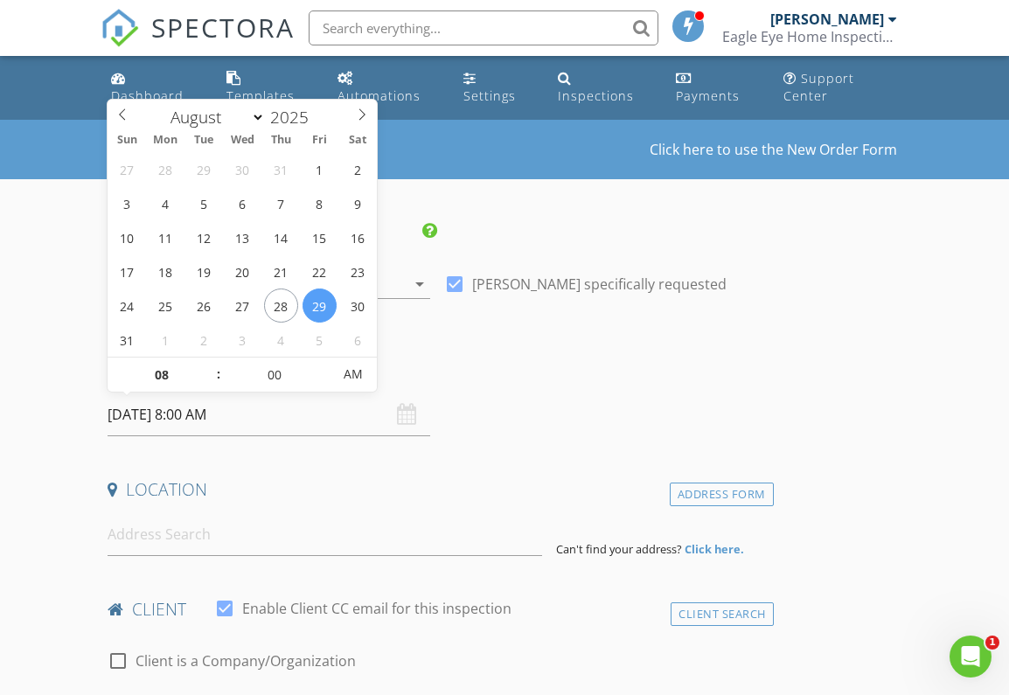
click at [157, 420] on input "08/29/2025 8:00 AM" at bounding box center [269, 414] width 323 height 43
select select "8"
click at [365, 113] on icon at bounding box center [362, 114] width 12 height 12
type input "09/02/2025 8:00 AM"
type input "09"
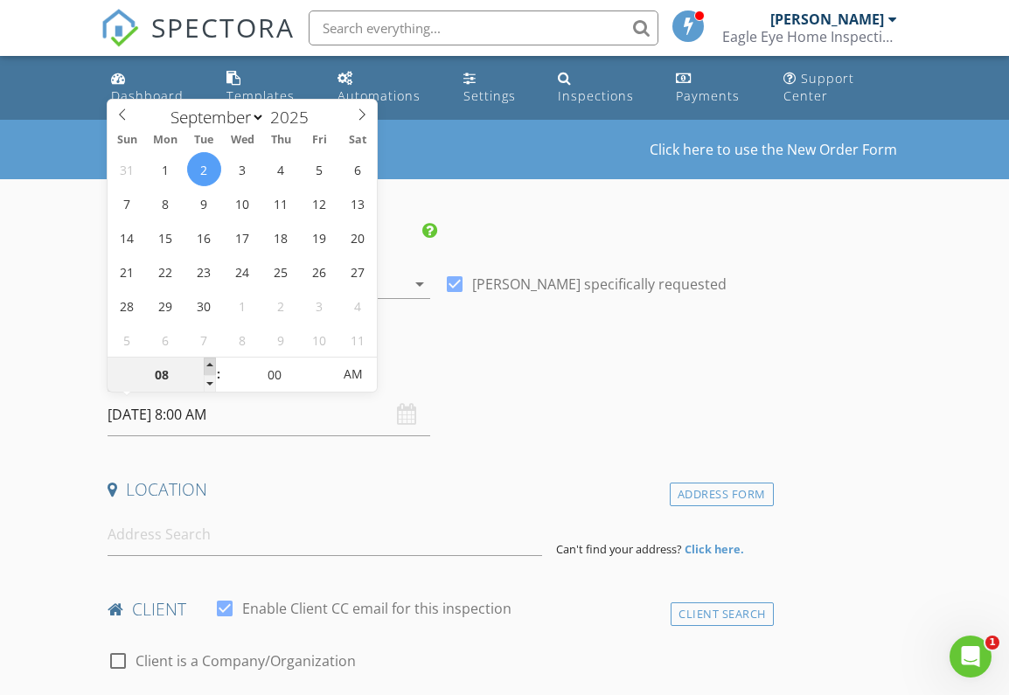
type input "09/02/2025 9:00 AM"
click at [208, 362] on span at bounding box center [210, 366] width 12 height 17
type input "10"
type input "09/02/2025 10:00 AM"
click at [208, 362] on span at bounding box center [210, 366] width 12 height 17
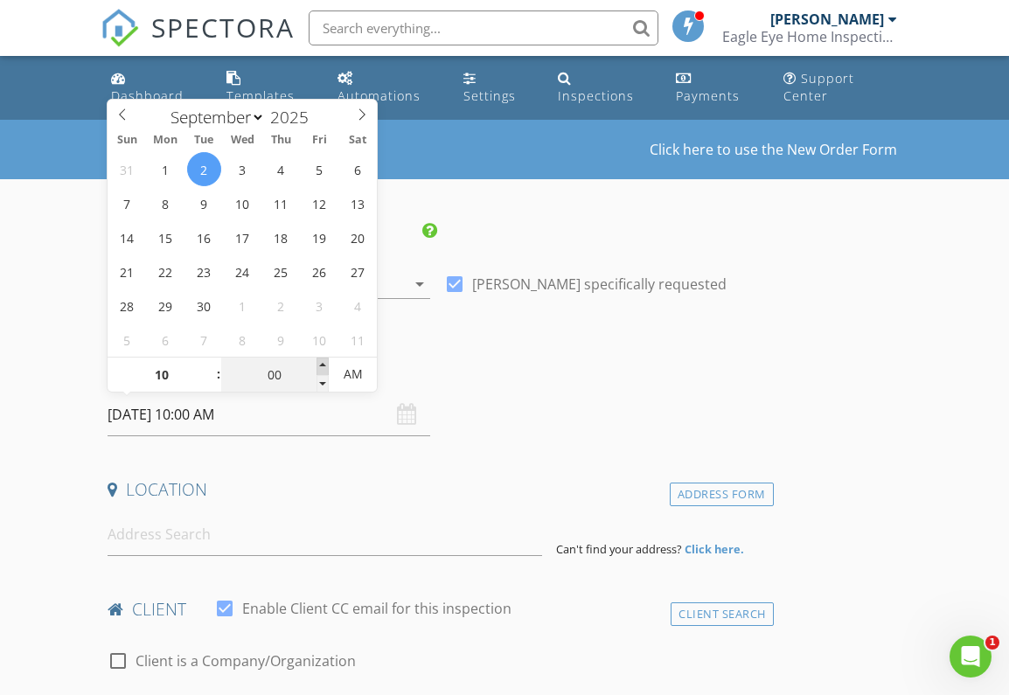
type input "05"
type input "09/02/2025 10:05 AM"
click at [324, 362] on span at bounding box center [323, 366] width 12 height 17
type input "10"
type input "09/02/2025 10:10 AM"
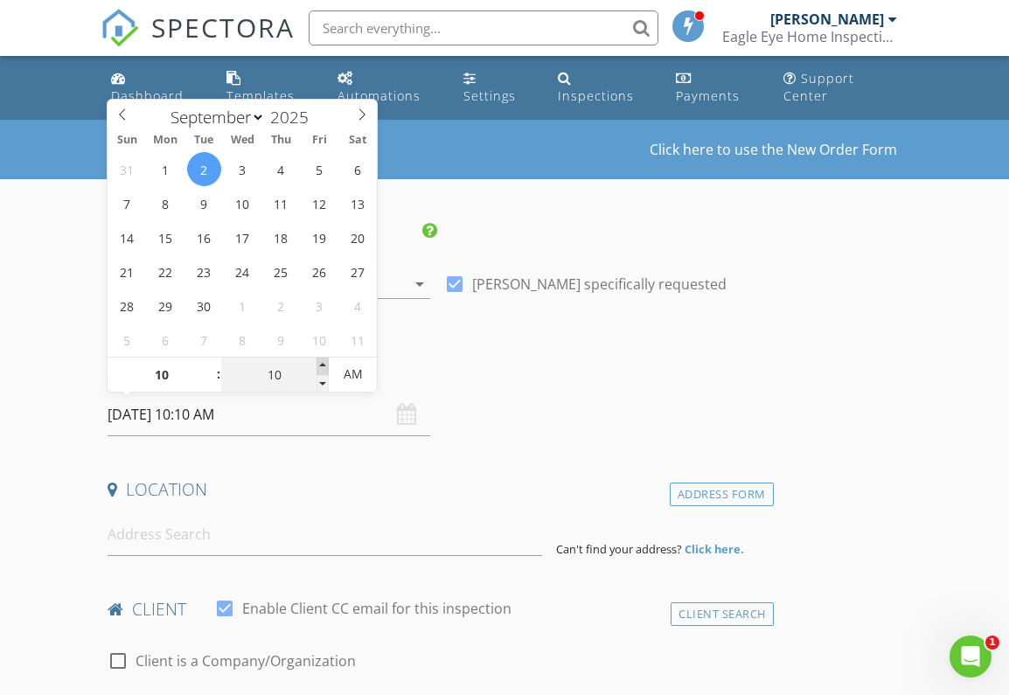
click at [324, 362] on span at bounding box center [323, 366] width 12 height 17
type input "15"
type input "09/02/2025 10:15 AM"
click at [324, 362] on span at bounding box center [323, 366] width 12 height 17
type input "20"
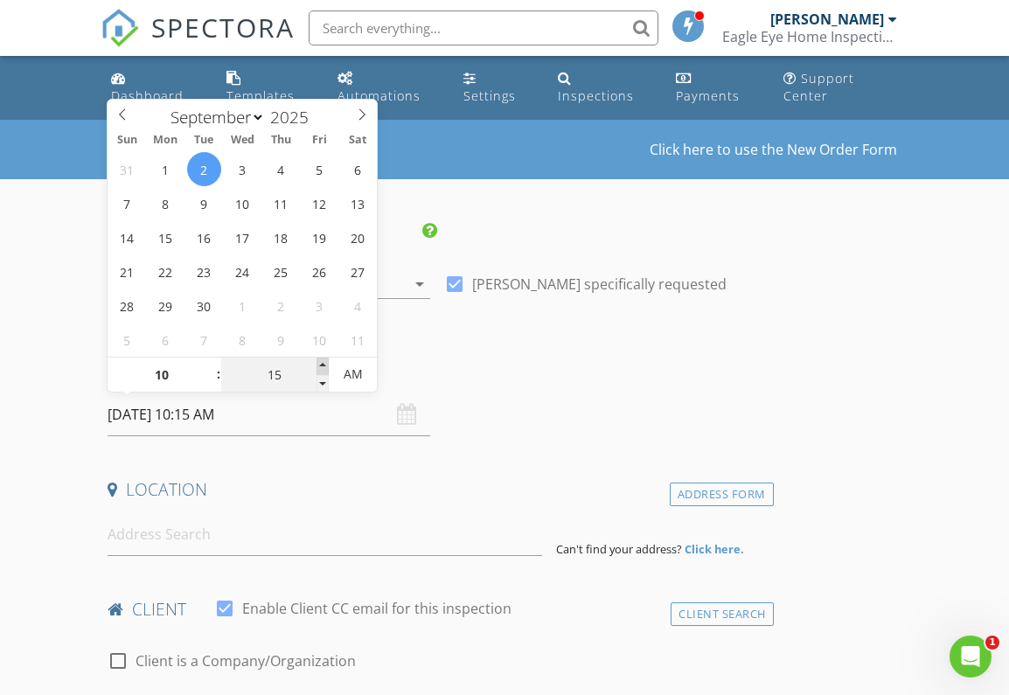
type input "09/02/2025 10:20 AM"
click at [324, 362] on span at bounding box center [323, 366] width 12 height 17
type input "25"
type input "09/02/2025 10:25 AM"
click at [324, 362] on span at bounding box center [323, 366] width 12 height 17
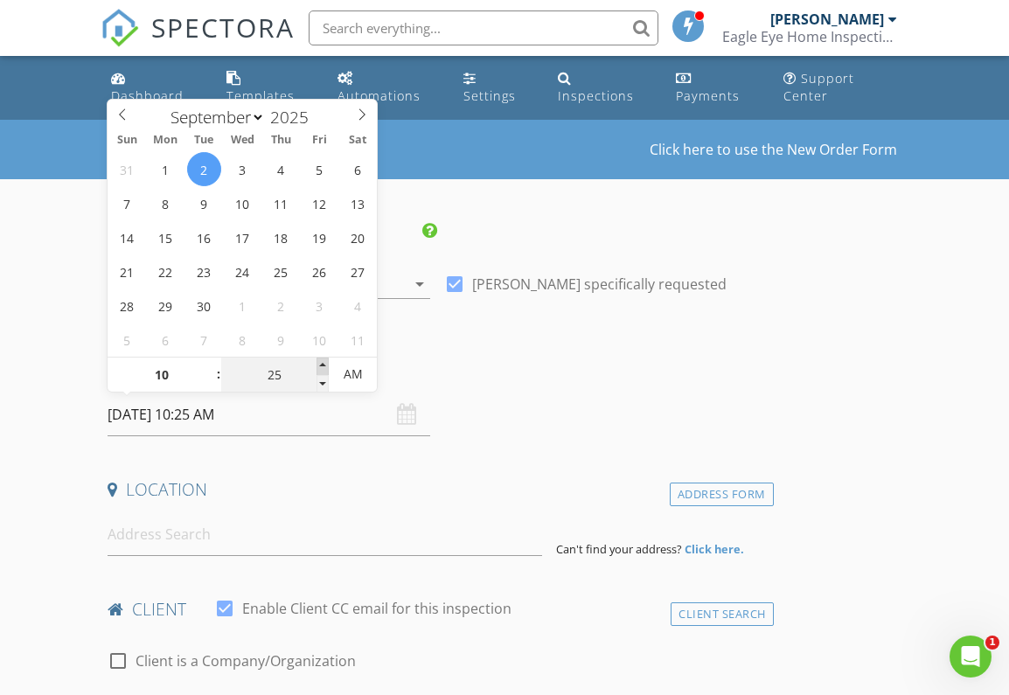
type input "30"
type input "[DATE] 10:30 AM"
click at [324, 362] on span at bounding box center [323, 366] width 12 height 17
click at [491, 410] on div "Date/Time 09/02/2025 10:30 AM" at bounding box center [437, 397] width 672 height 78
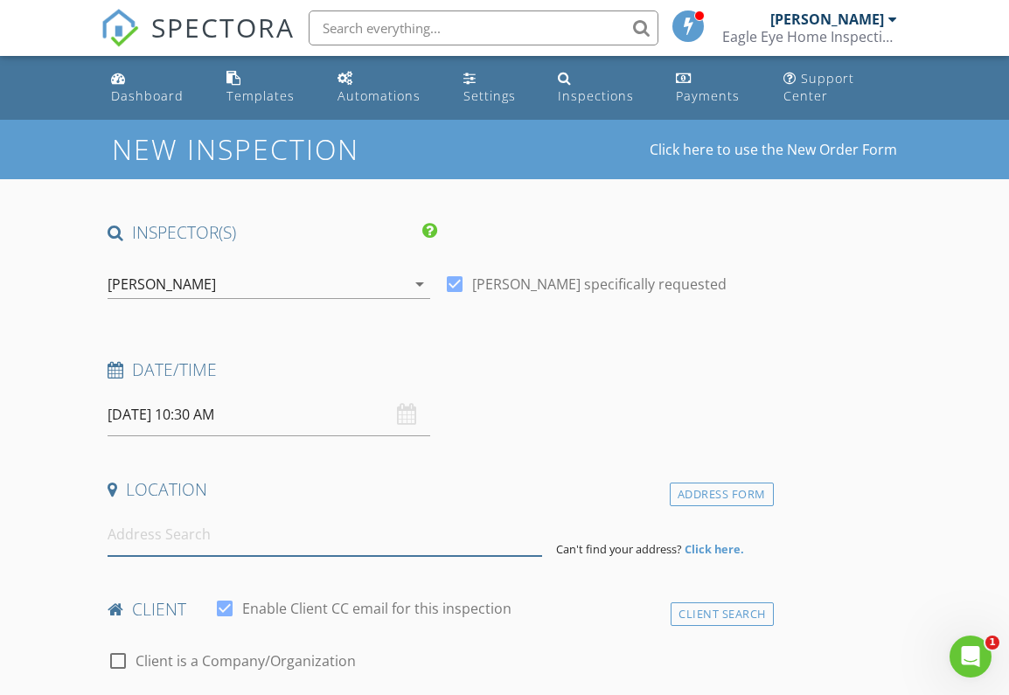
click at [258, 540] on input at bounding box center [325, 534] width 435 height 43
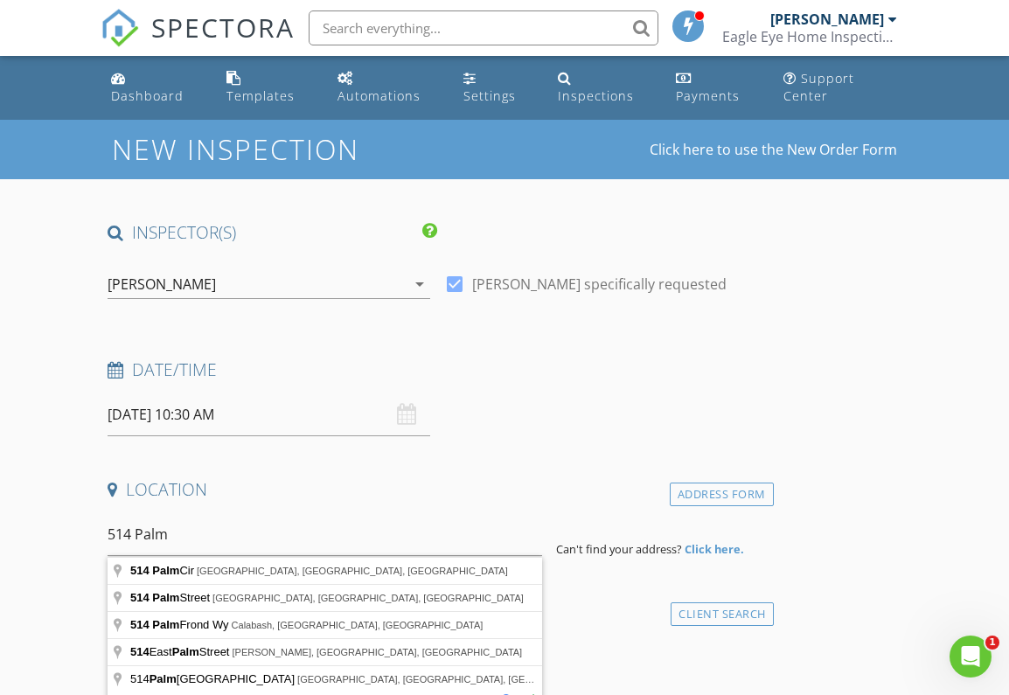
type input "514 Palm Street, Georgetown, SC, USA"
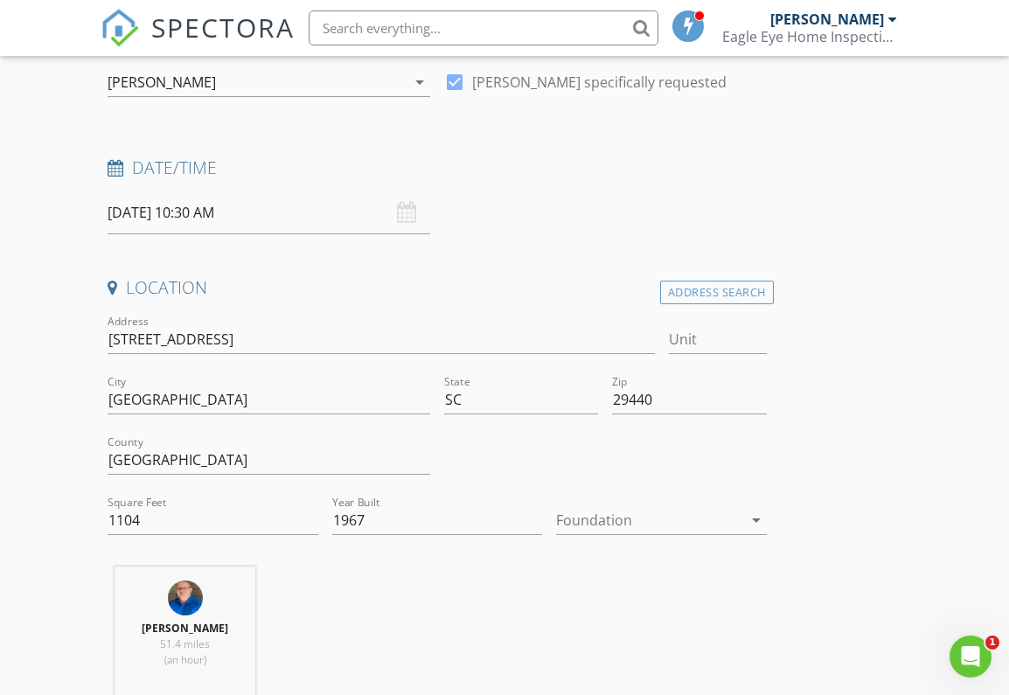
scroll to position [211, 0]
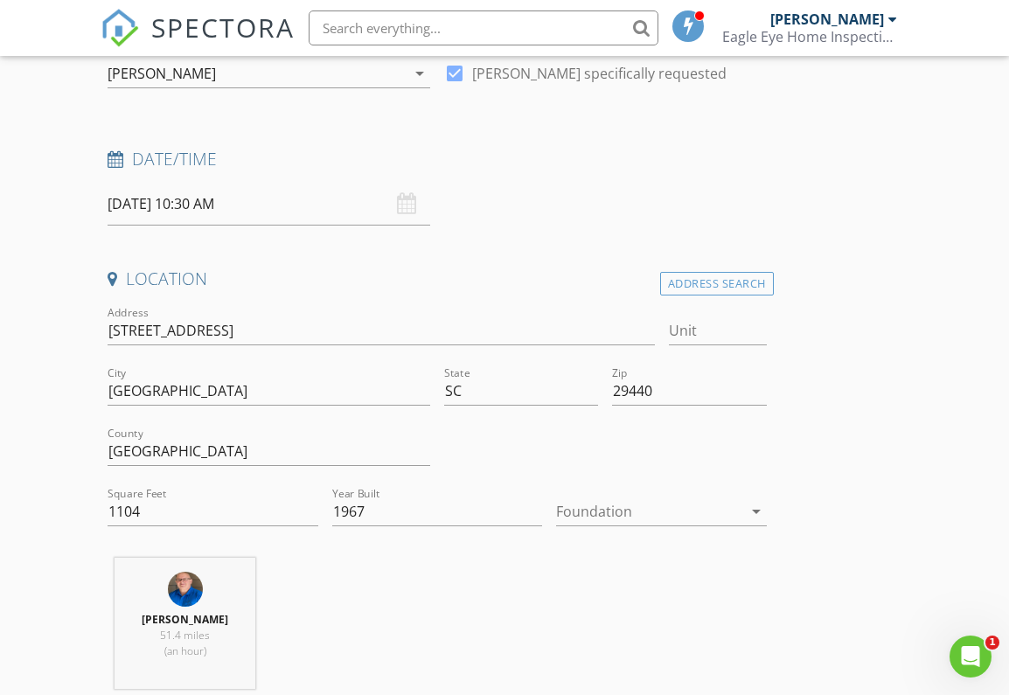
click at [698, 512] on div at bounding box center [648, 512] width 185 height 28
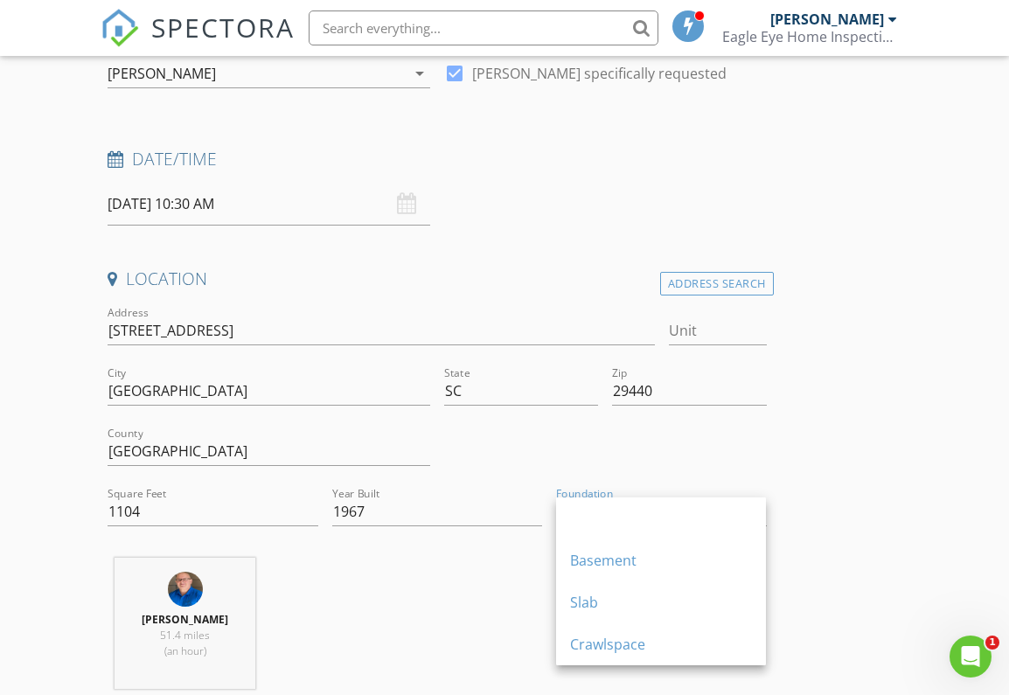
click at [599, 642] on div "Crawlspace" at bounding box center [661, 644] width 182 height 21
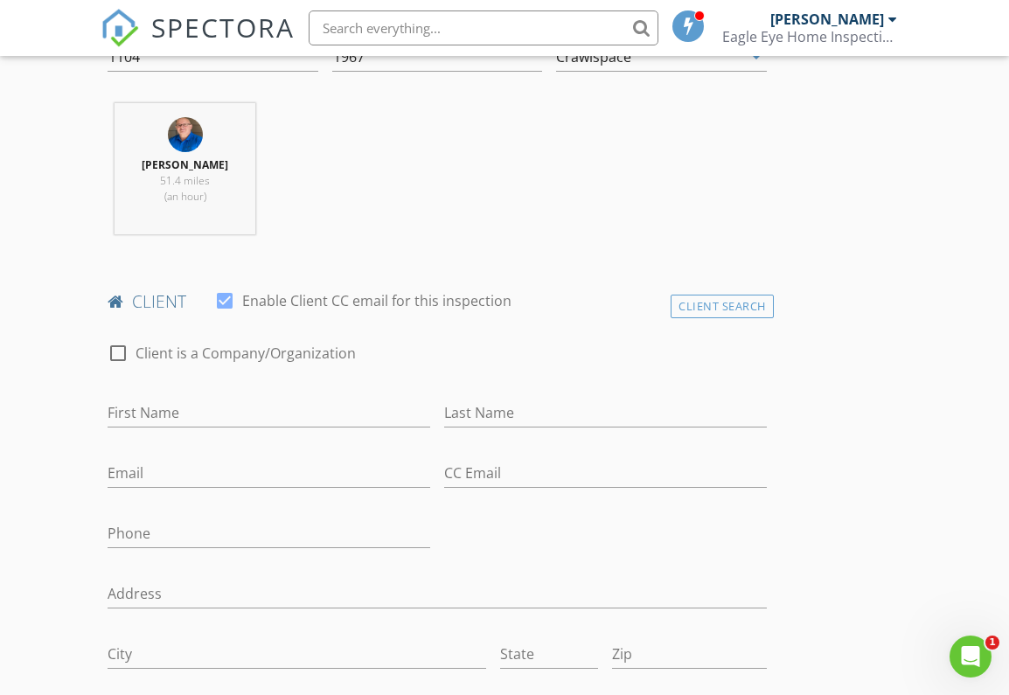
scroll to position [694, 0]
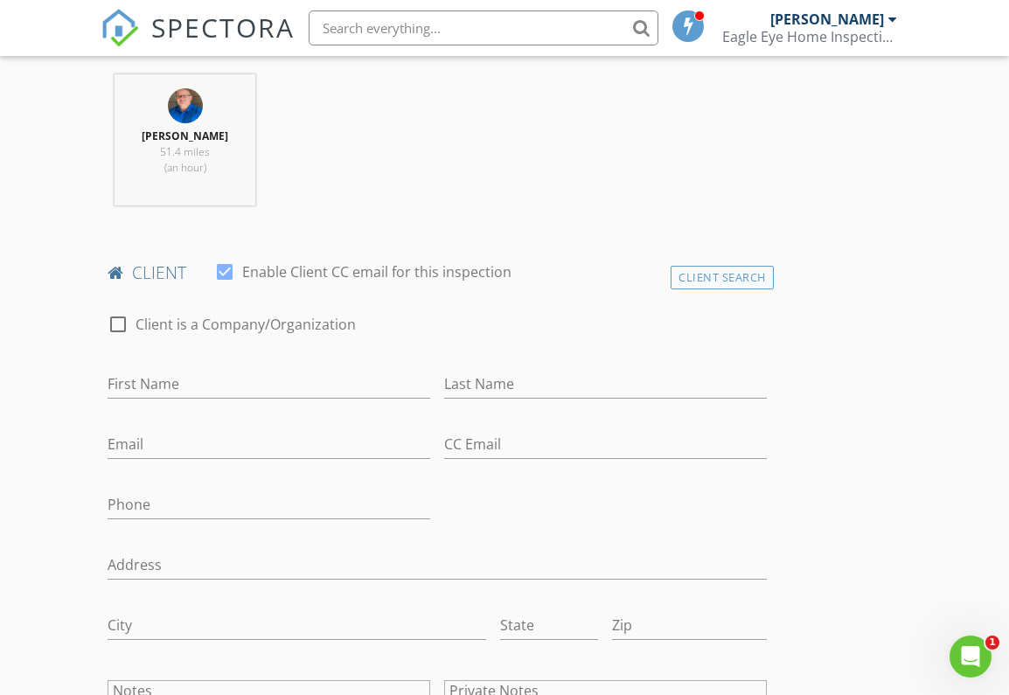
drag, startPoint x: 438, startPoint y: 305, endPoint x: 400, endPoint y: 334, distance: 47.4
click at [438, 305] on div "check_box_outline_blank Client is a Company/Organization" at bounding box center [437, 325] width 672 height 59
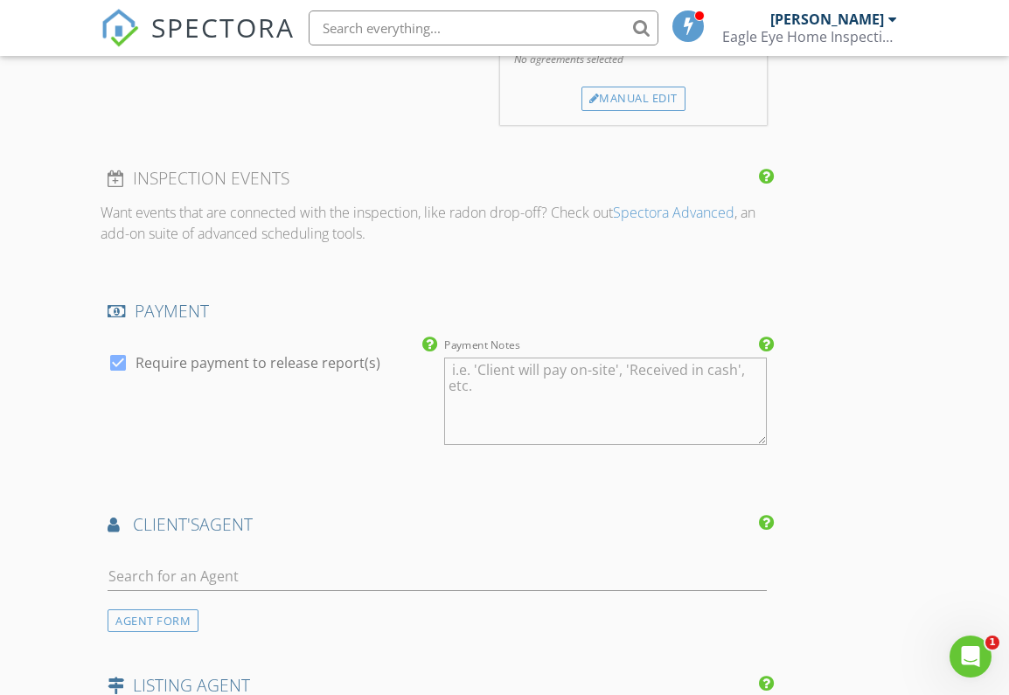
scroll to position [1799, 0]
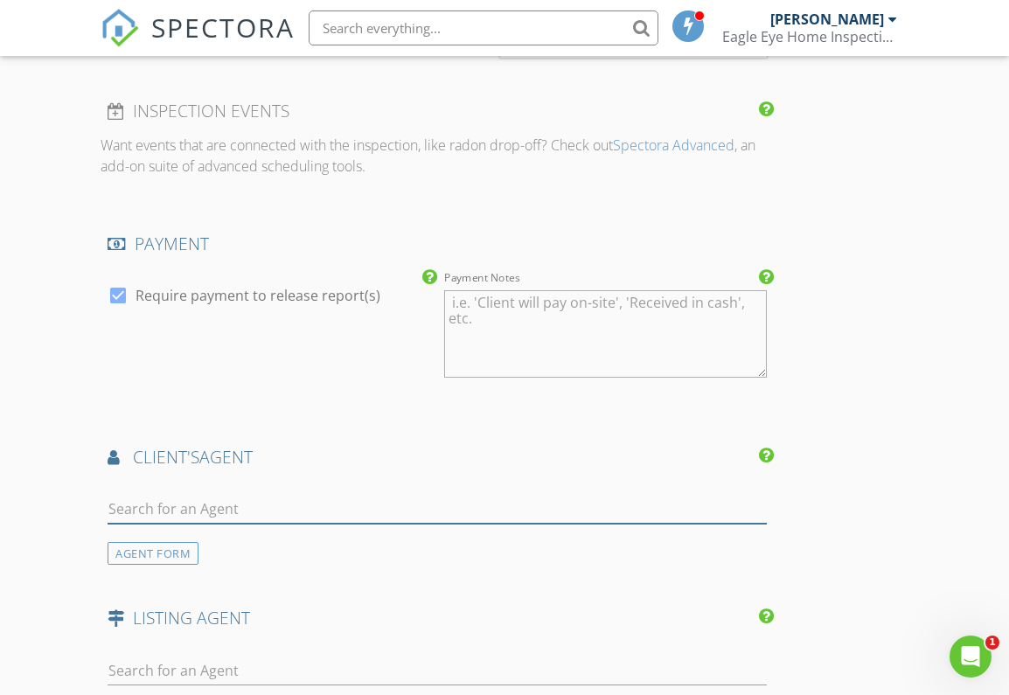
click at [177, 508] on input "text" at bounding box center [437, 509] width 658 height 29
click at [153, 549] on div "AGENT FORM" at bounding box center [153, 554] width 91 height 24
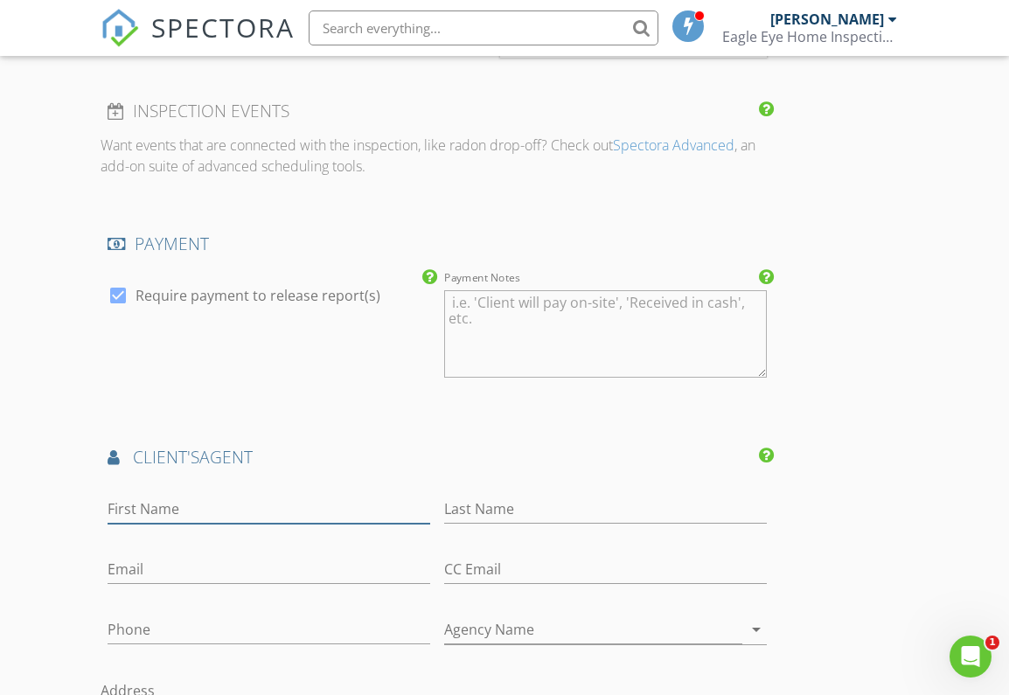
click at [182, 501] on input "First Name" at bounding box center [269, 509] width 323 height 29
type input "[PERSON_NAME]"
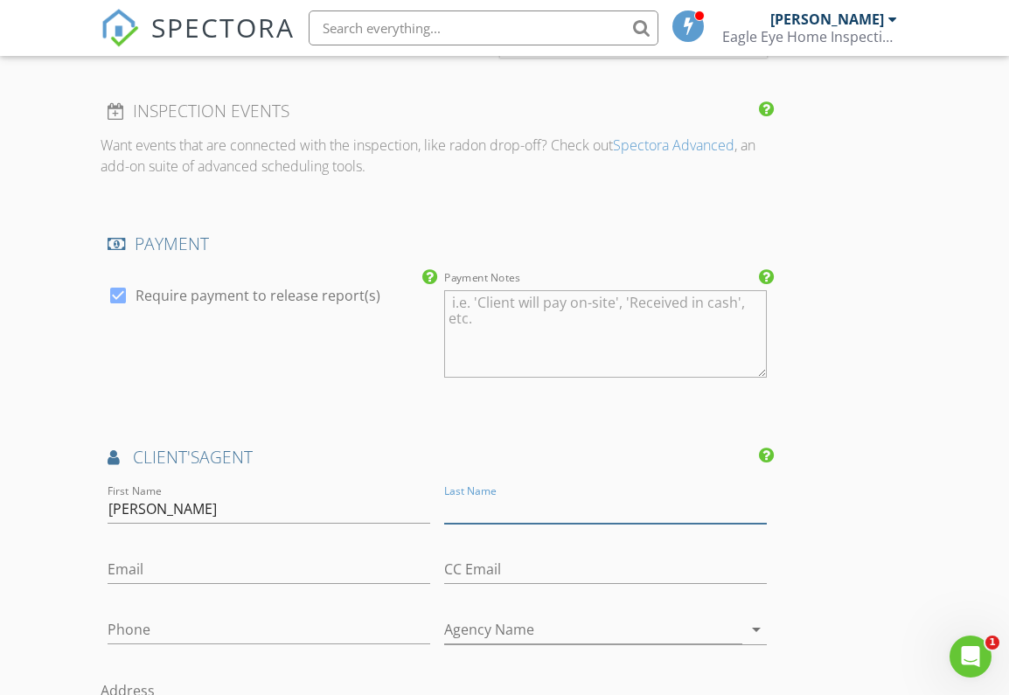
click at [513, 504] on input "Last Name" at bounding box center [605, 509] width 323 height 29
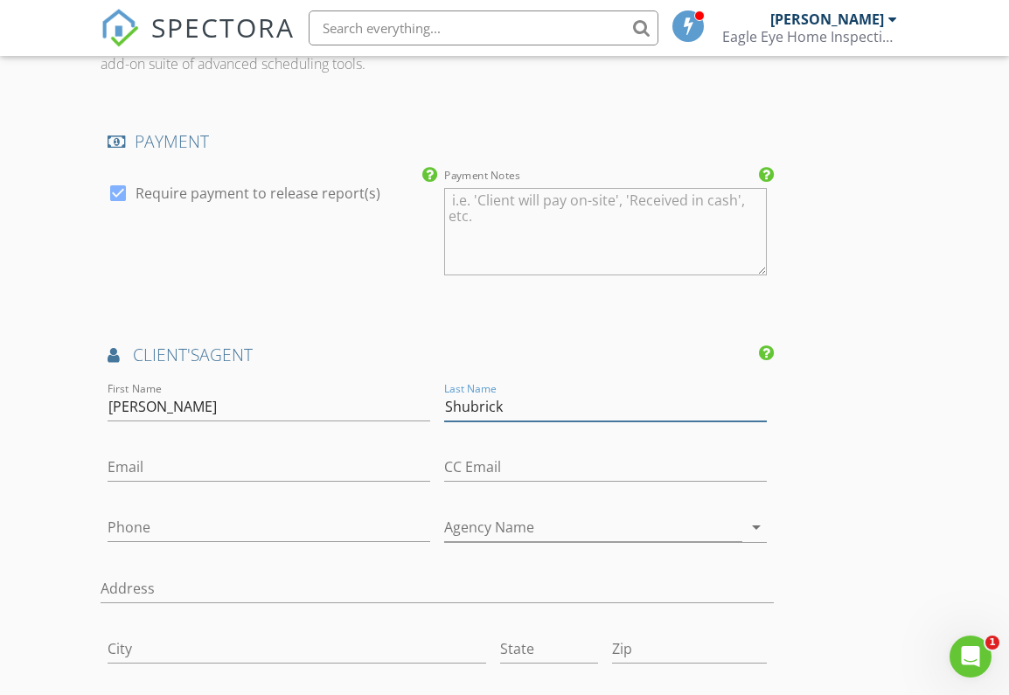
scroll to position [1923, 0]
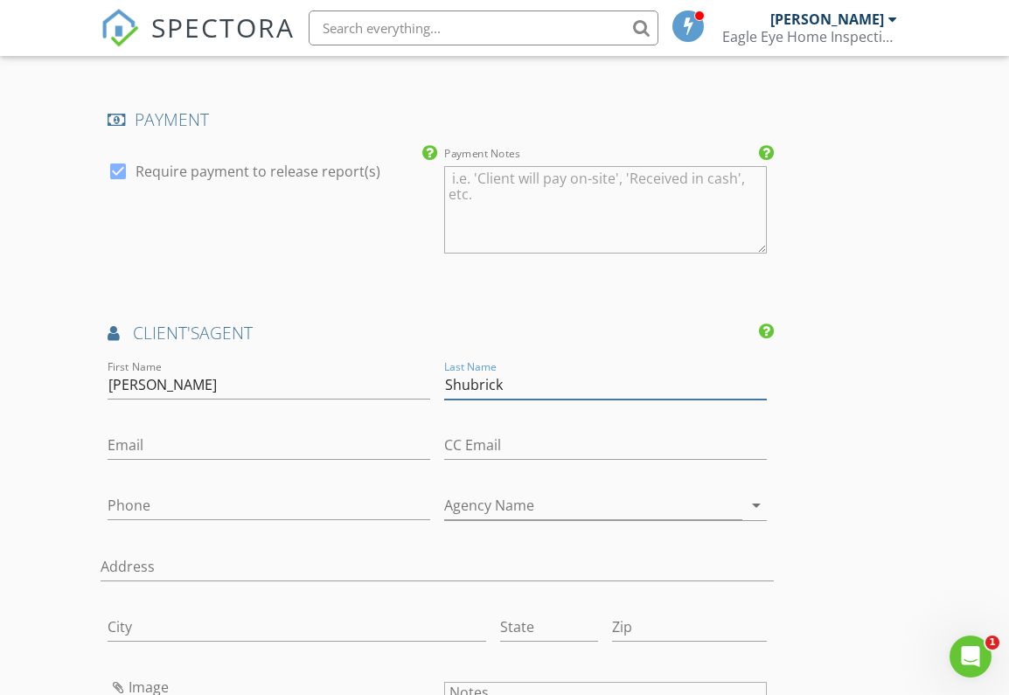
type input "Shubrick"
click at [252, 450] on input "Email" at bounding box center [269, 445] width 323 height 29
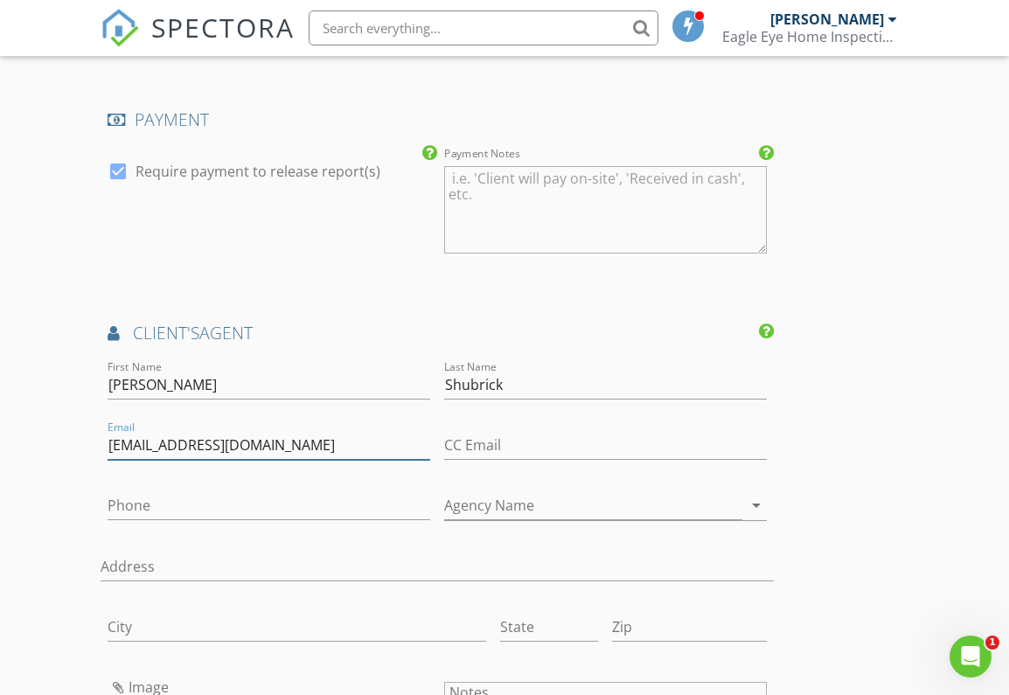
type input "[EMAIL_ADDRESS][DOMAIN_NAME]"
click at [519, 448] on input "CC Email" at bounding box center [605, 445] width 323 height 29
click at [271, 483] on div "Phone" at bounding box center [269, 509] width 323 height 57
click at [219, 518] on input "Phone" at bounding box center [269, 505] width 323 height 29
type input "[PHONE_NUMBER]"
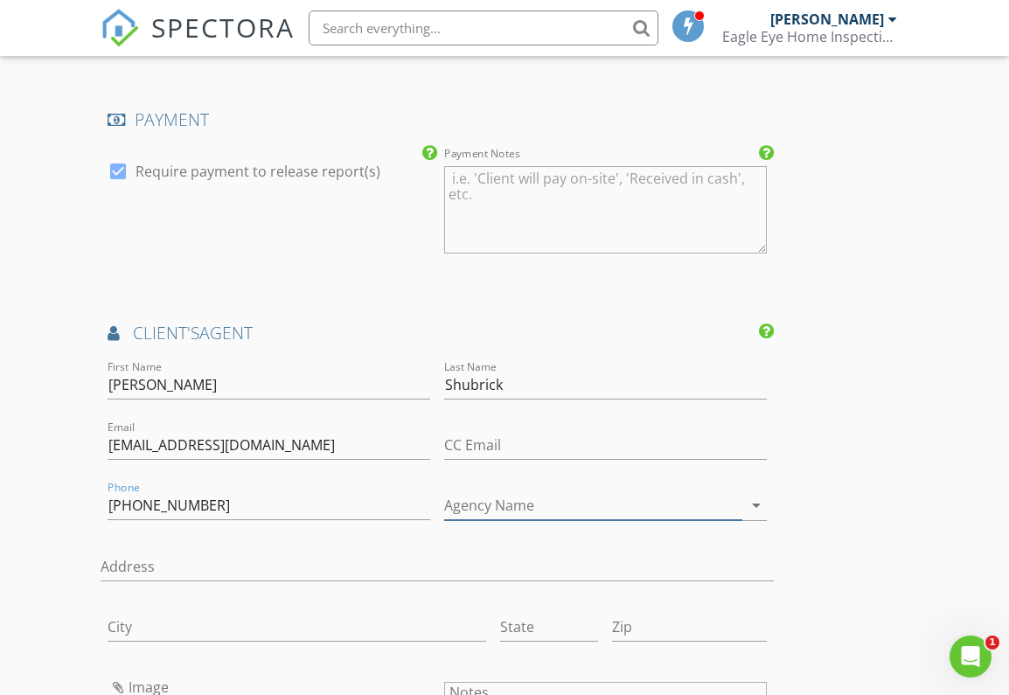
click at [609, 499] on input "Agency Name" at bounding box center [593, 505] width 298 height 29
type input "Seacoast Realty"
click at [928, 499] on div "New Inspection Click here to use the New Order Form INSPECTOR(S) check_box Bobb…" at bounding box center [504, 50] width 1009 height 3706
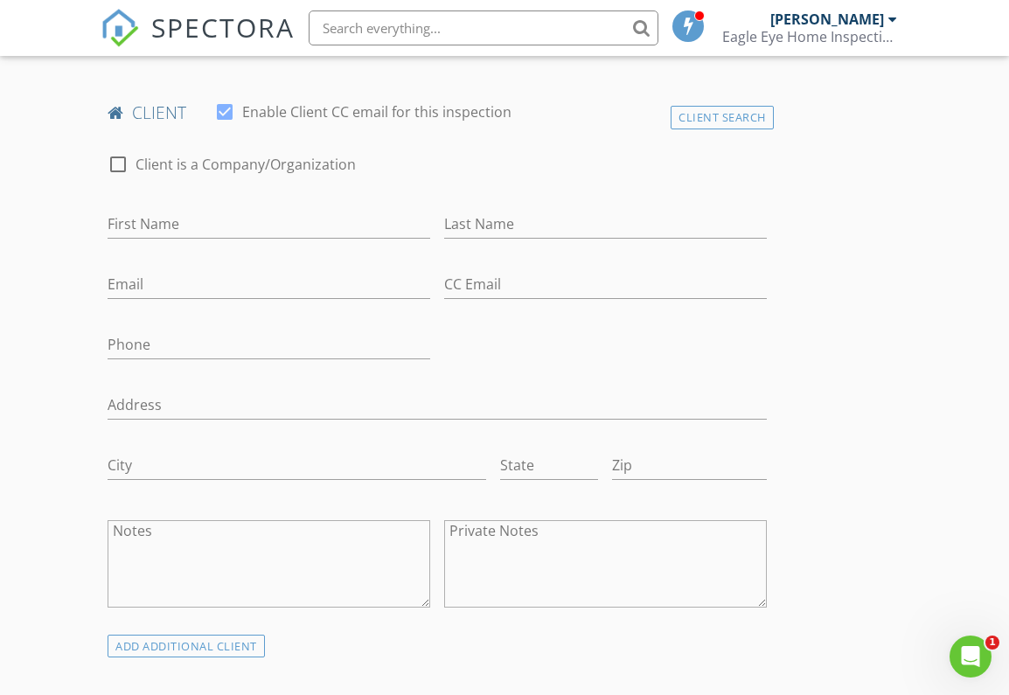
scroll to position [852, 0]
click at [227, 226] on input "First Name" at bounding box center [269, 226] width 323 height 29
type input "[PERSON_NAME]"
click at [532, 222] on input "Last Name" at bounding box center [605, 226] width 323 height 29
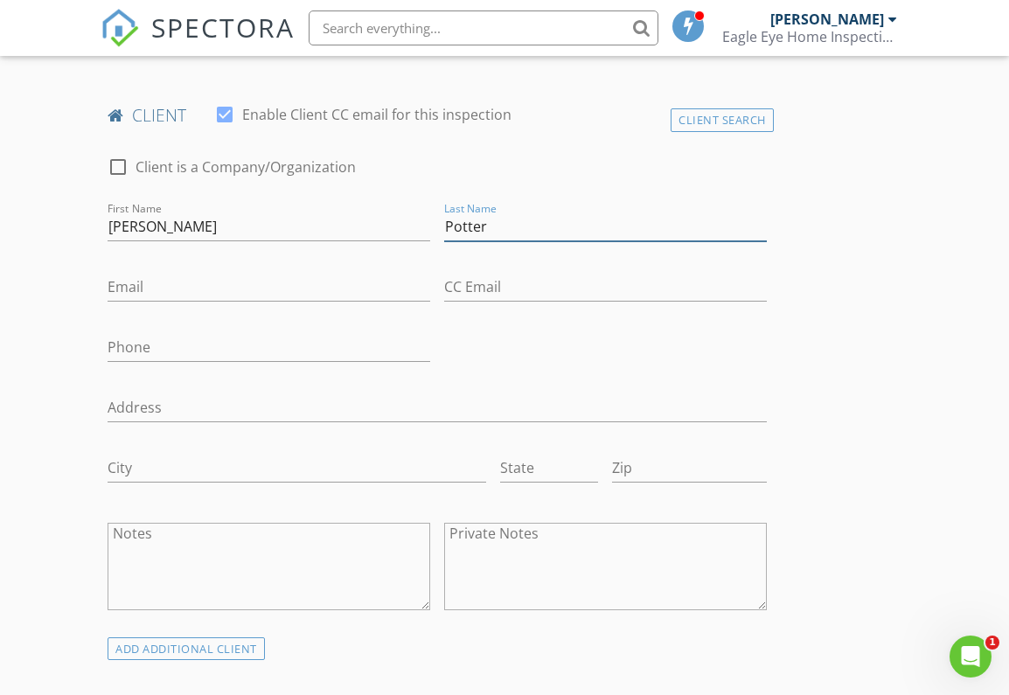
type input "Potter"
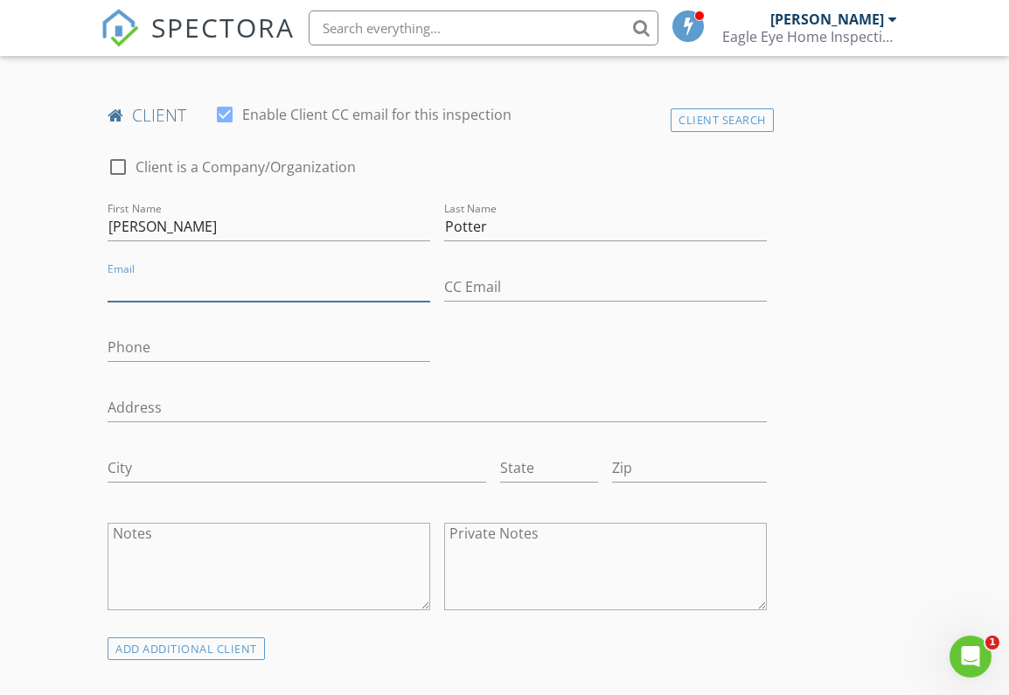
click at [232, 286] on input "Email" at bounding box center [269, 287] width 323 height 29
type input "Sepotter1960@gmail.com"
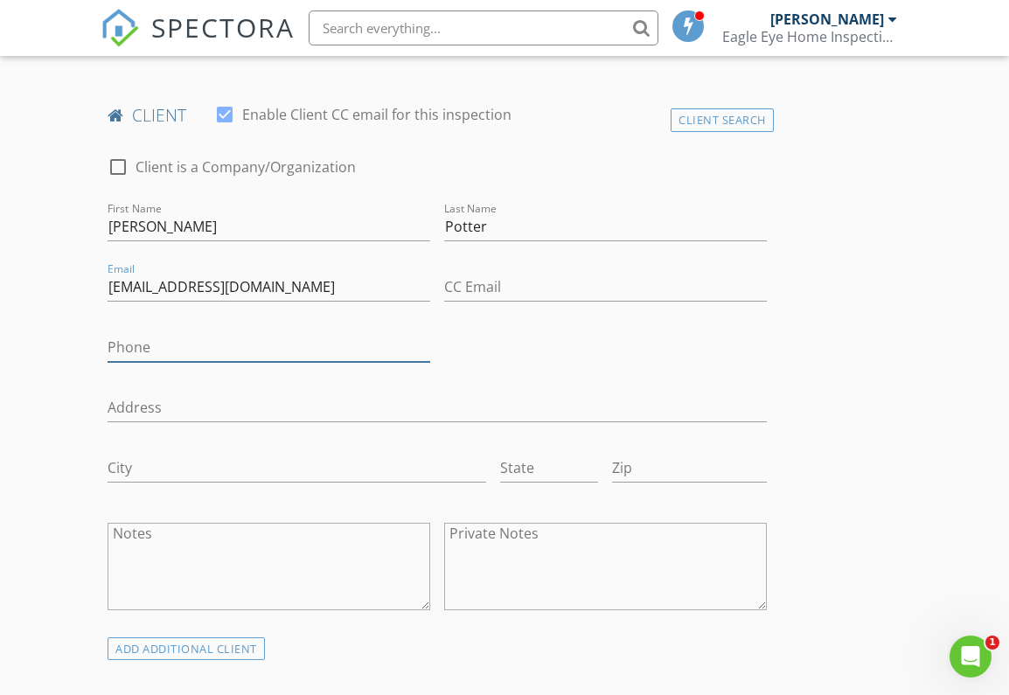
click at [193, 347] on input "Phone" at bounding box center [269, 347] width 323 height 29
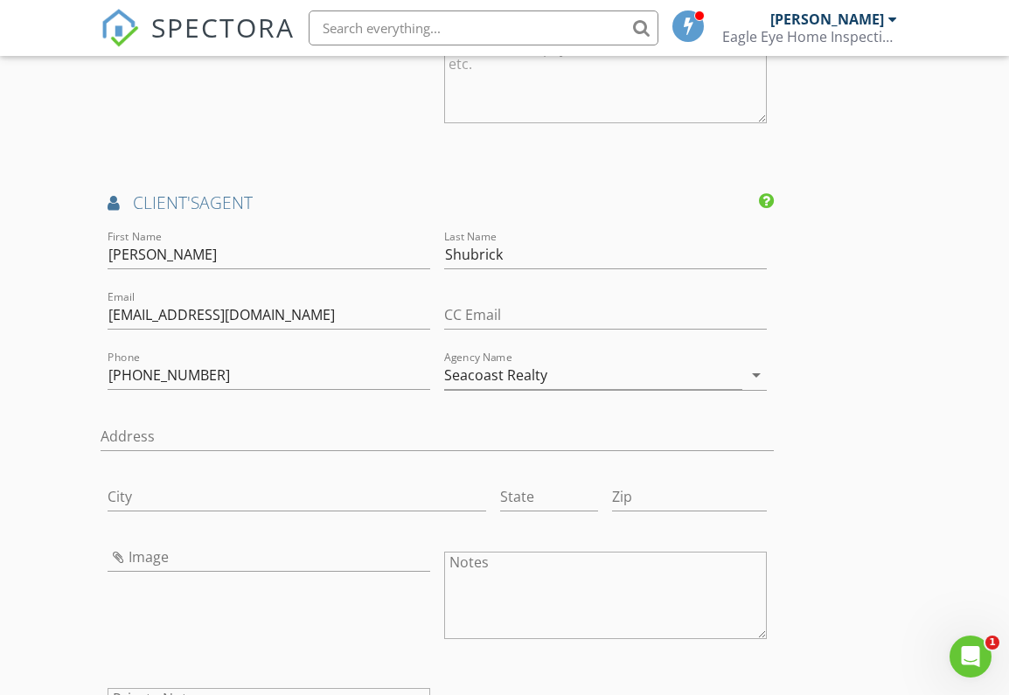
scroll to position [2052, 0]
type input "[PHONE_NUMBER]"
click at [212, 378] on input "[PHONE_NUMBER]" at bounding box center [269, 376] width 323 height 29
type input "9"
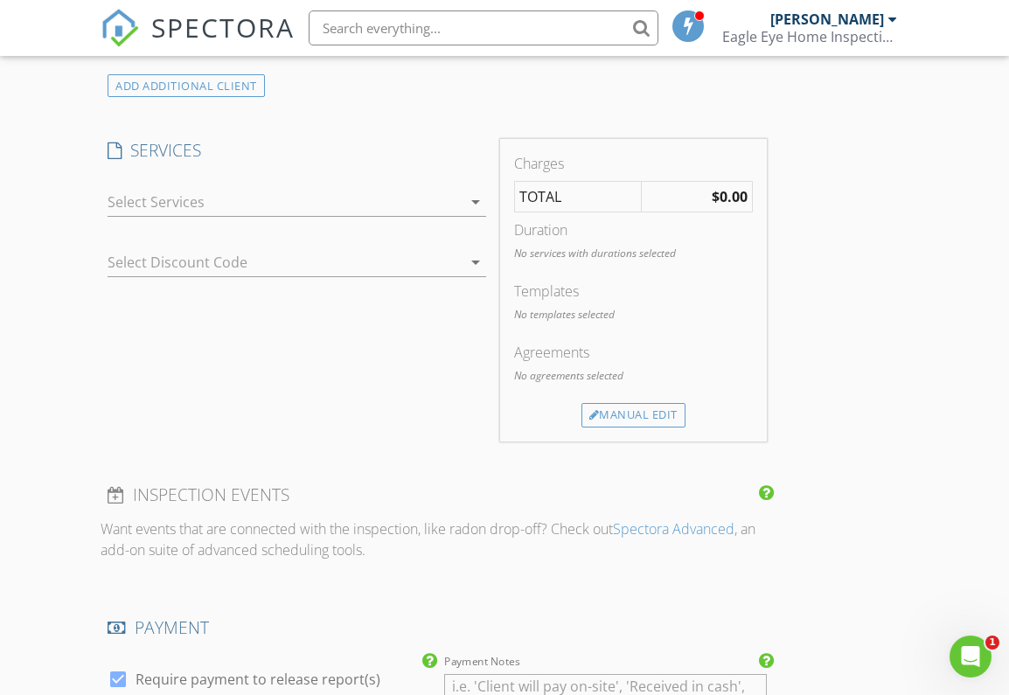
scroll to position [1421, 0]
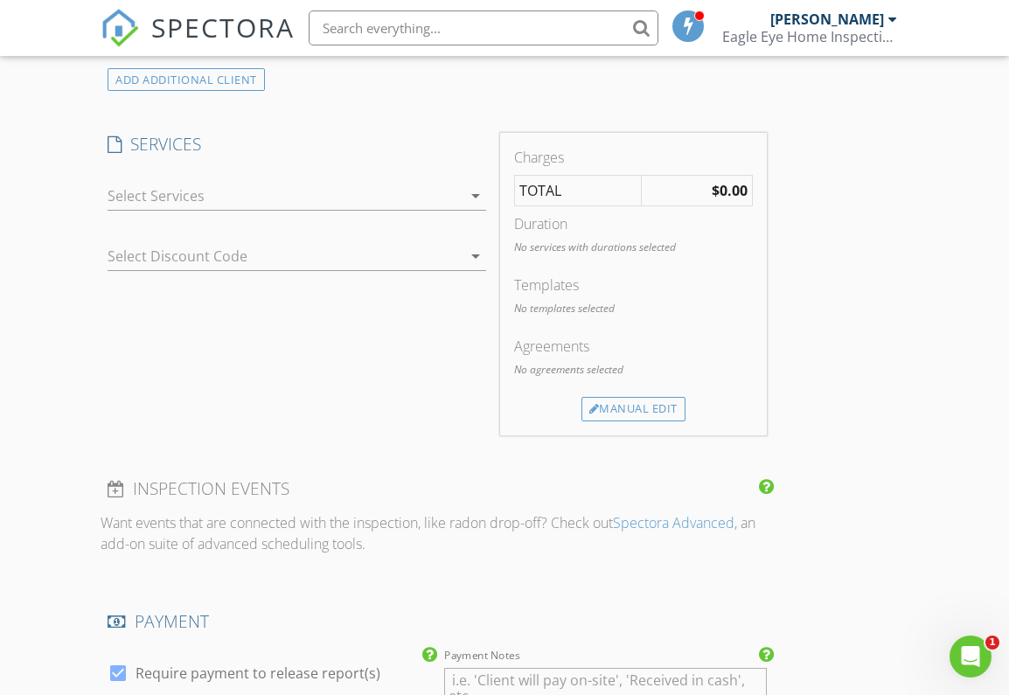
type input "[PHONE_NUMBER]"
click at [480, 194] on icon "arrow_drop_down" at bounding box center [475, 195] width 21 height 21
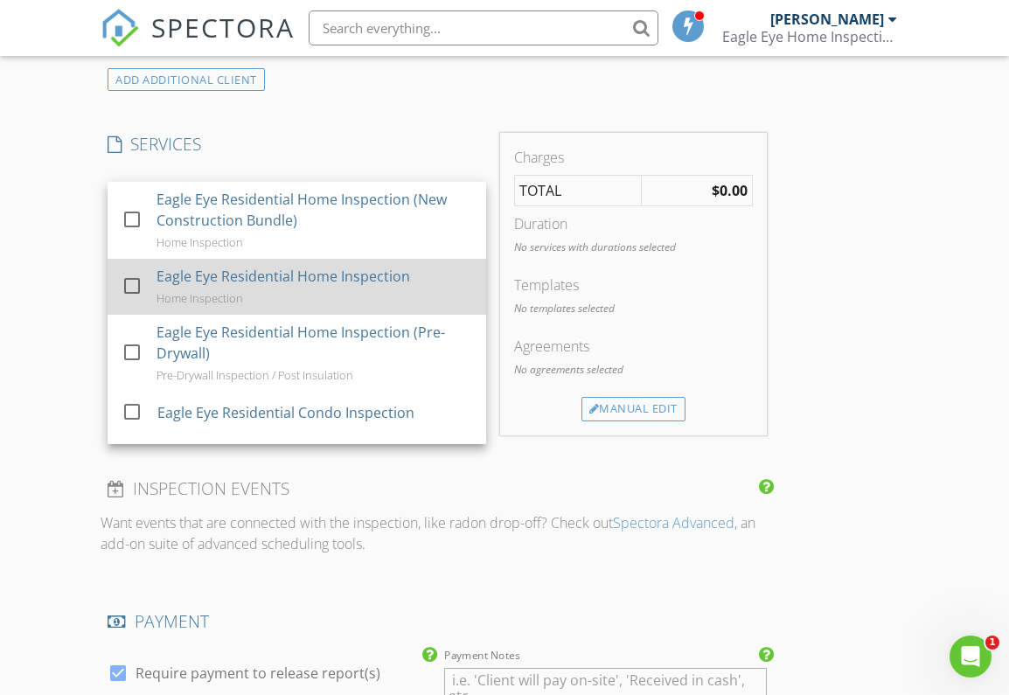
click at [255, 280] on div "Eagle Eye Residential Home Inspection" at bounding box center [284, 276] width 254 height 21
checkbox input "true"
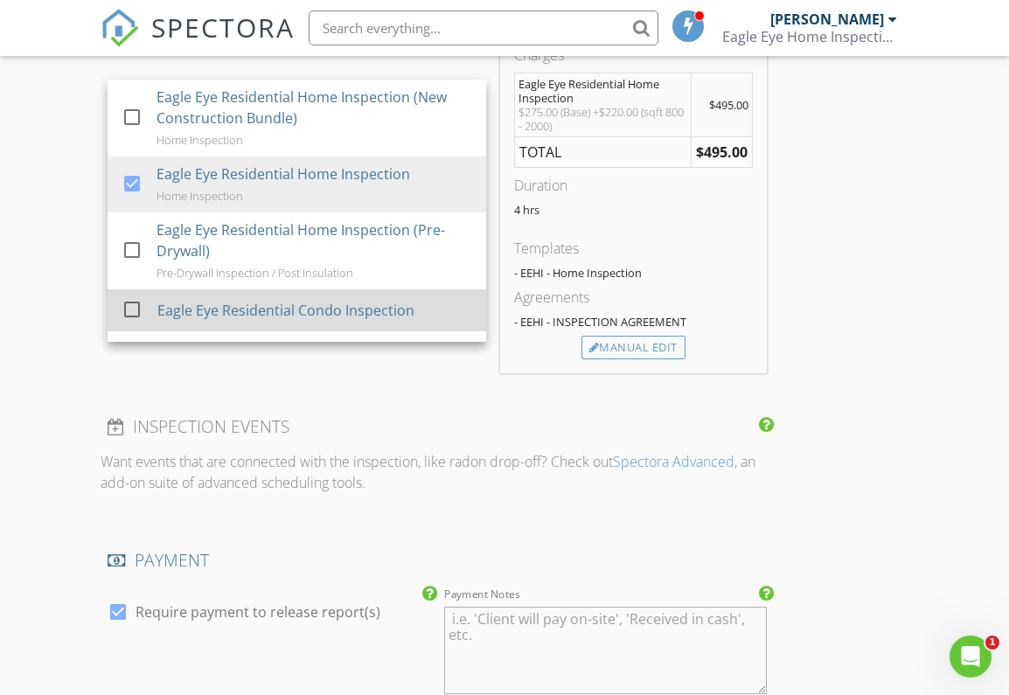
scroll to position [96, 0]
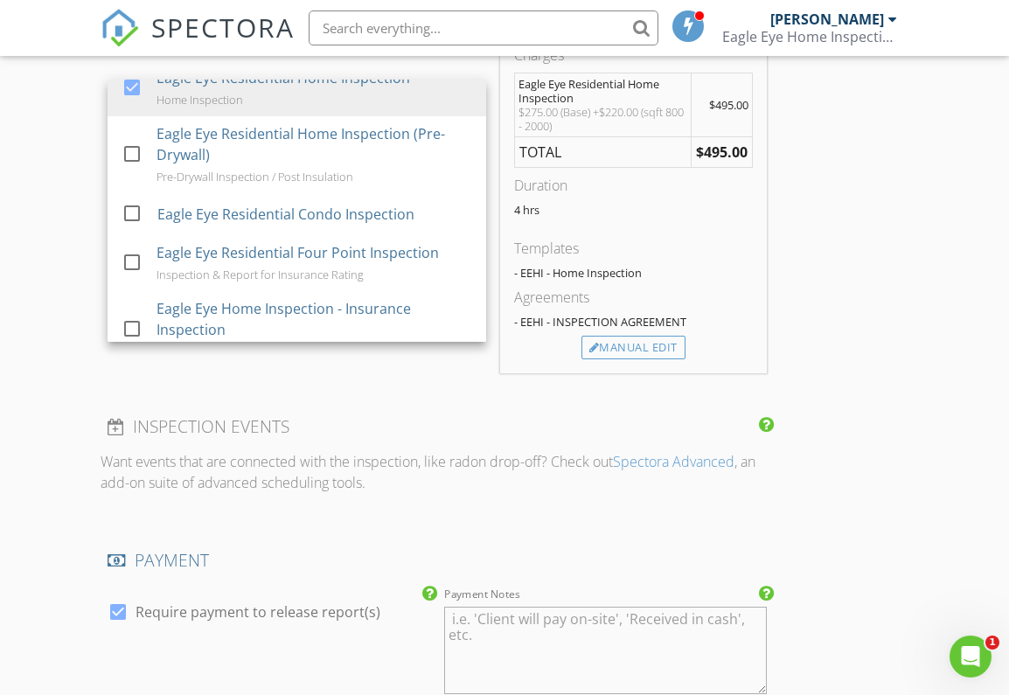
drag, startPoint x: 539, startPoint y: 405, endPoint x: 516, endPoint y: 410, distance: 23.3
click at [539, 405] on div "INSPECTOR(S) check_box Bobby Bush PRIMARY Bobby Bush arrow_drop_down check_box …" at bounding box center [437, 449] width 672 height 3502
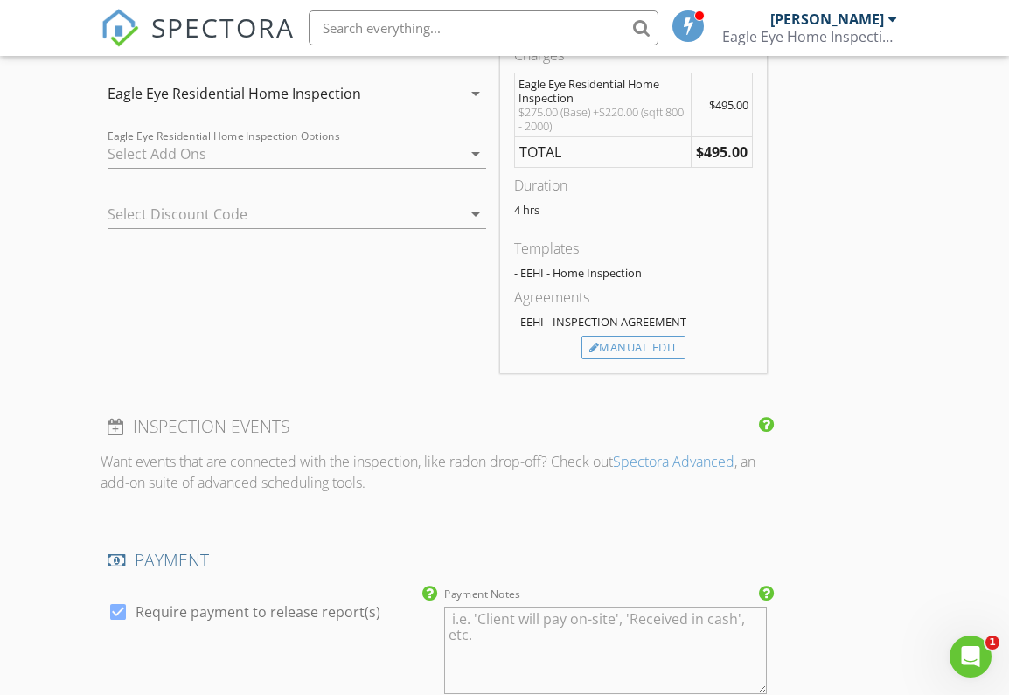
click at [458, 148] on div at bounding box center [285, 154] width 354 height 28
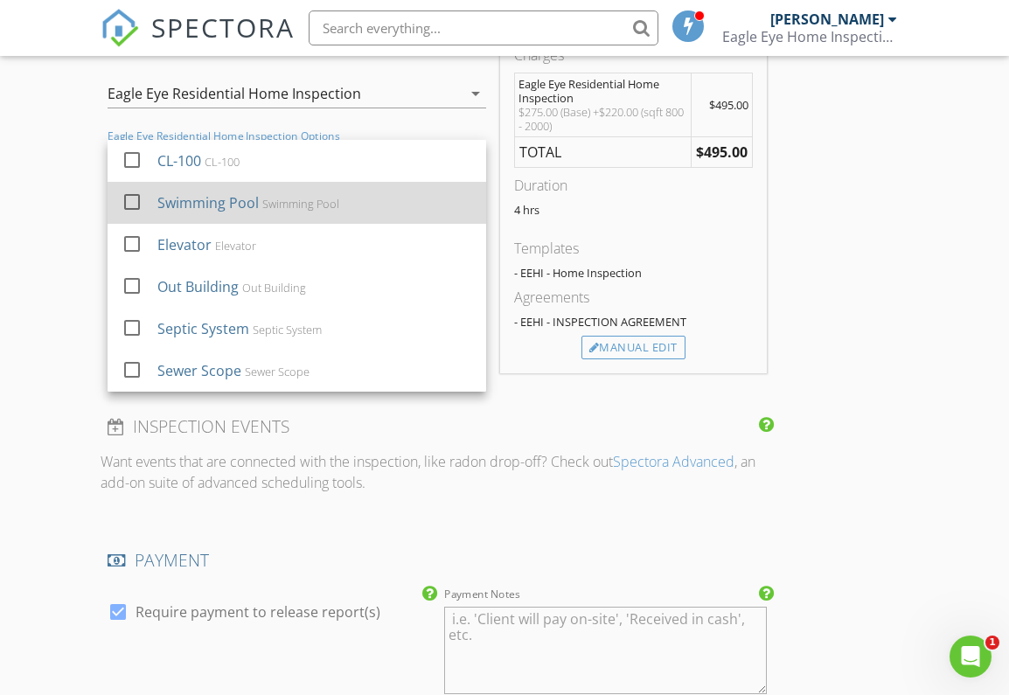
drag, startPoint x: 139, startPoint y: 160, endPoint x: 226, endPoint y: 191, distance: 92.6
click at [140, 160] on div at bounding box center [132, 160] width 30 height 30
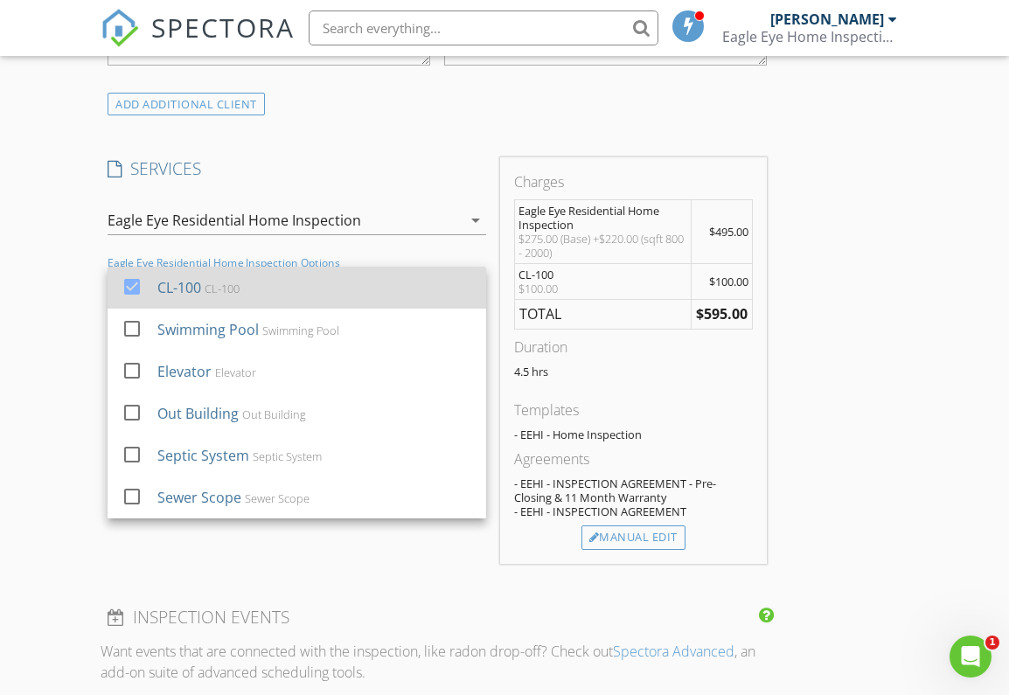
scroll to position [1389, 0]
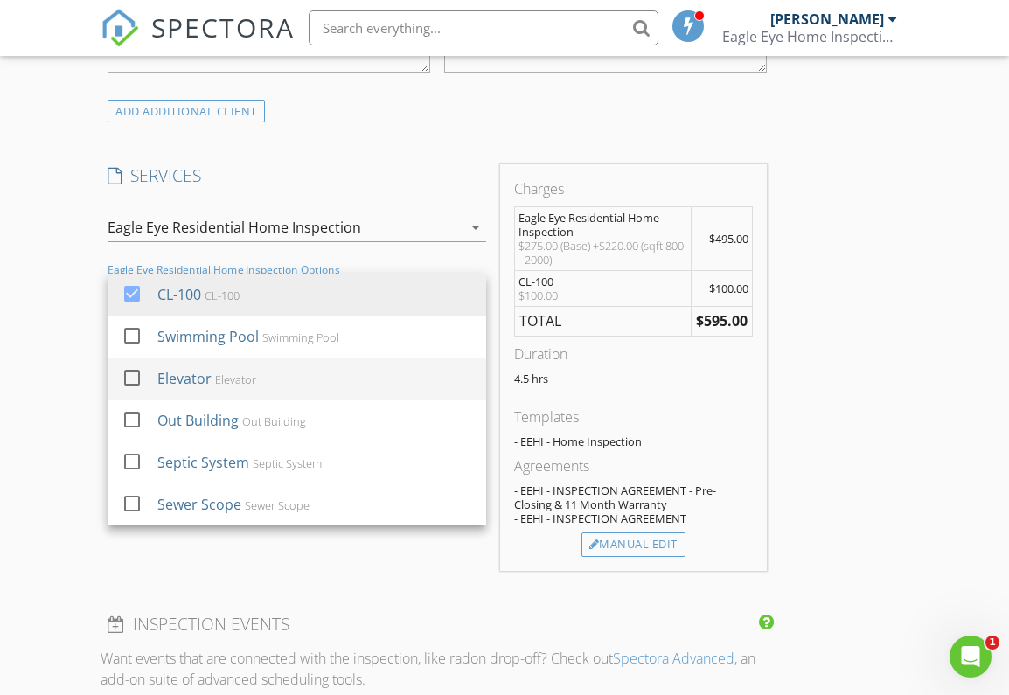
click at [823, 445] on div "INSPECTOR(S) check_box Bobby Bush PRIMARY Bobby Bush arrow_drop_down check_box …" at bounding box center [504, 666] width 807 height 3668
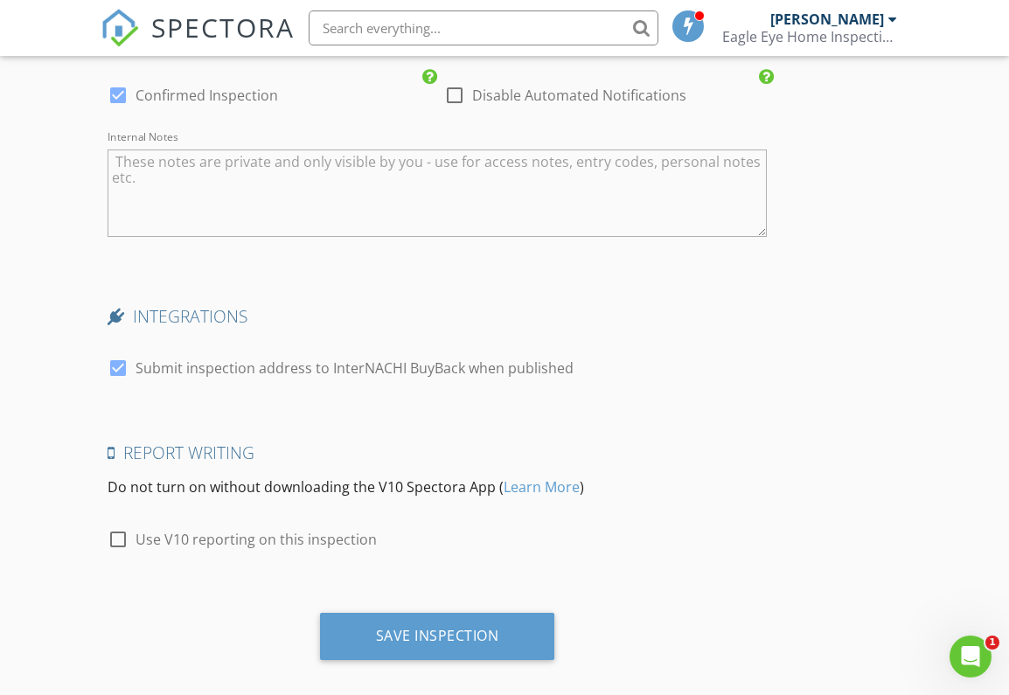
scroll to position [3234, 0]
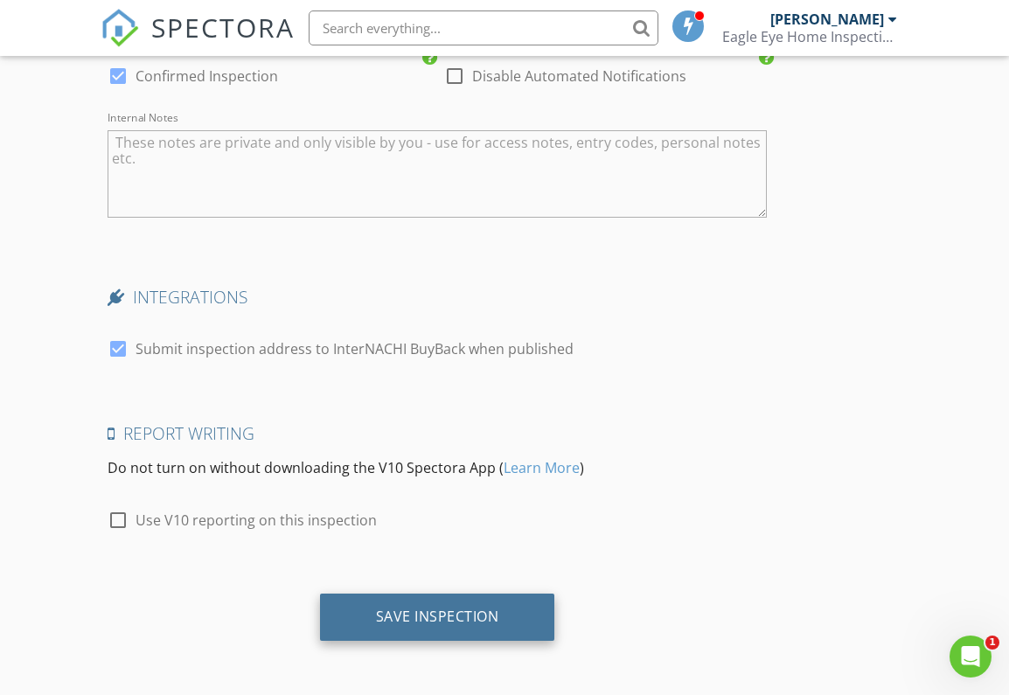
click at [463, 600] on div "Save Inspection" at bounding box center [437, 617] width 235 height 47
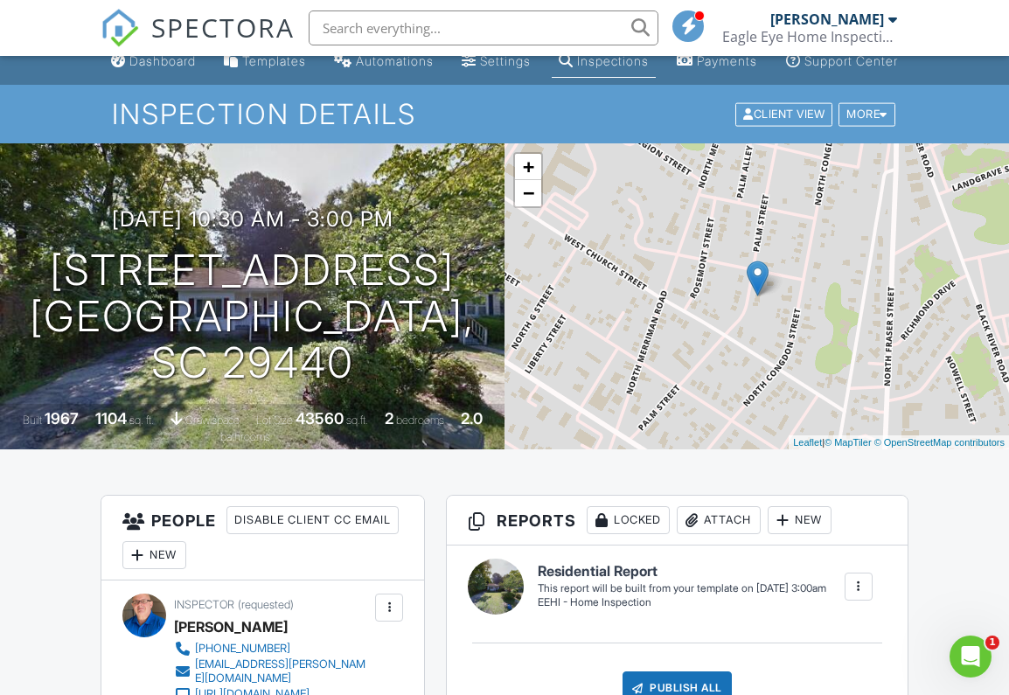
click at [856, 595] on div at bounding box center [858, 586] width 17 height 17
click at [833, 651] on div "Build Now" at bounding box center [823, 640] width 85 height 21
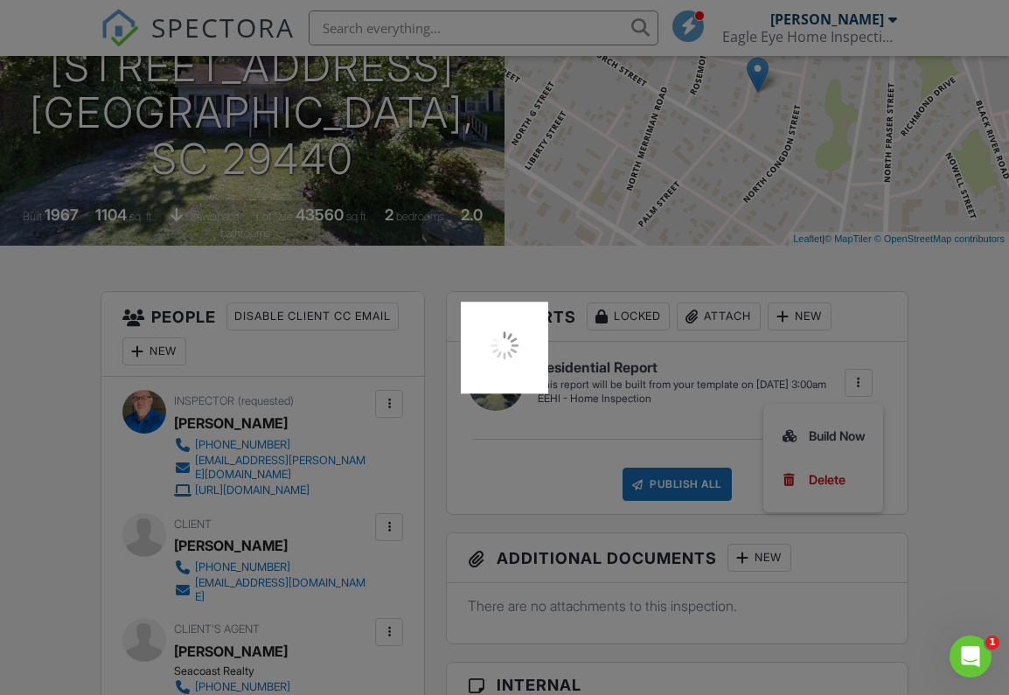
scroll to position [232, 0]
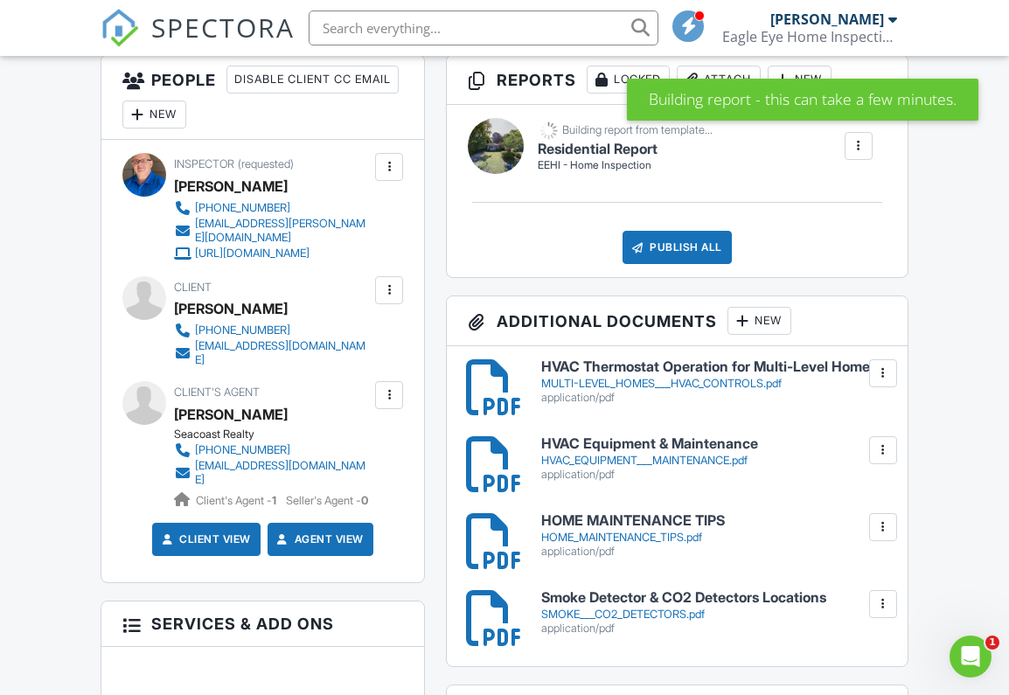
scroll to position [462, 0]
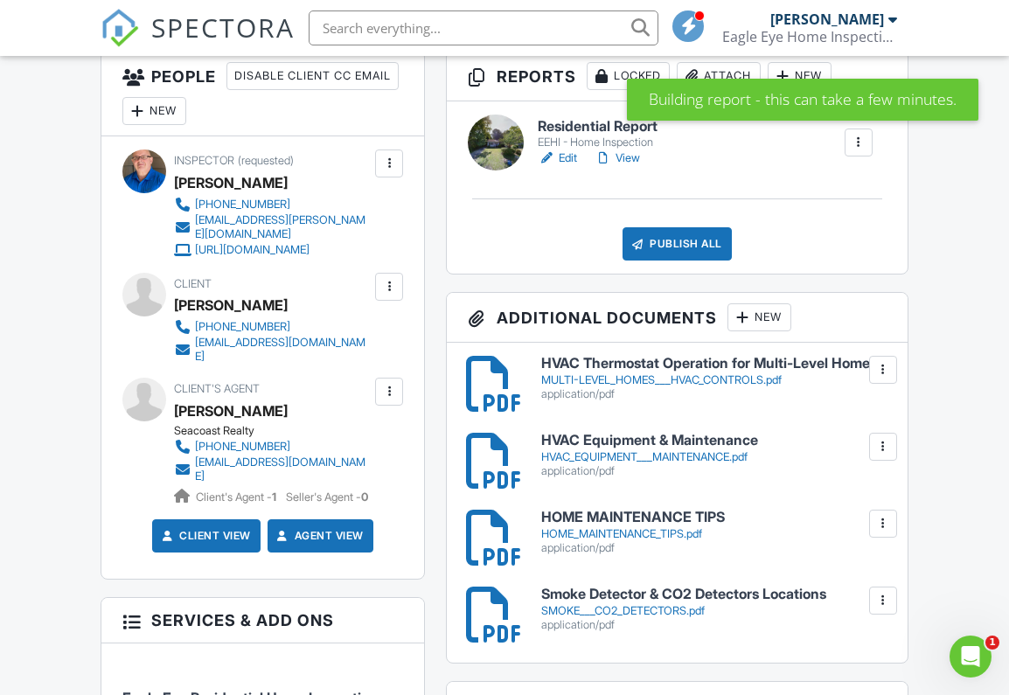
click at [879, 379] on div at bounding box center [882, 369] width 17 height 17
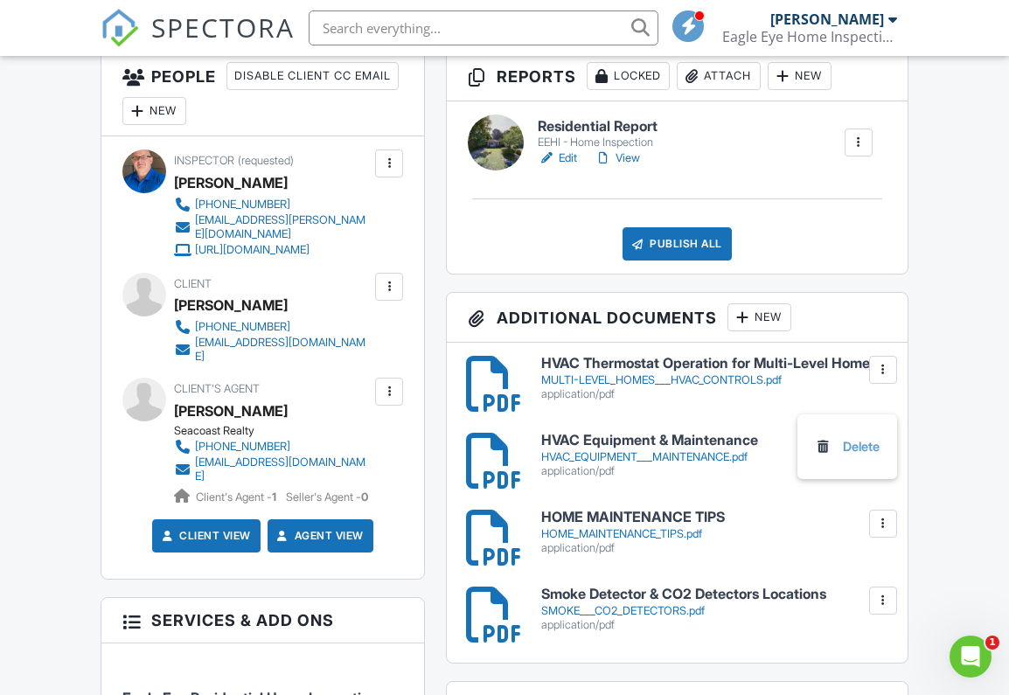
click at [853, 456] on link "Delete" at bounding box center [847, 446] width 65 height 19
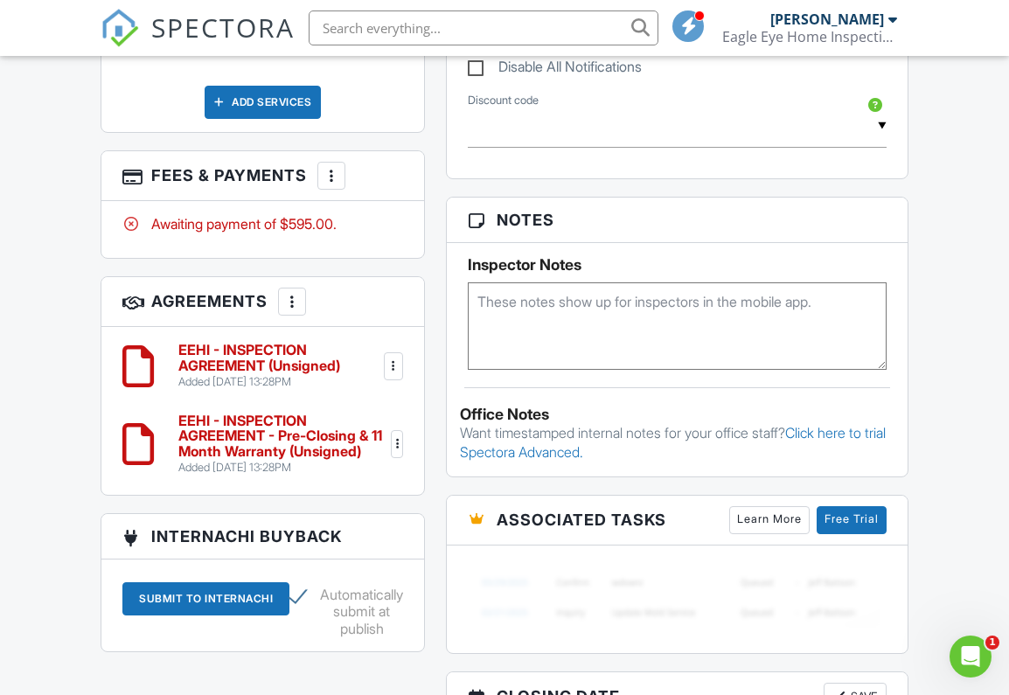
scroll to position [1173, 0]
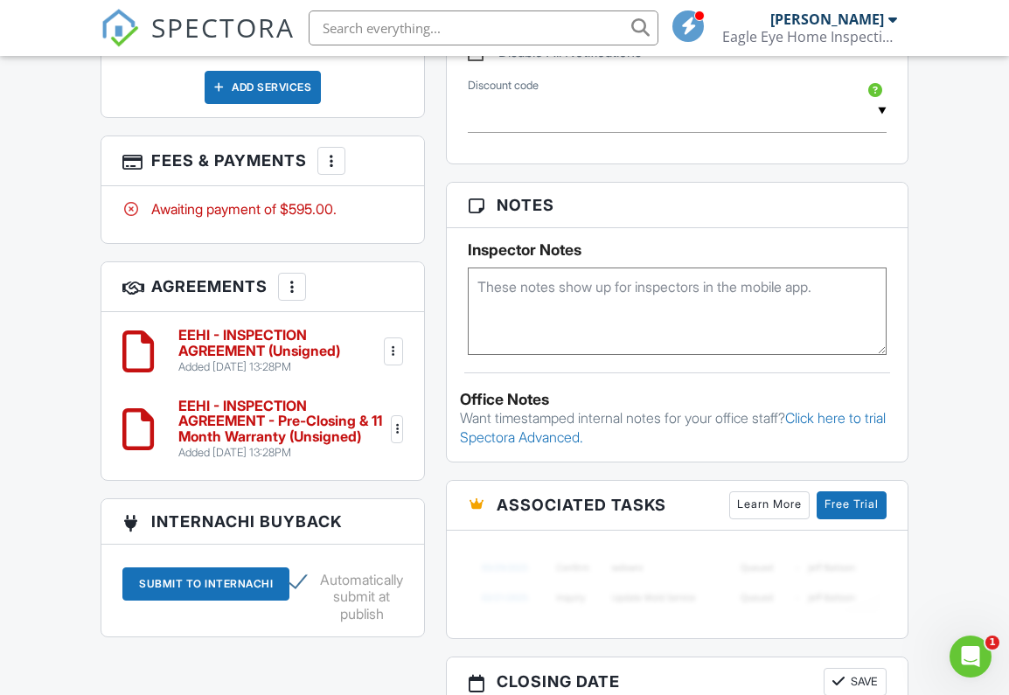
click at [398, 438] on div at bounding box center [396, 429] width 17 height 17
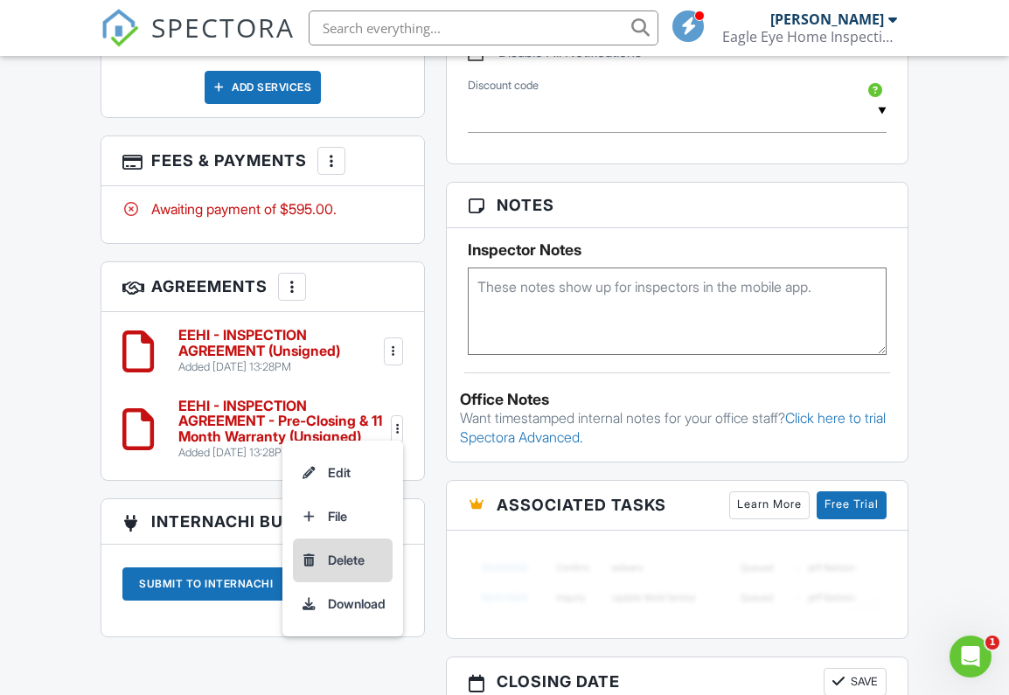
click at [356, 581] on li "Delete" at bounding box center [343, 561] width 100 height 44
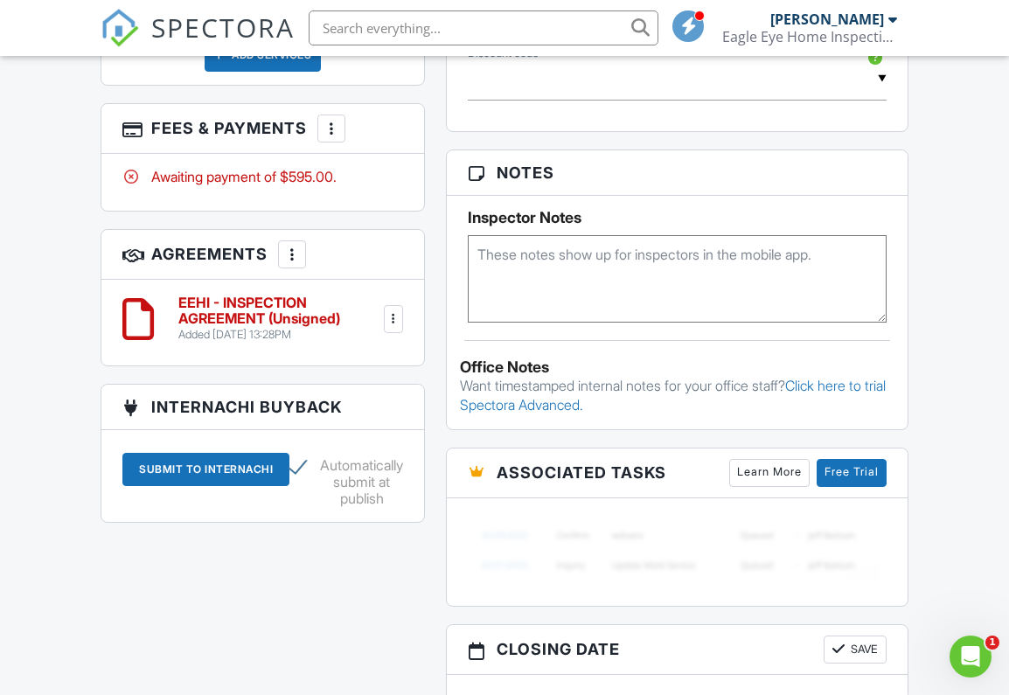
scroll to position [1196, 0]
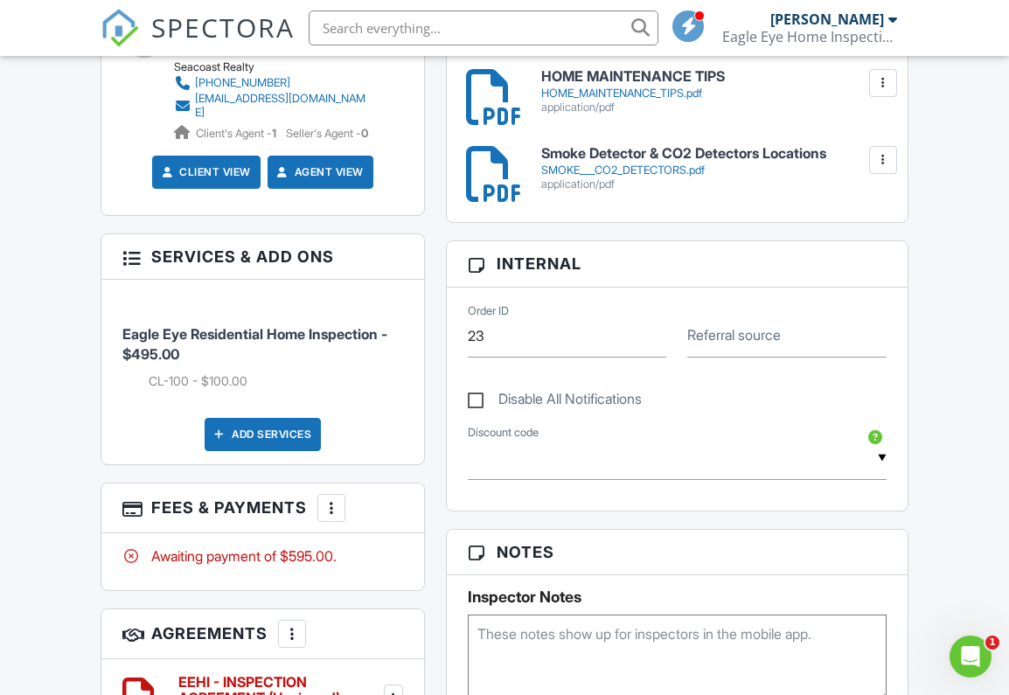
scroll to position [681, 0]
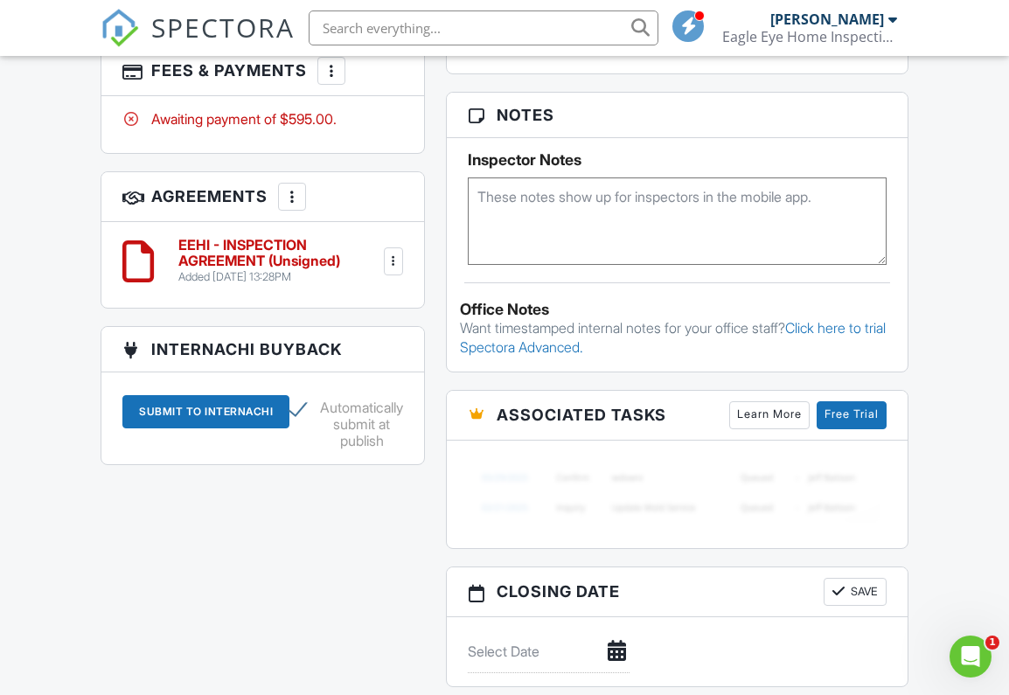
scroll to position [1264, 0]
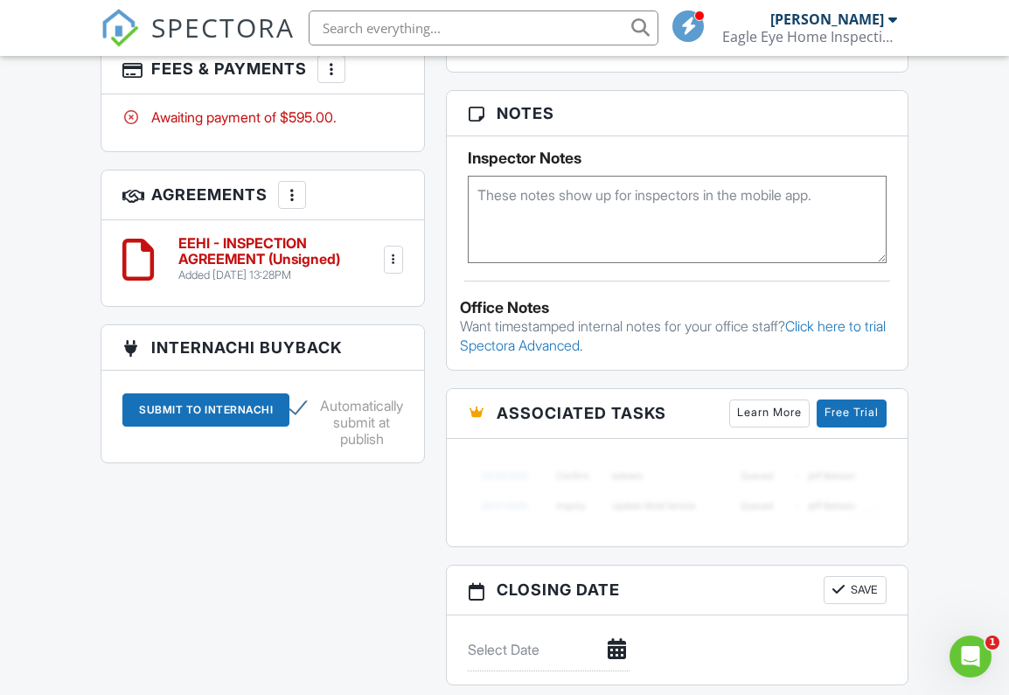
scroll to position [1256, 0]
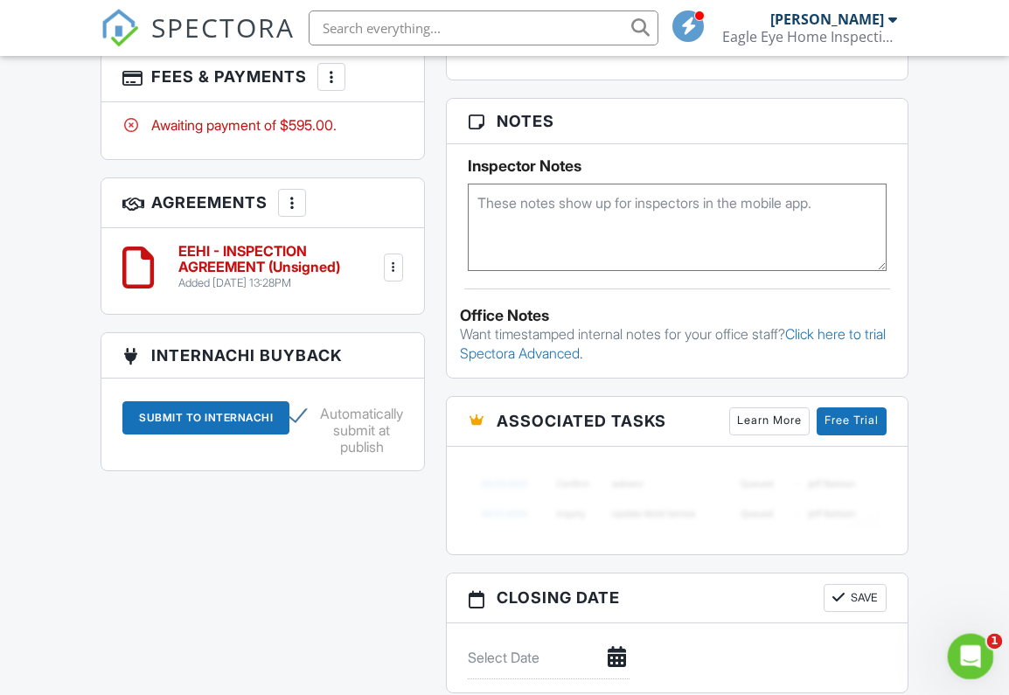
click at [966, 649] on icon "Open Intercom Messenger" at bounding box center [968, 654] width 29 height 29
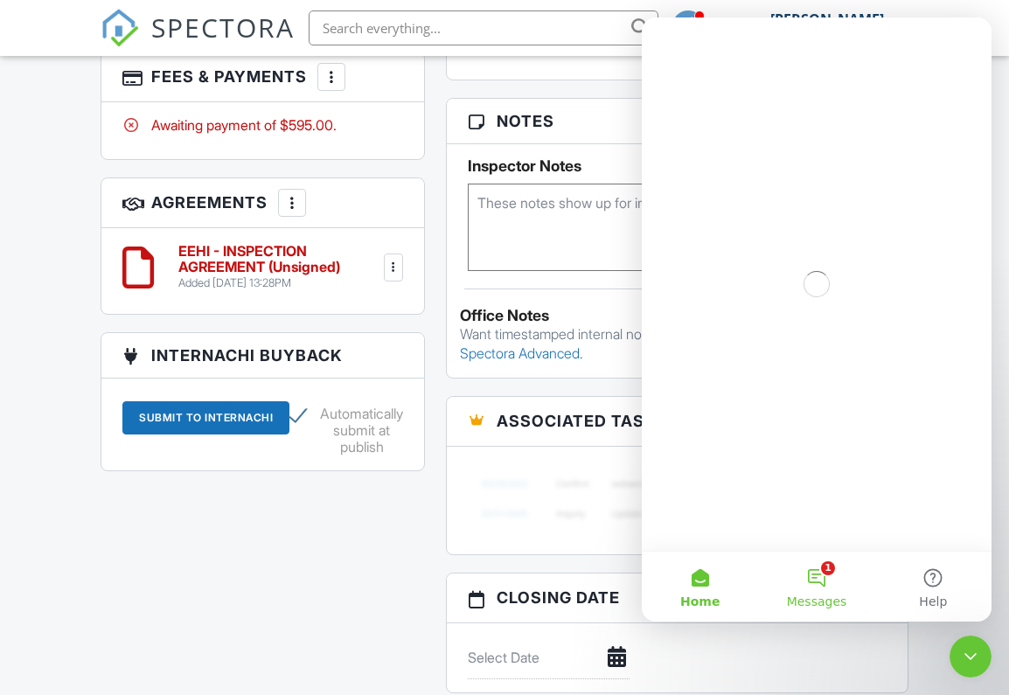
click at [820, 574] on button "1 Messages" at bounding box center [816, 587] width 116 height 70
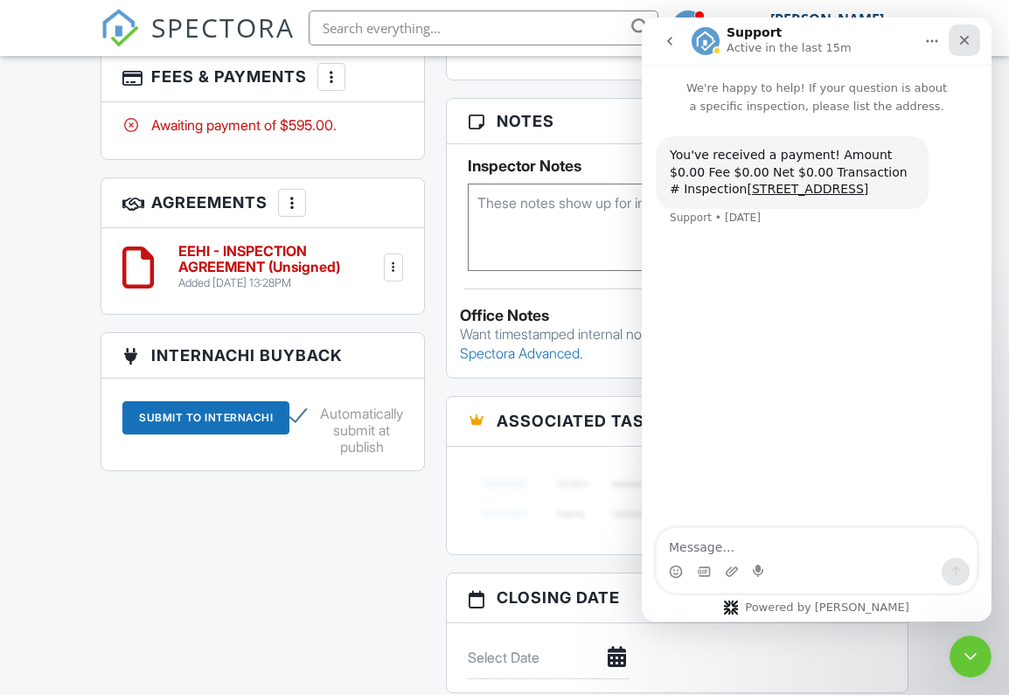
click at [962, 35] on icon "Close" at bounding box center [964, 40] width 14 height 14
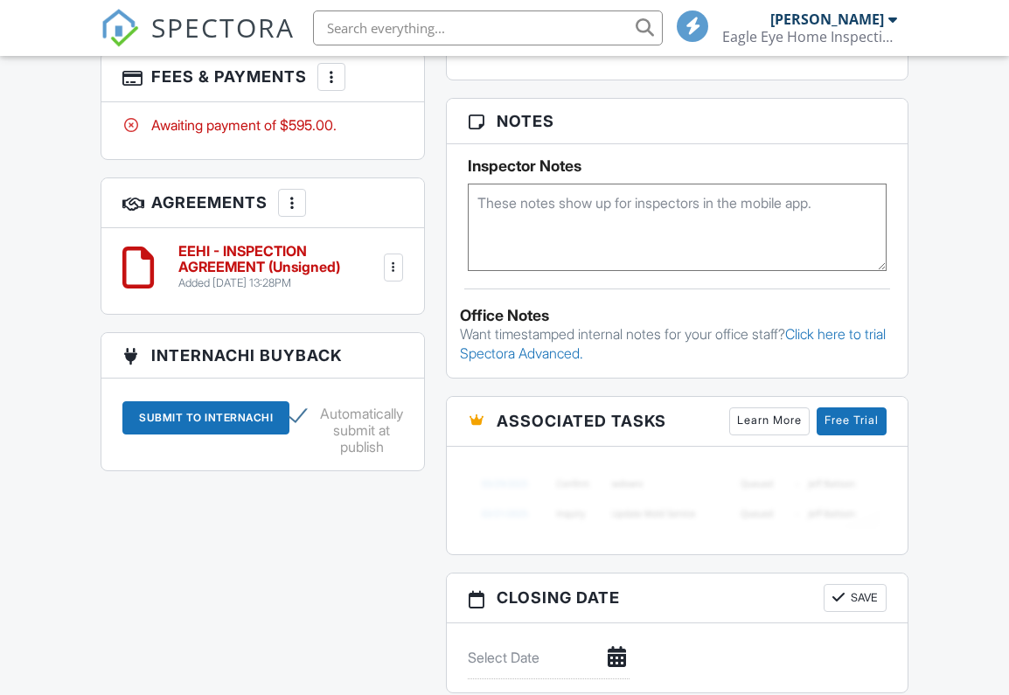
click at [360, 567] on div "All emails and texts are disabled for this inspection! All emails and texts hav…" at bounding box center [504, 52] width 828 height 1593
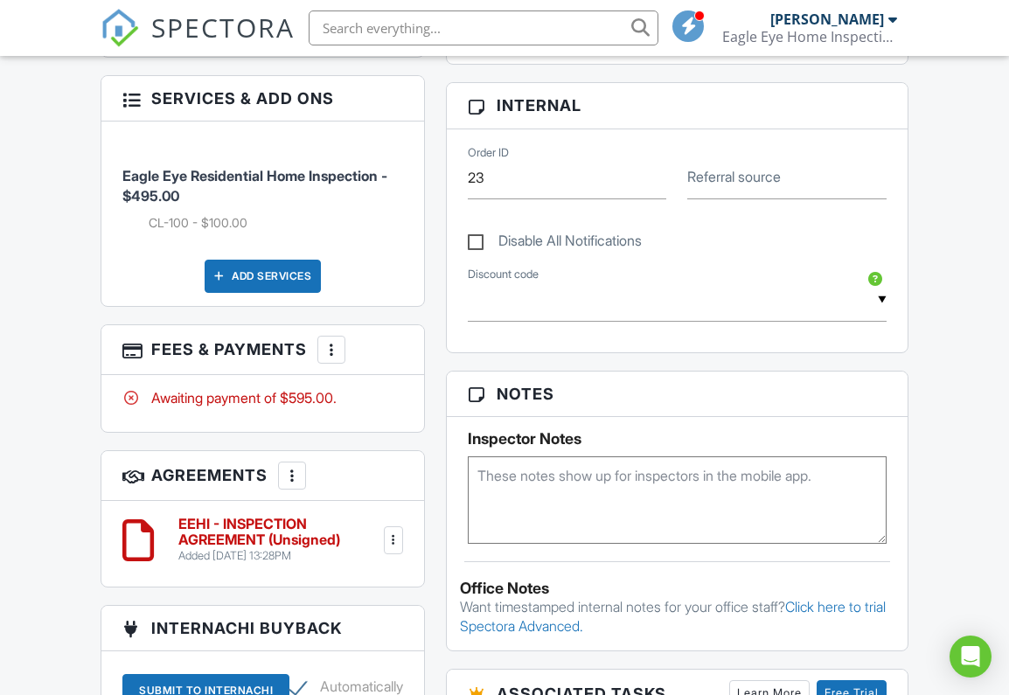
scroll to position [978, 0]
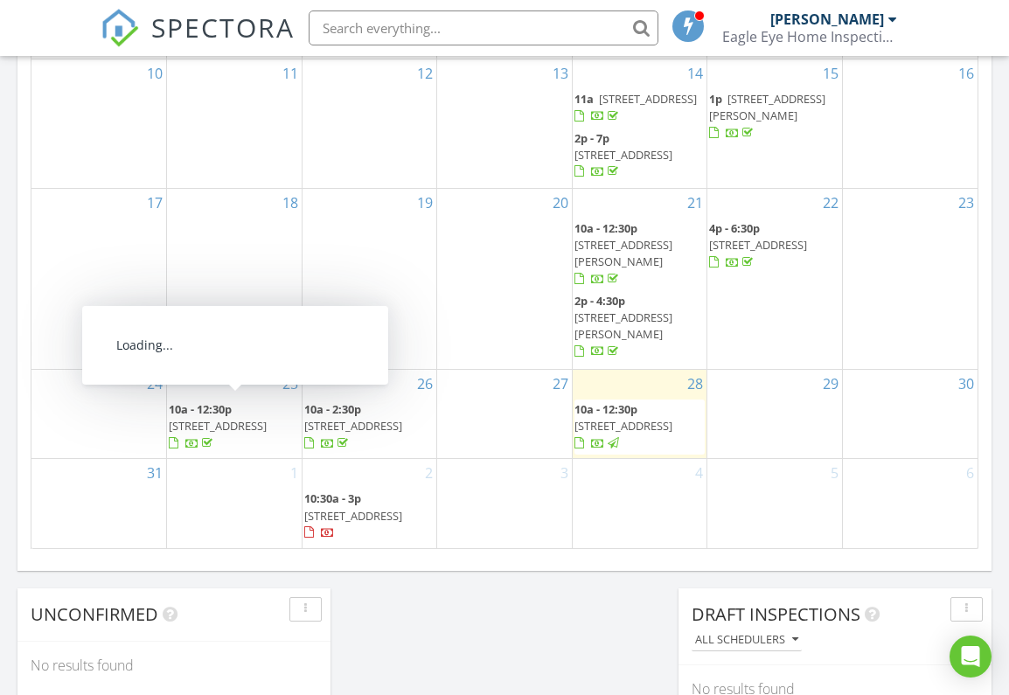
scroll to position [1106, 0]
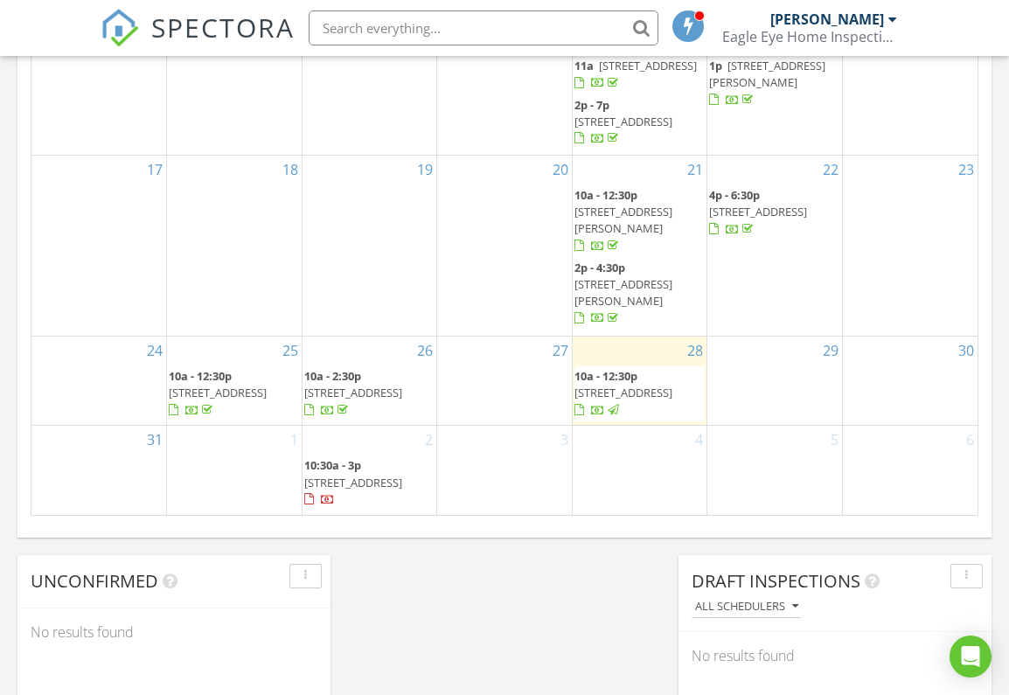
click at [310, 498] on div at bounding box center [309, 499] width 10 height 11
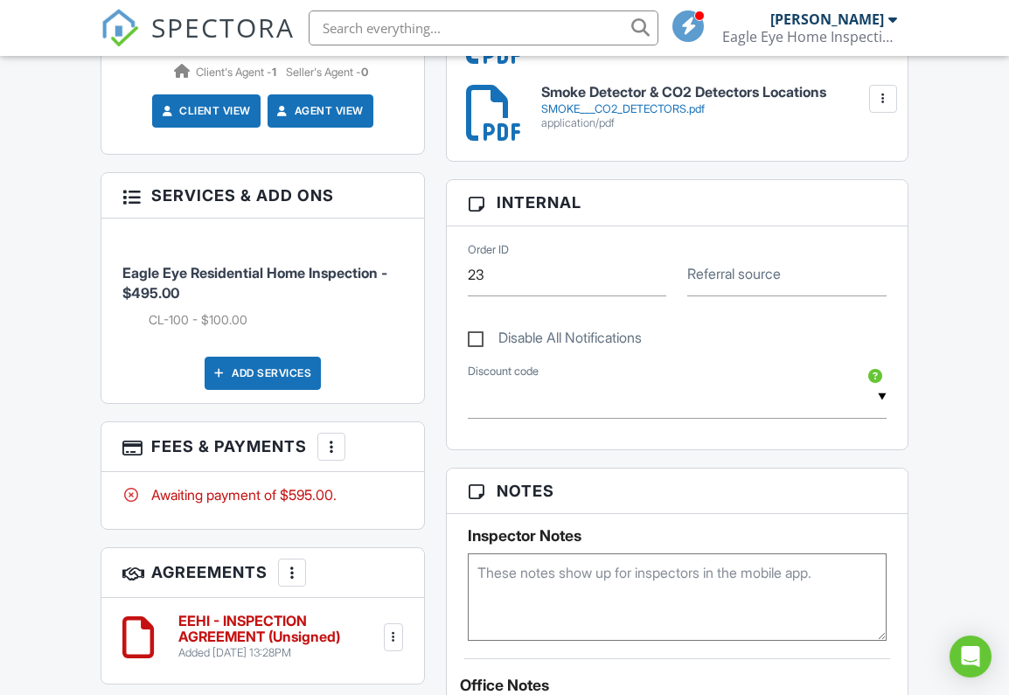
scroll to position [985, 0]
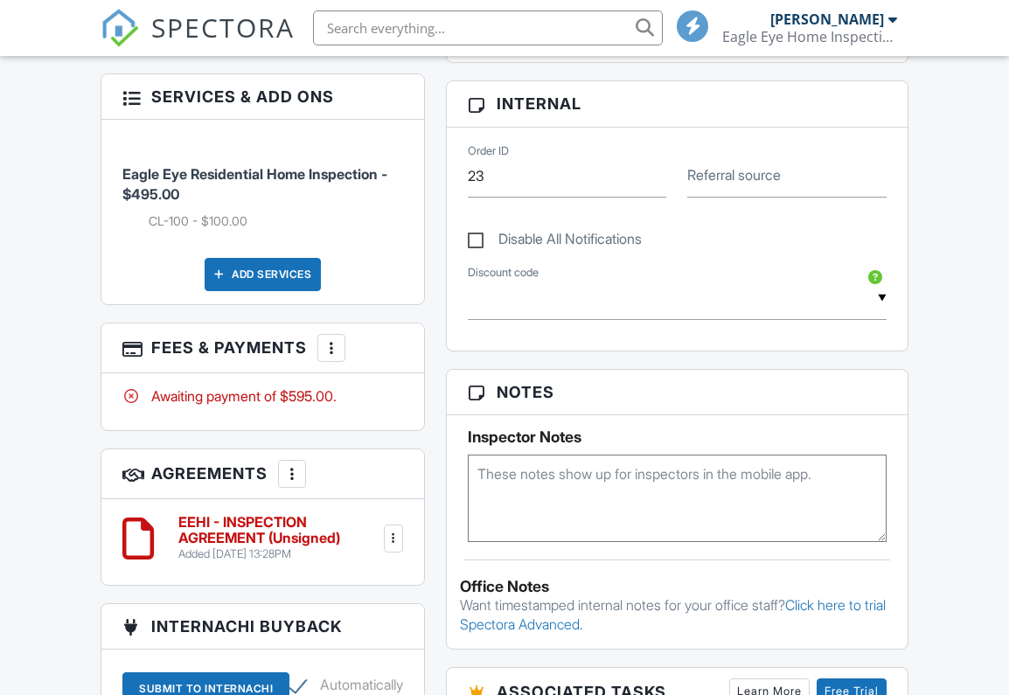
scroll to position [985, 0]
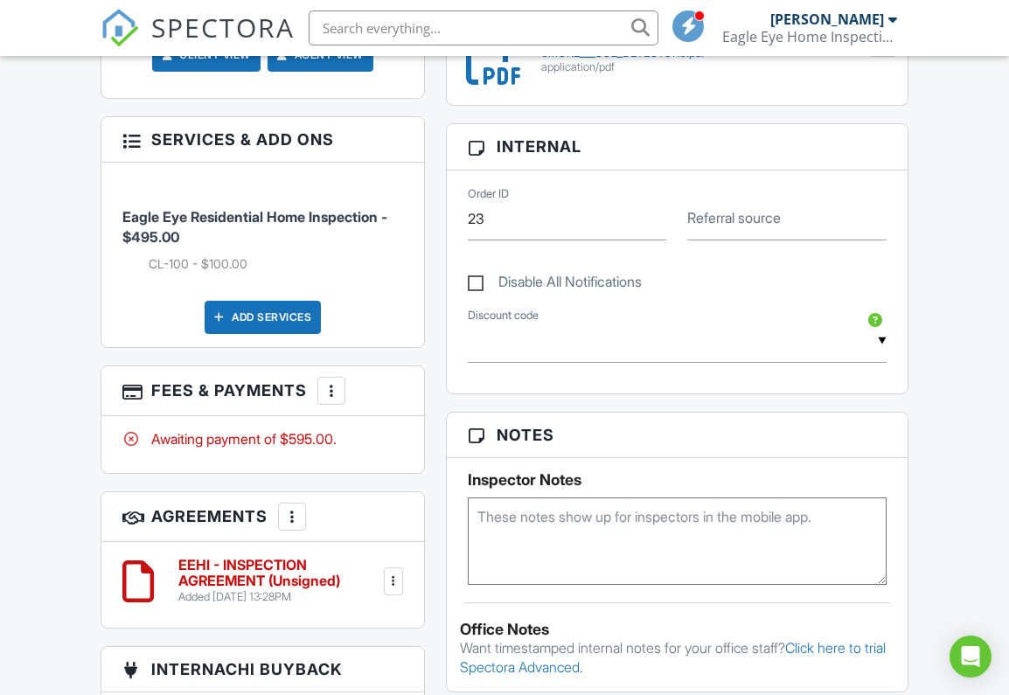
scroll to position [939, 0]
